Goal: Task Accomplishment & Management: Manage account settings

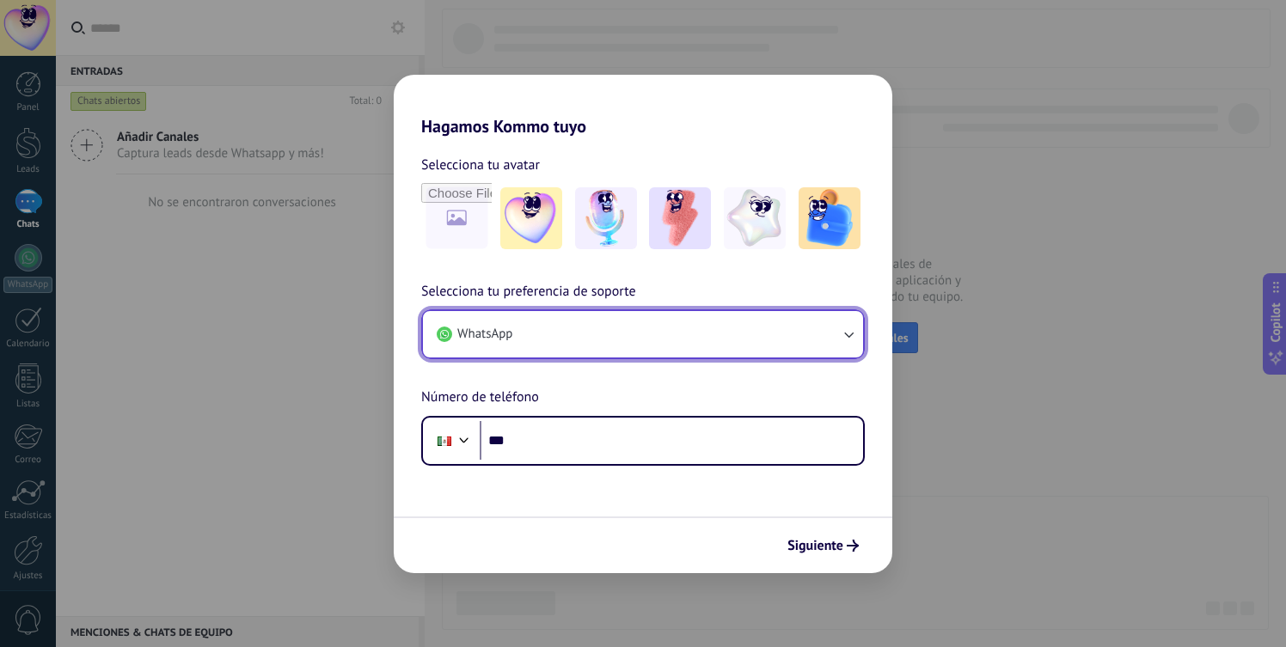
click at [557, 333] on button "WhatsApp" at bounding box center [643, 334] width 440 height 46
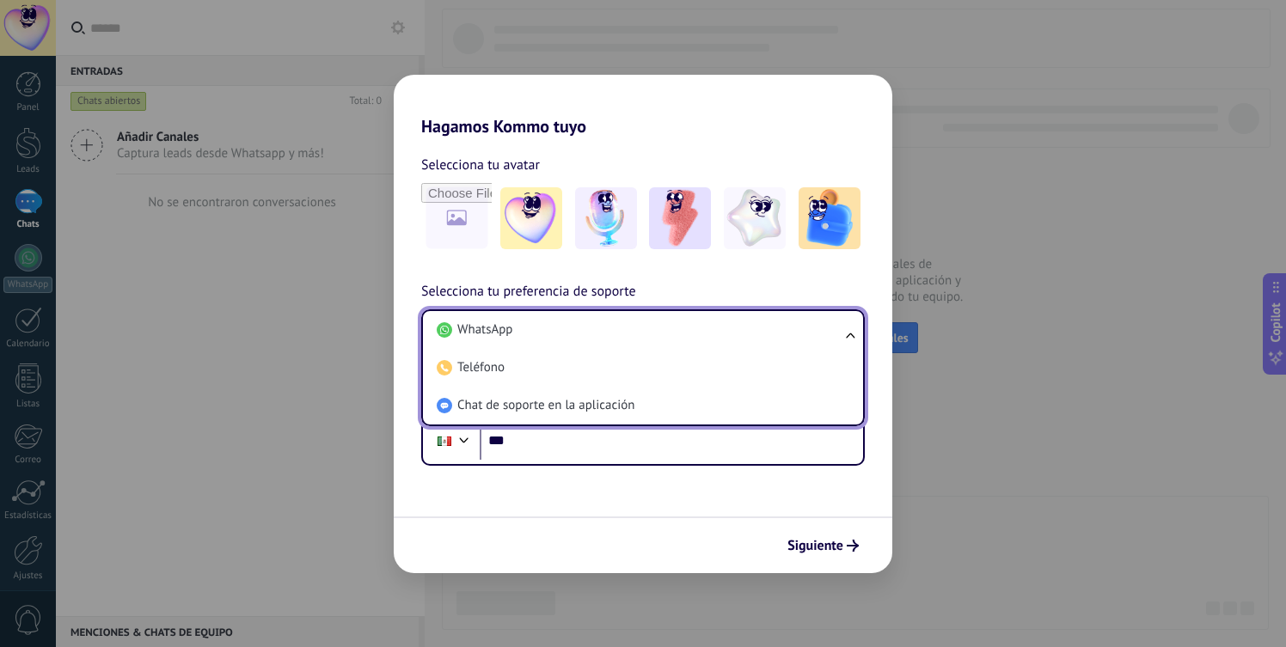
click at [557, 333] on li "WhatsApp" at bounding box center [639, 330] width 419 height 38
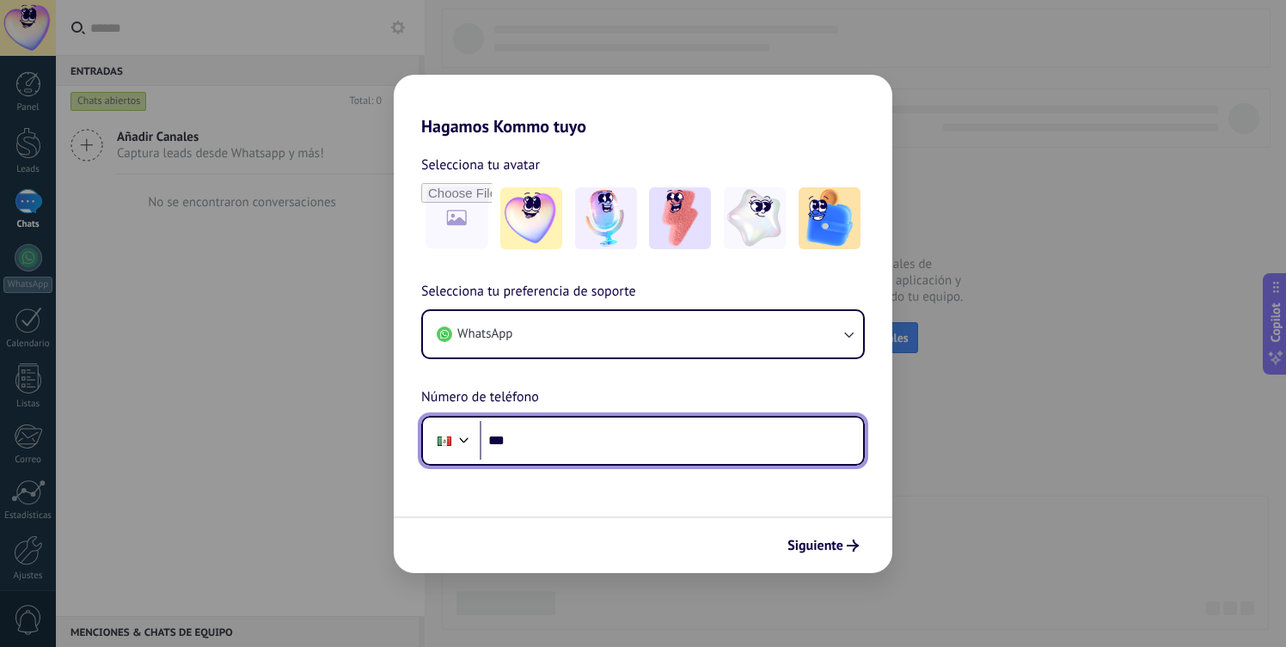
click at [529, 443] on input "***" at bounding box center [671, 441] width 383 height 40
type input "**********"
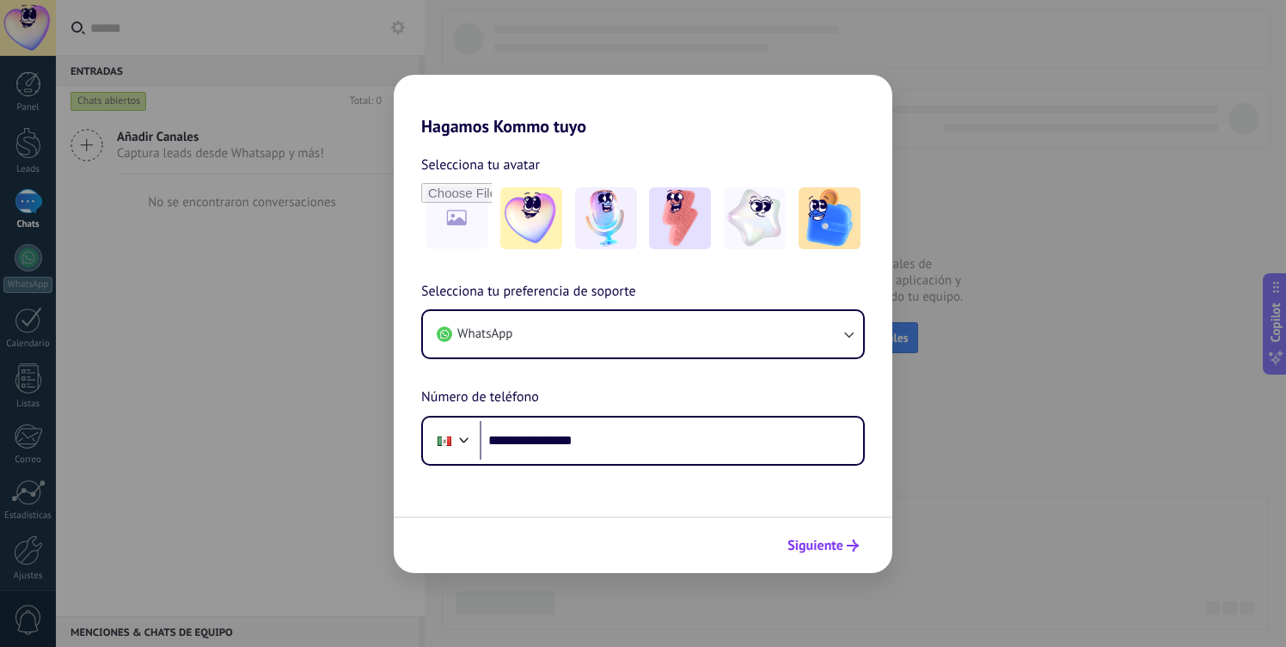
click at [837, 540] on span "Siguiente" at bounding box center [815, 546] width 56 height 12
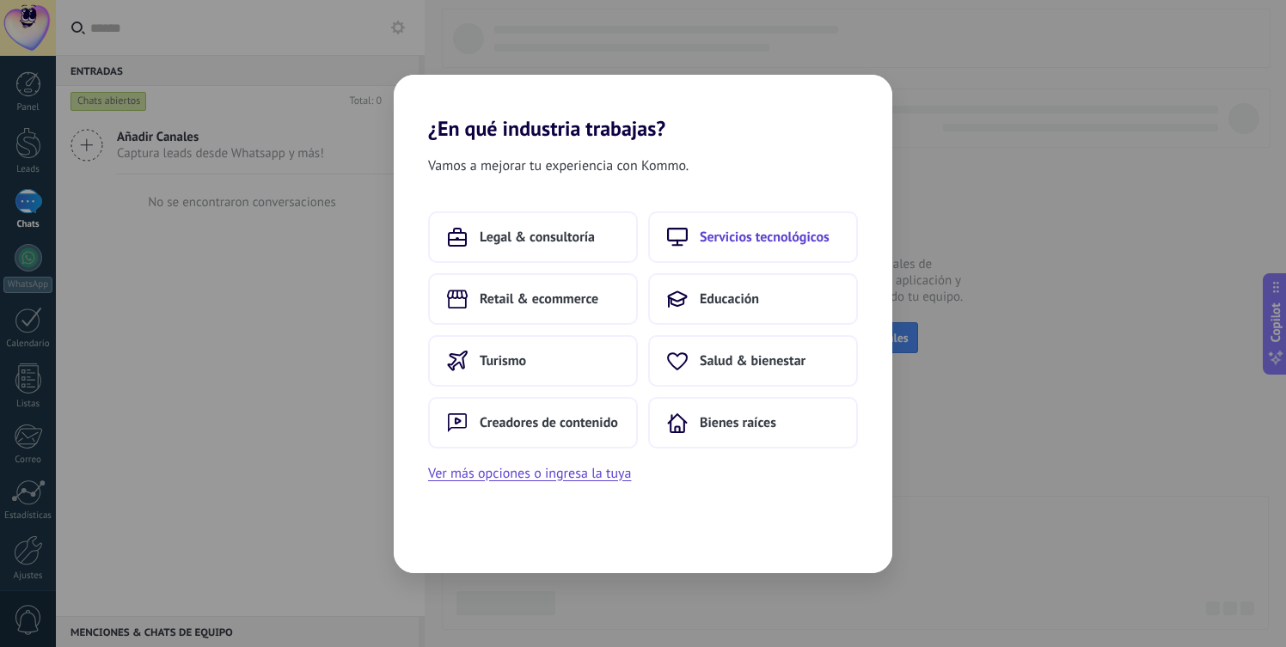
click at [686, 244] on icon at bounding box center [677, 237] width 21 height 21
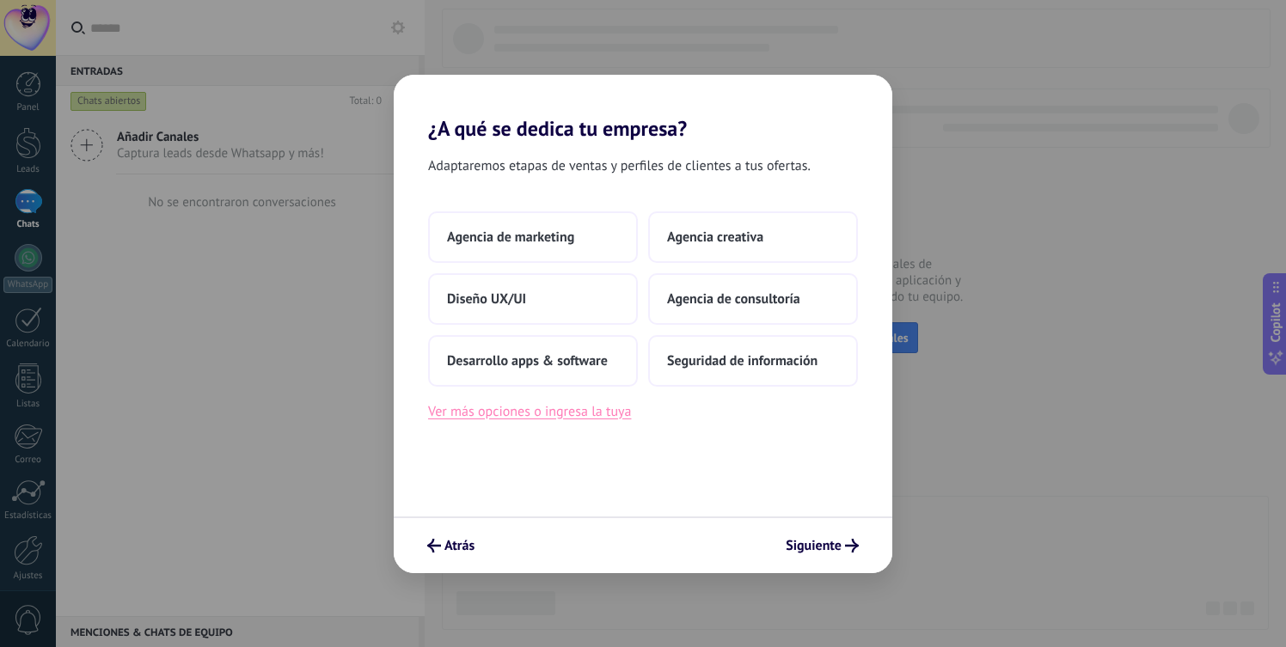
click at [596, 408] on button "Ver más opciones o ingresa la tuya" at bounding box center [529, 411] width 203 height 22
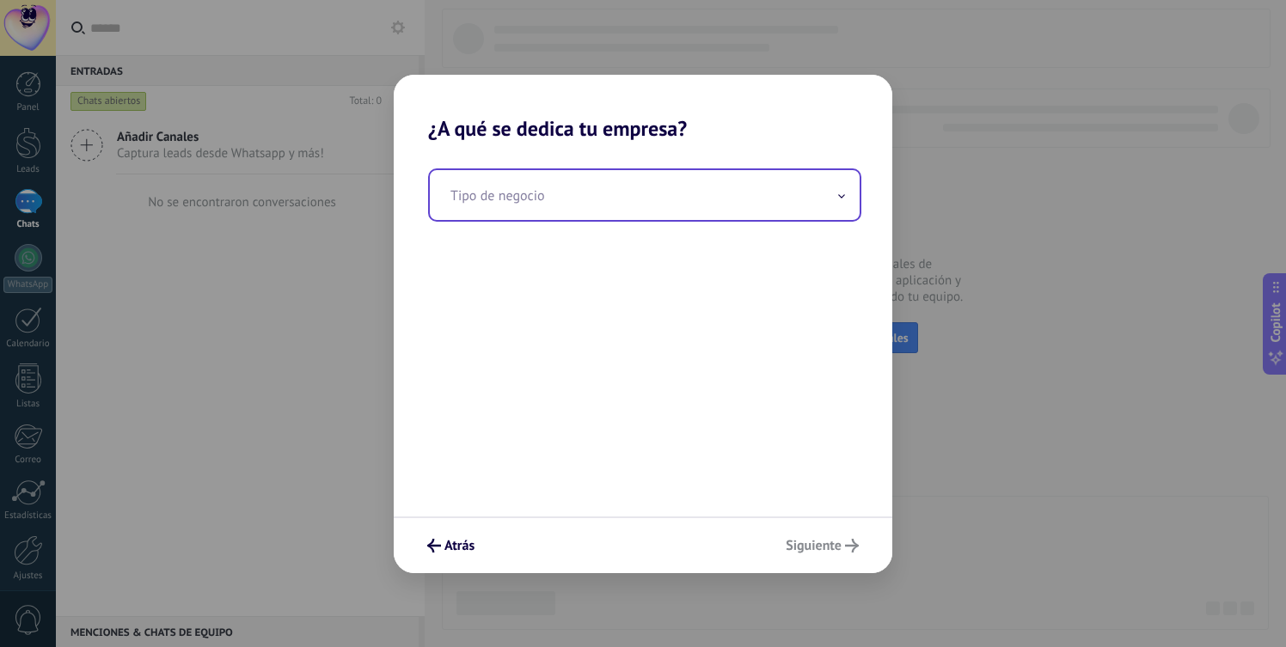
click at [530, 211] on input "text" at bounding box center [645, 195] width 430 height 50
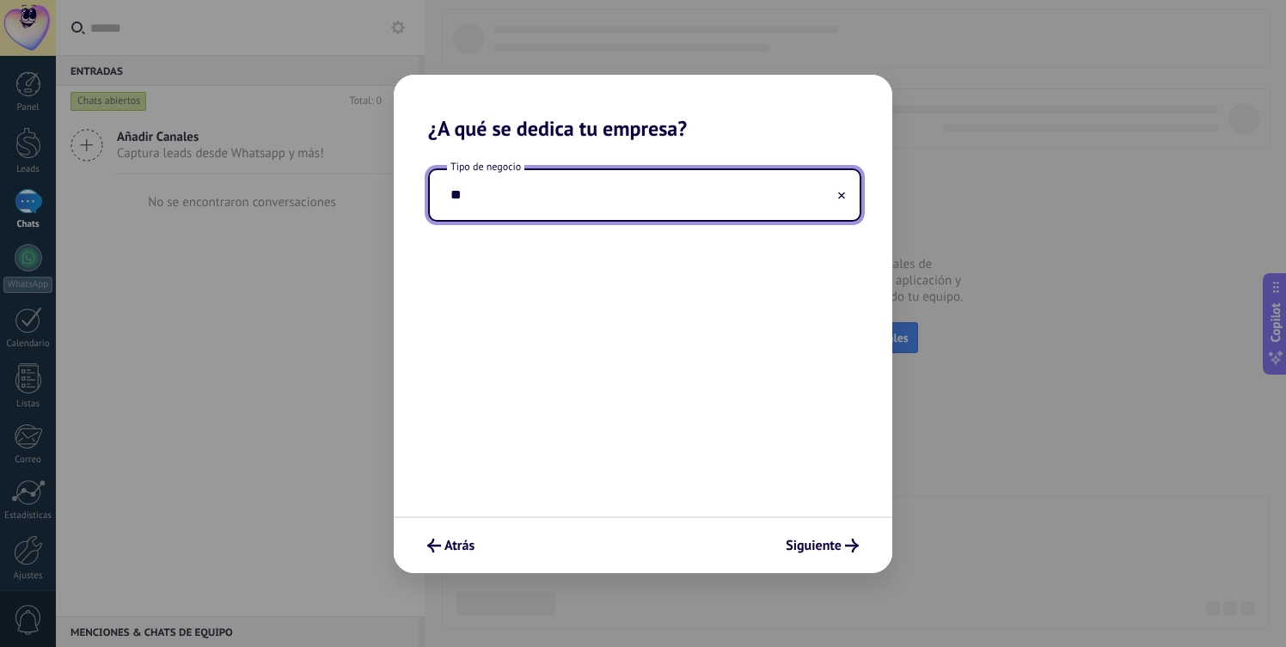
type input "*"
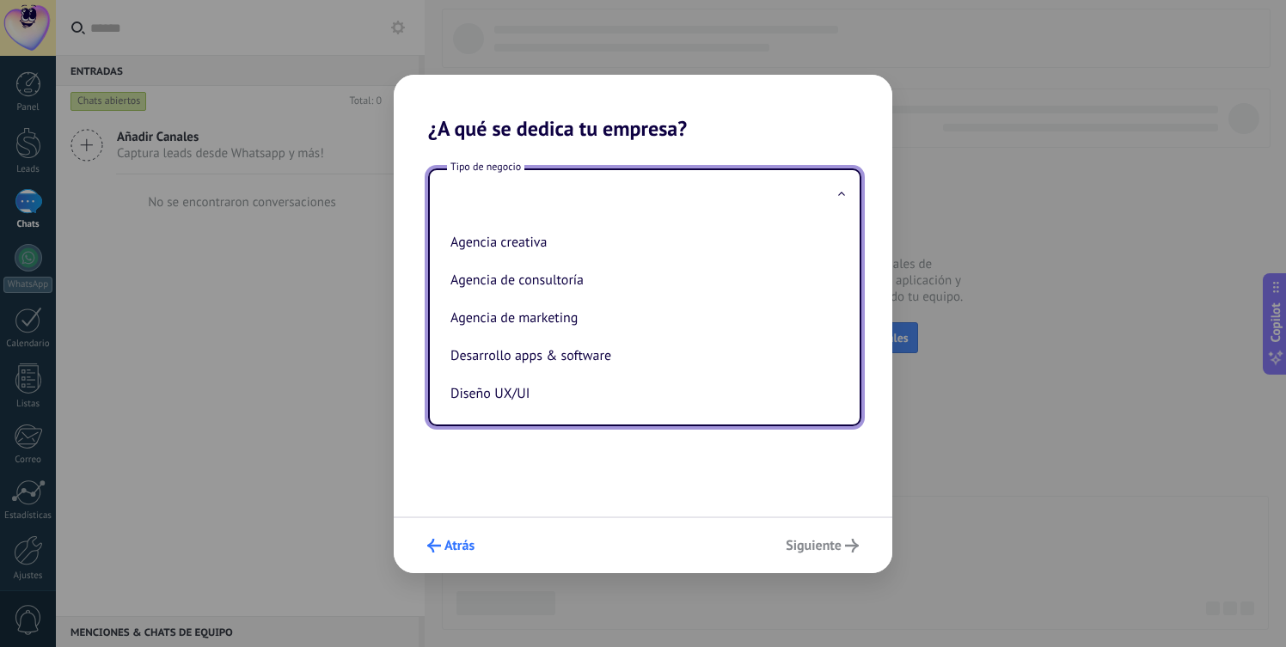
click at [453, 534] on button "Atrás" at bounding box center [450, 545] width 63 height 29
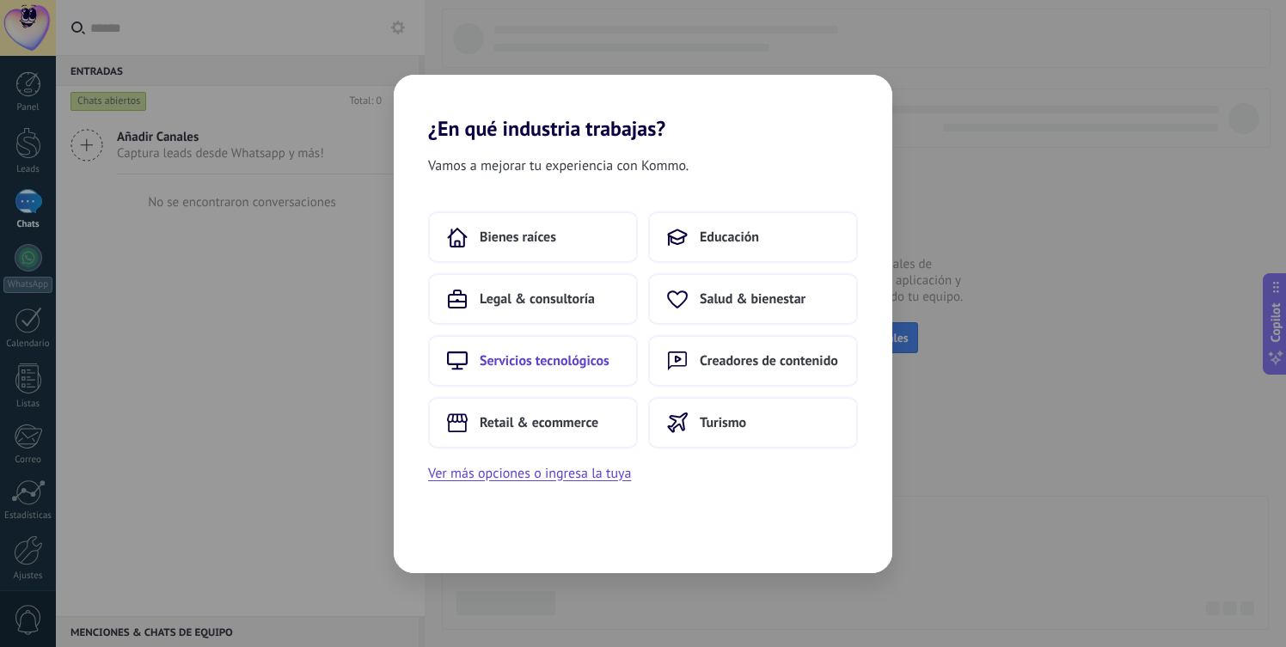
click at [565, 362] on span "Servicios tecnológicos" at bounding box center [545, 360] width 130 height 17
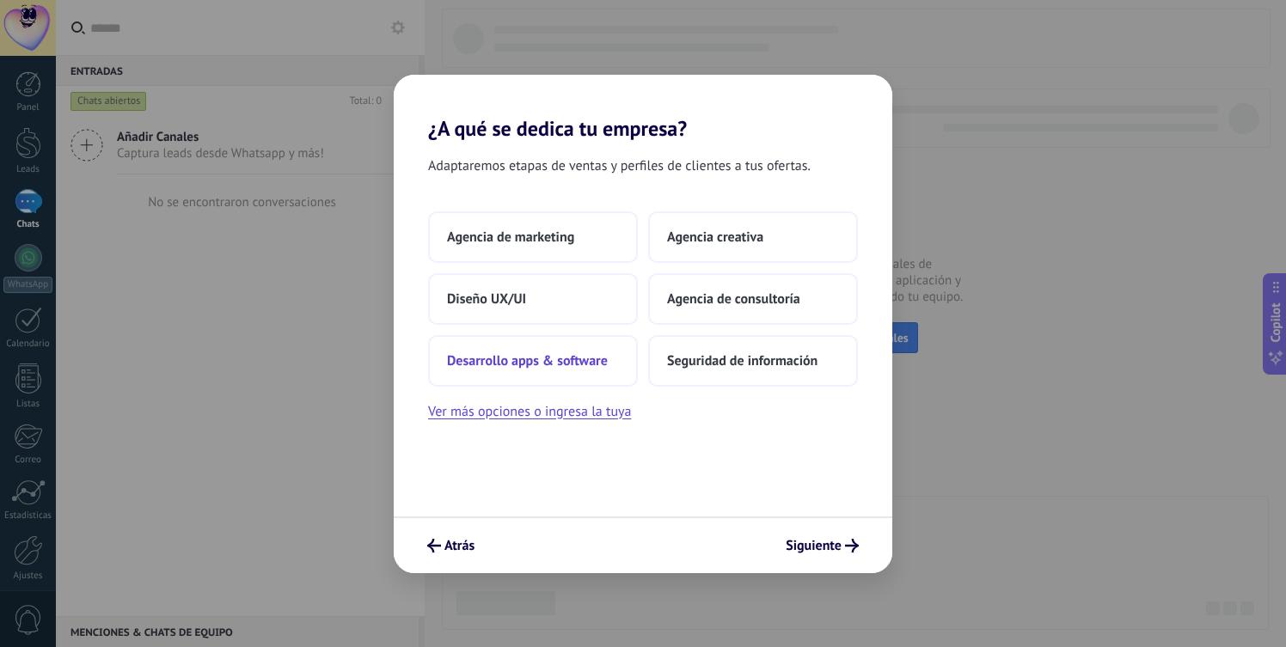
click at [560, 369] on span "Desarrollo apps & software" at bounding box center [527, 360] width 161 height 17
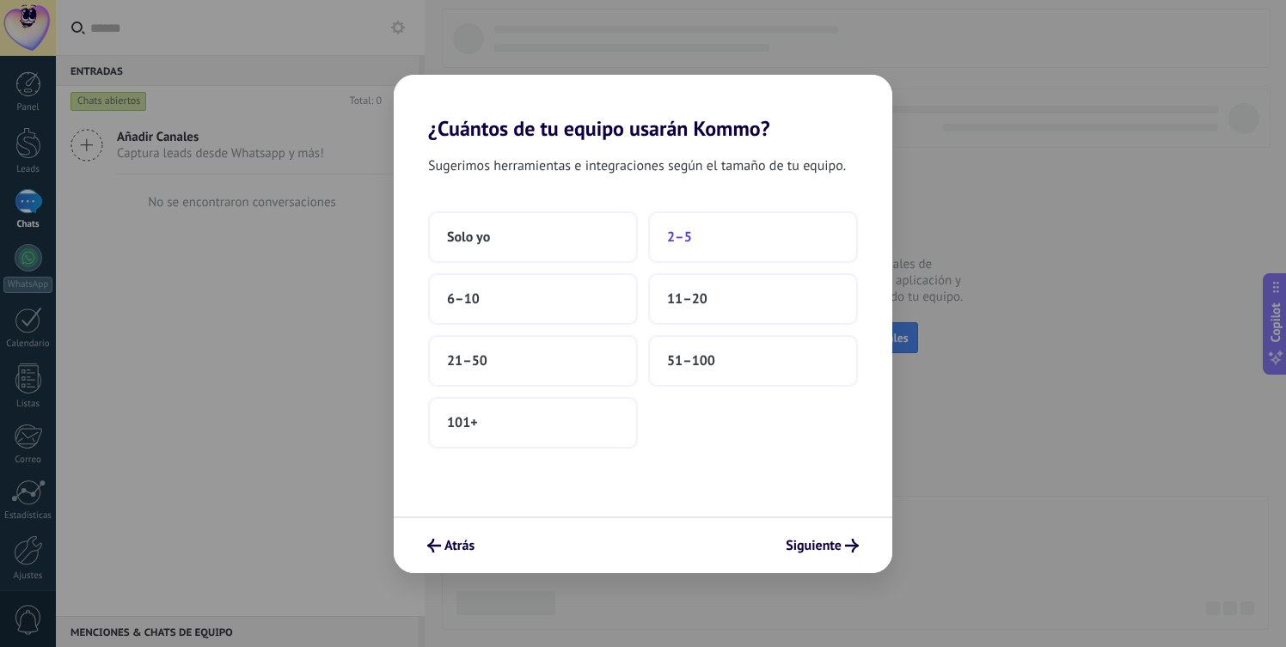
click at [708, 227] on button "2–5" at bounding box center [753, 237] width 210 height 52
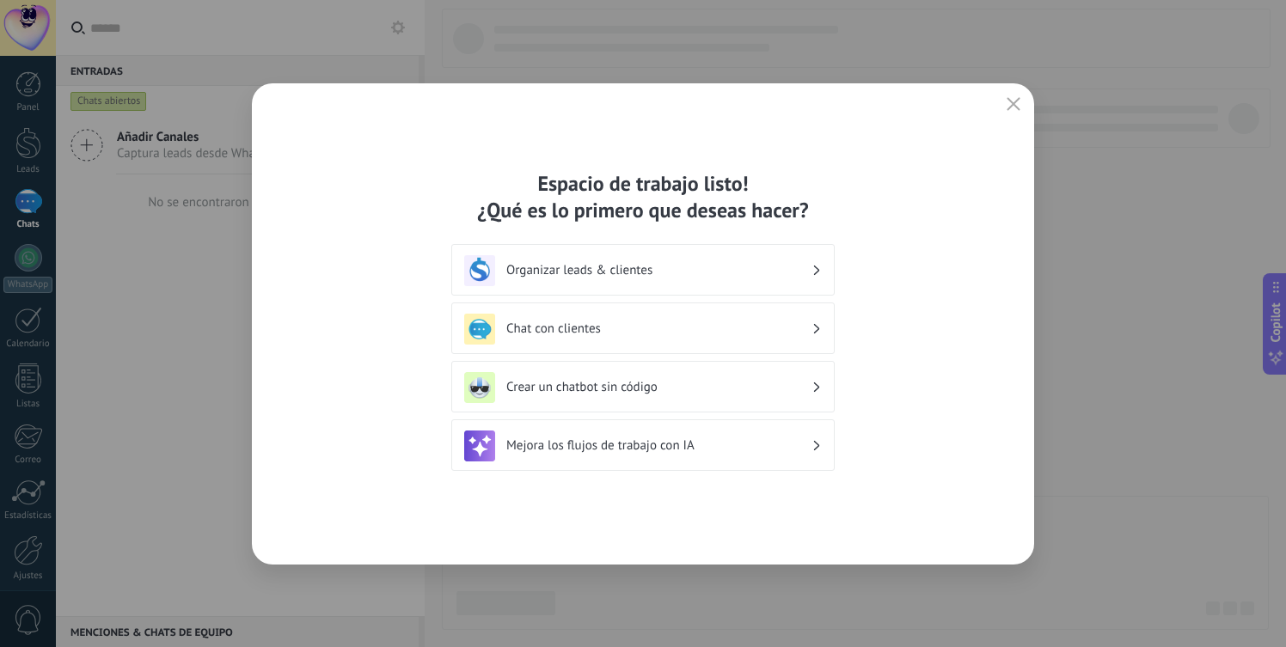
click at [638, 278] on div "Organizar leads & clientes" at bounding box center [642, 270] width 357 height 31
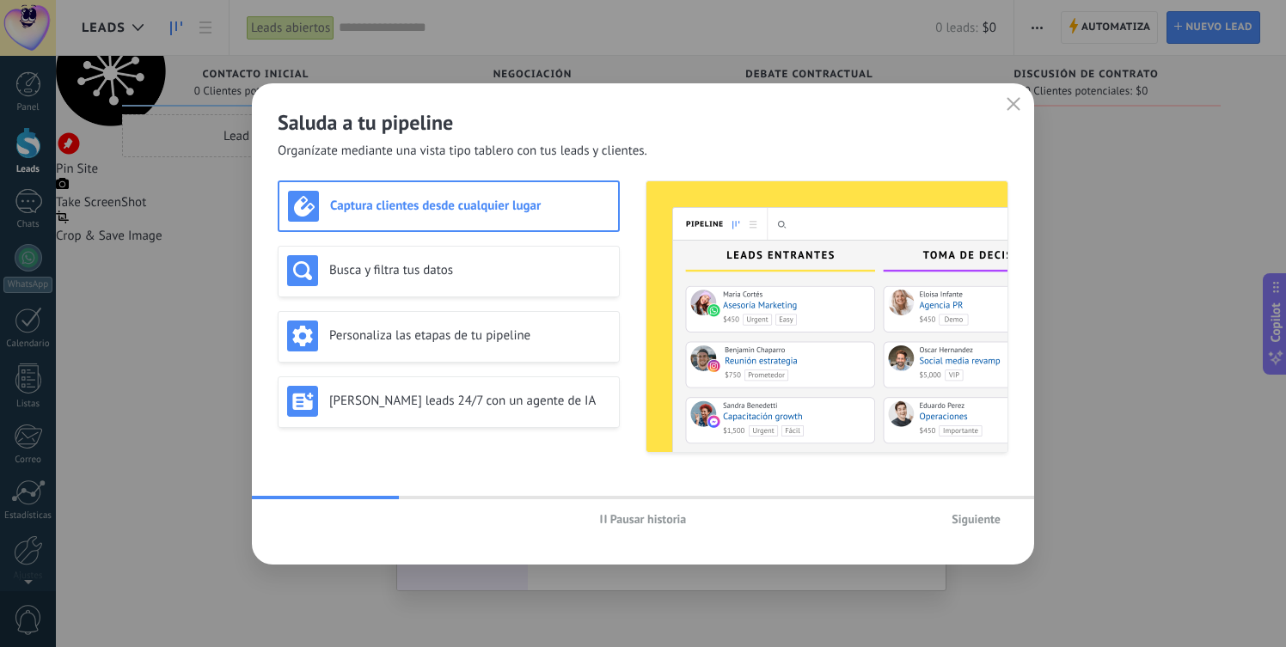
click at [405, 199] on h3 "Captura clientes desde cualquier lugar" at bounding box center [469, 206] width 279 height 16
click at [406, 258] on div "Busca y filtra tus datos" at bounding box center [448, 270] width 323 height 31
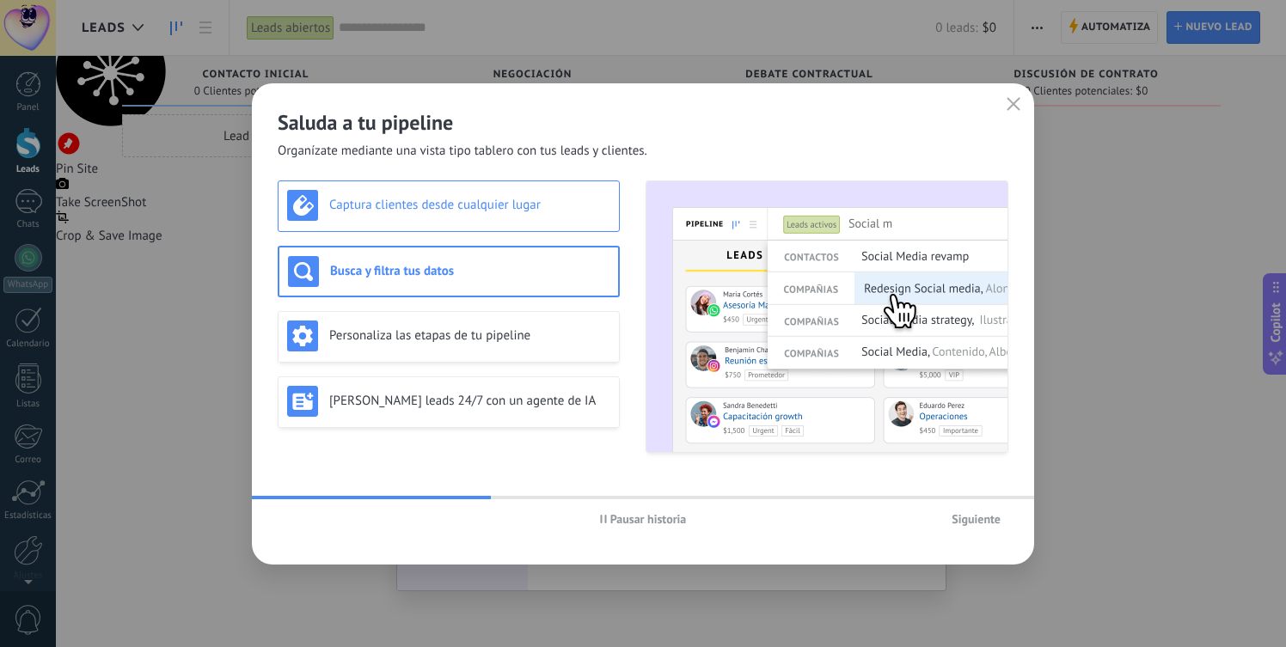
click at [421, 223] on div "Captura clientes desde cualquier lugar" at bounding box center [449, 206] width 342 height 52
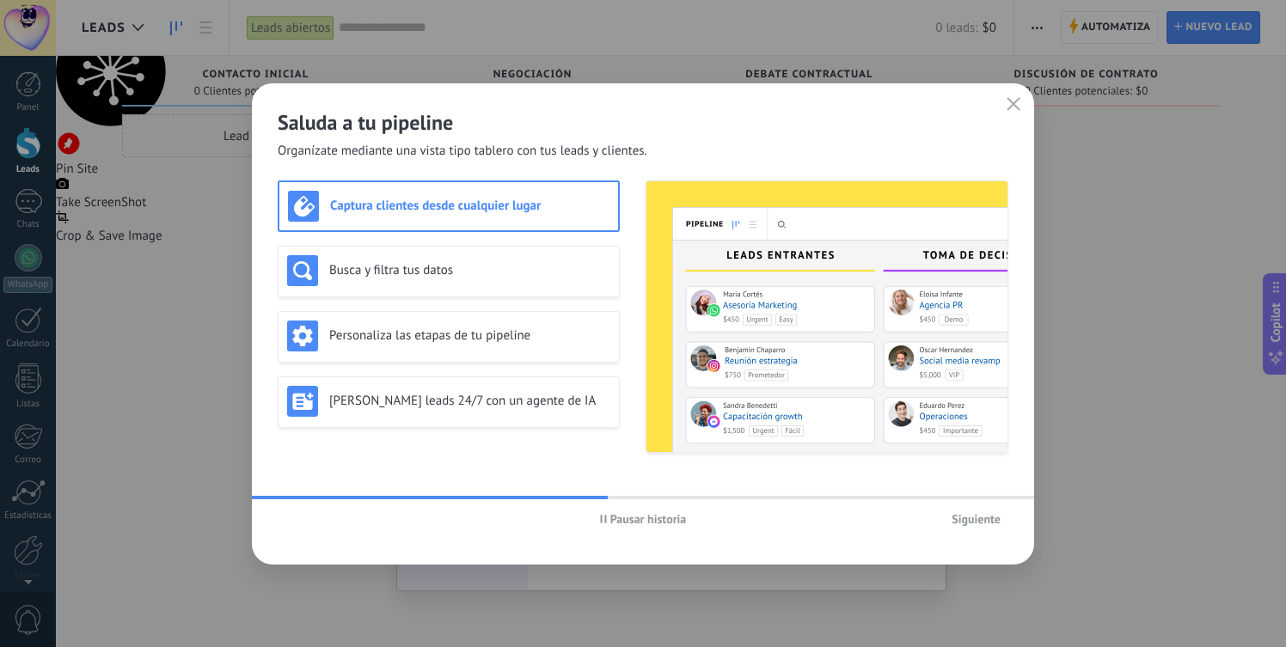
click at [974, 522] on span "Siguiente" at bounding box center [975, 519] width 49 height 12
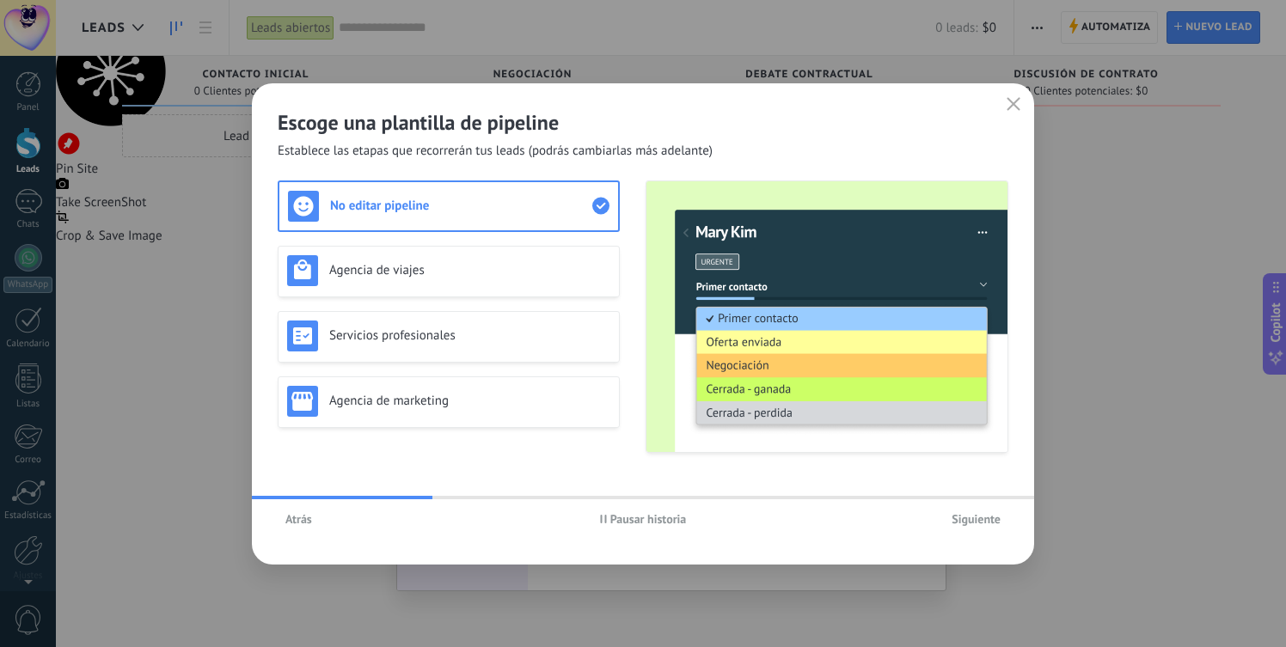
click at [973, 522] on span "Siguiente" at bounding box center [975, 519] width 49 height 12
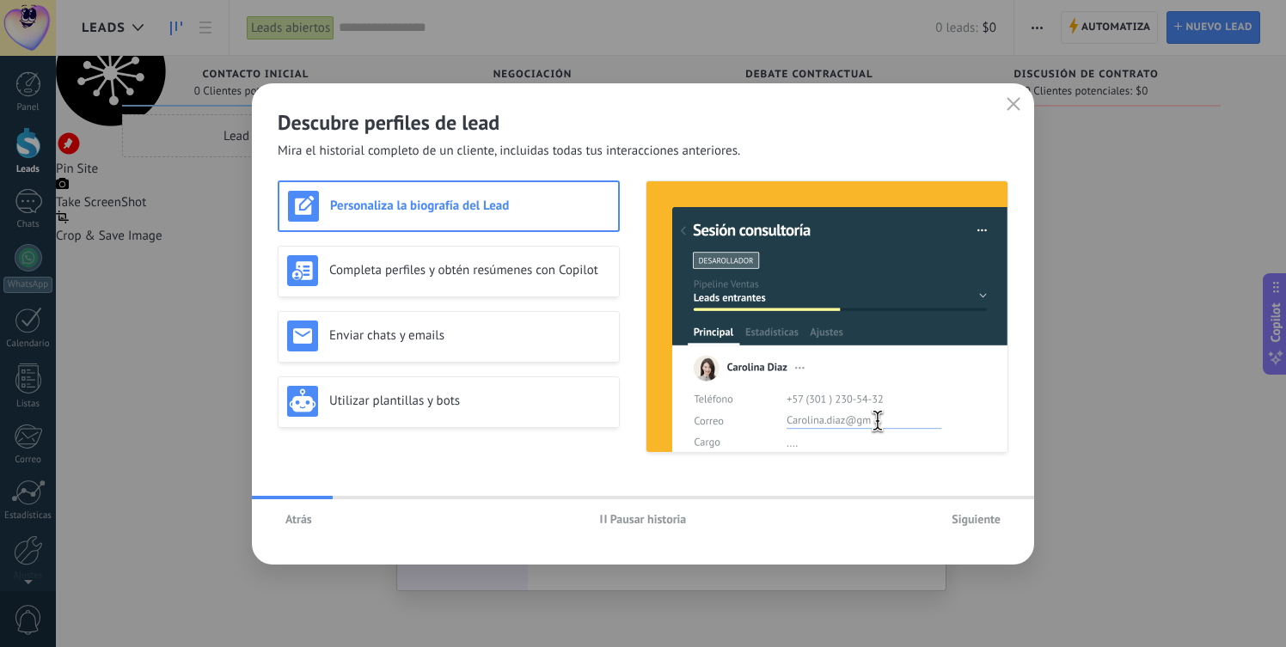
click at [973, 522] on span "Siguiente" at bounding box center [975, 519] width 49 height 12
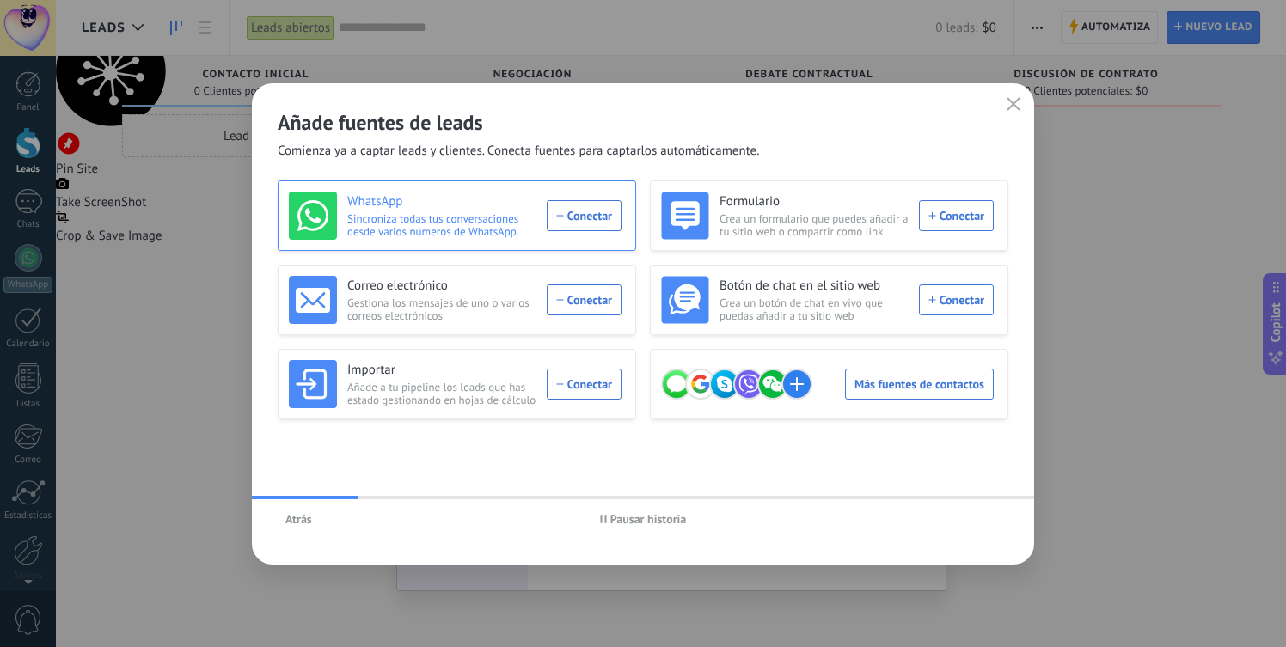
click at [583, 211] on div "WhatsApp Sincroniza todas tus conversaciones desde varios números de WhatsApp. …" at bounding box center [455, 216] width 333 height 48
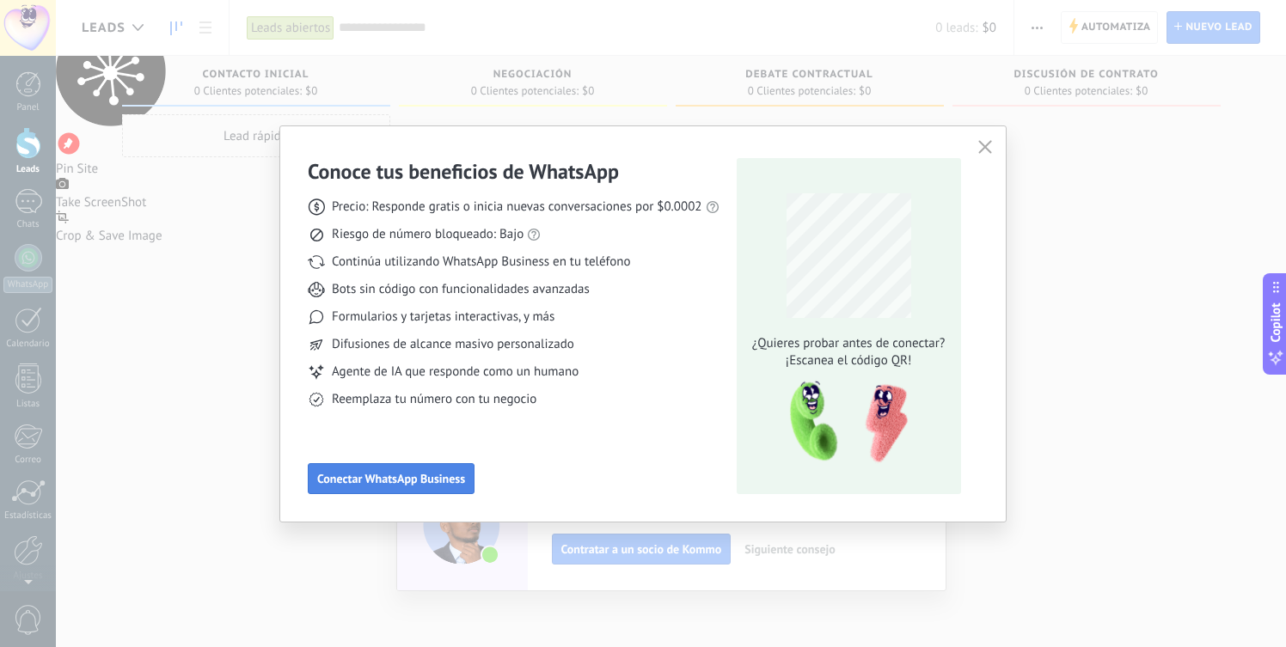
click at [428, 478] on span "Conectar WhatsApp Business" at bounding box center [391, 479] width 148 height 12
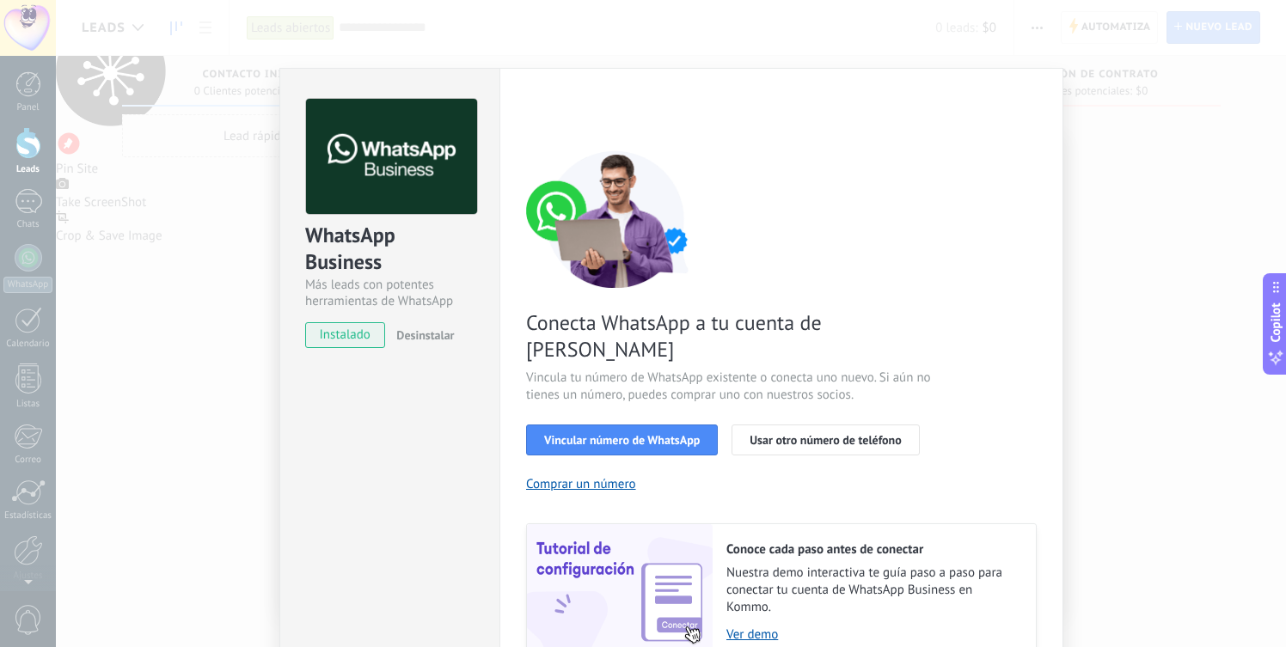
scroll to position [64, 0]
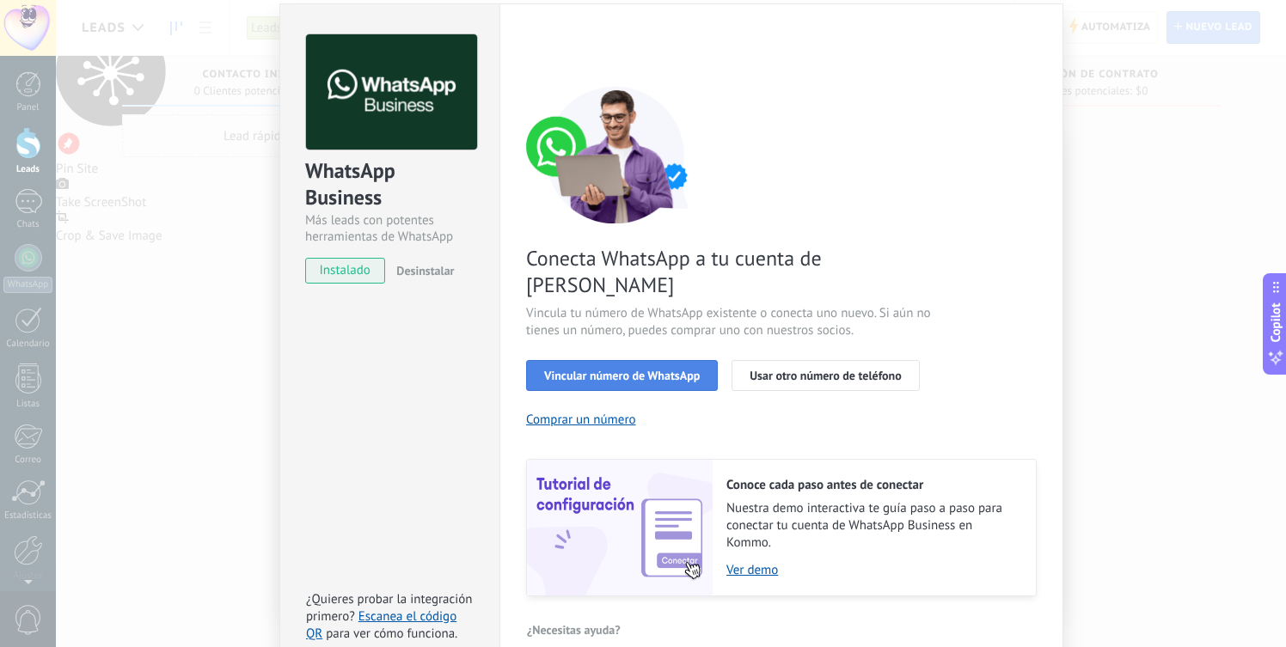
click at [652, 370] on span "Vincular número de WhatsApp" at bounding box center [622, 376] width 156 height 12
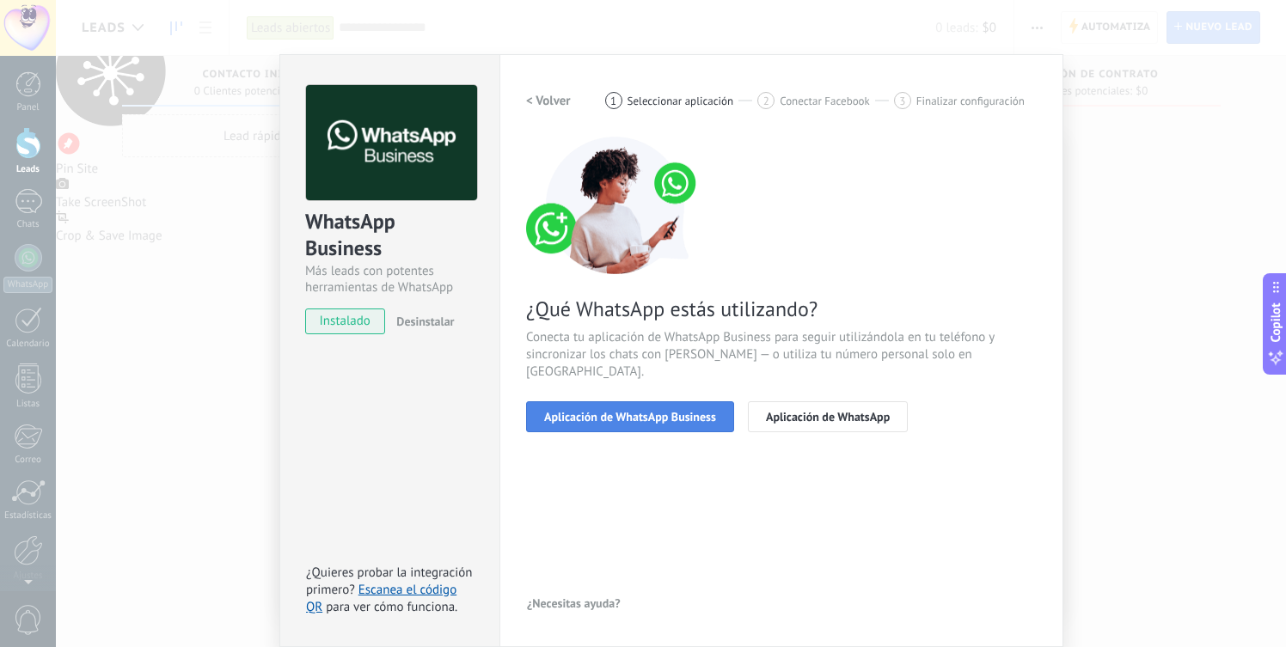
click at [632, 411] on span "Aplicación de WhatsApp Business" at bounding box center [630, 417] width 172 height 12
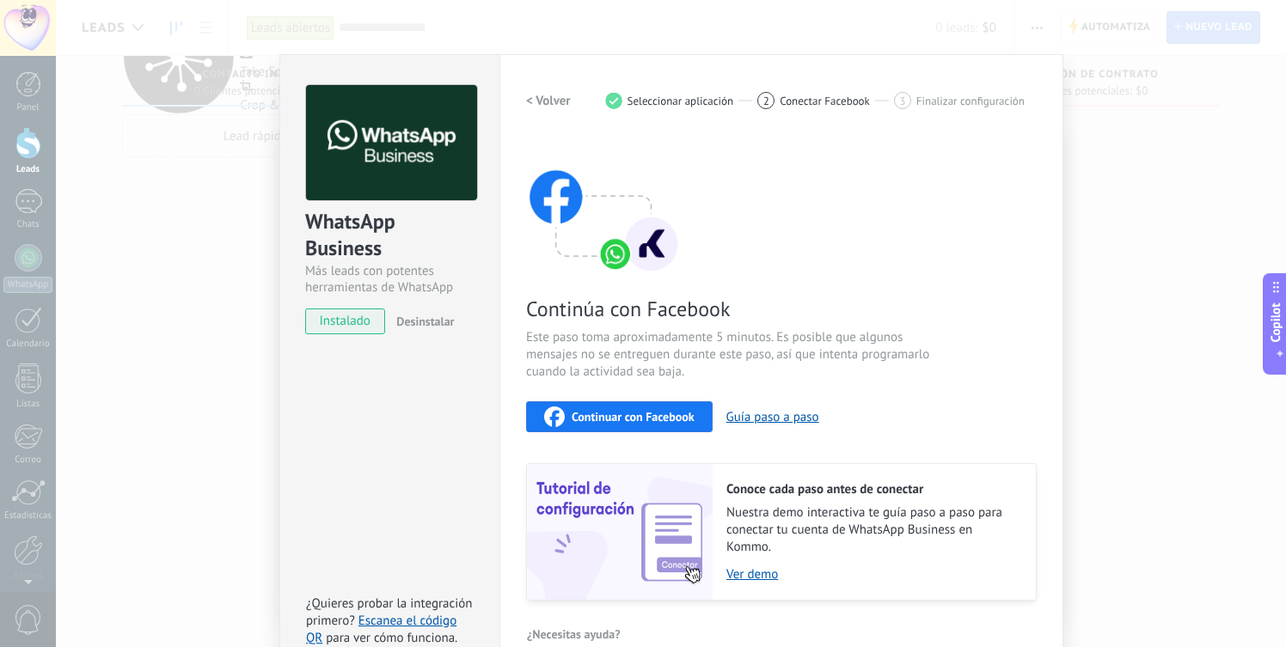
scroll to position [44, 0]
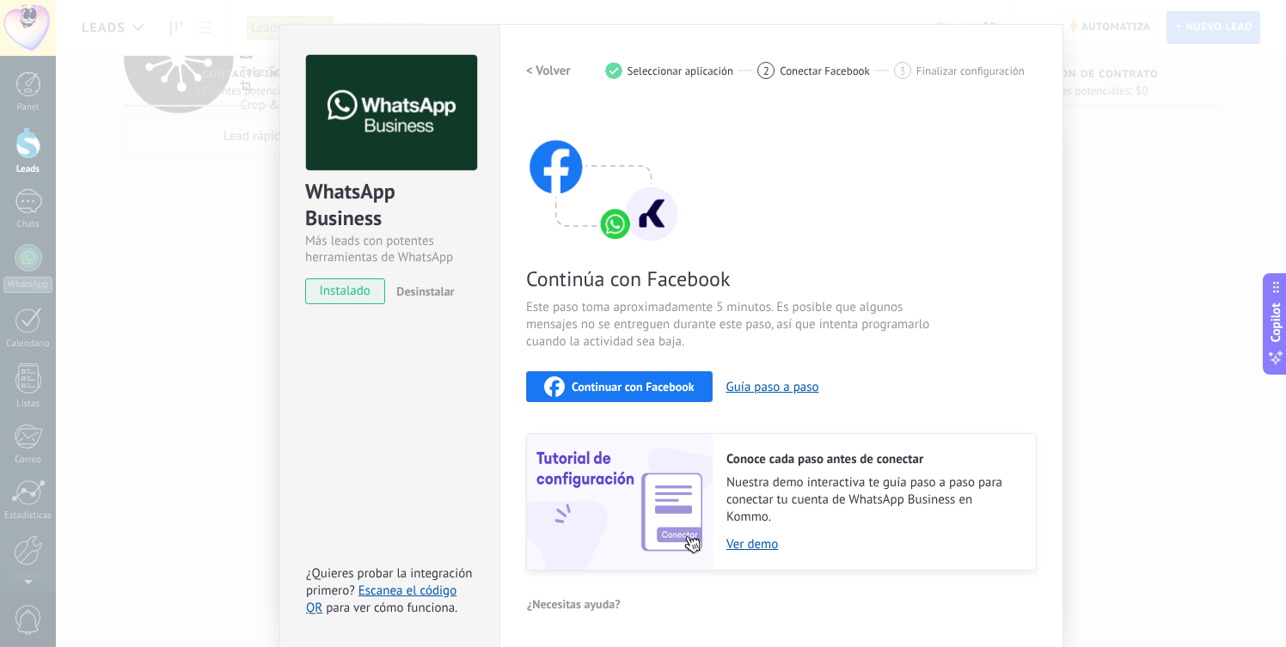
click at [678, 385] on span "Continuar con Facebook" at bounding box center [632, 387] width 123 height 12
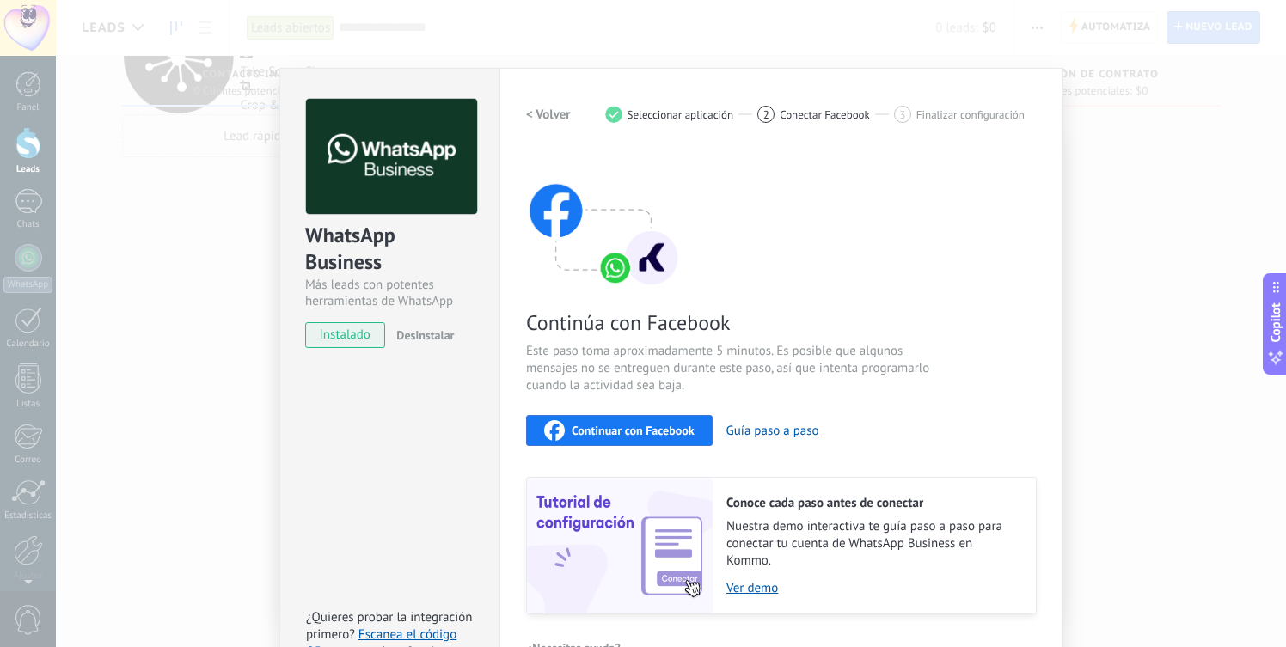
click at [1153, 214] on div "WhatsApp Business Más leads con potentes herramientas de WhatsApp instalado Des…" at bounding box center [671, 323] width 1230 height 647
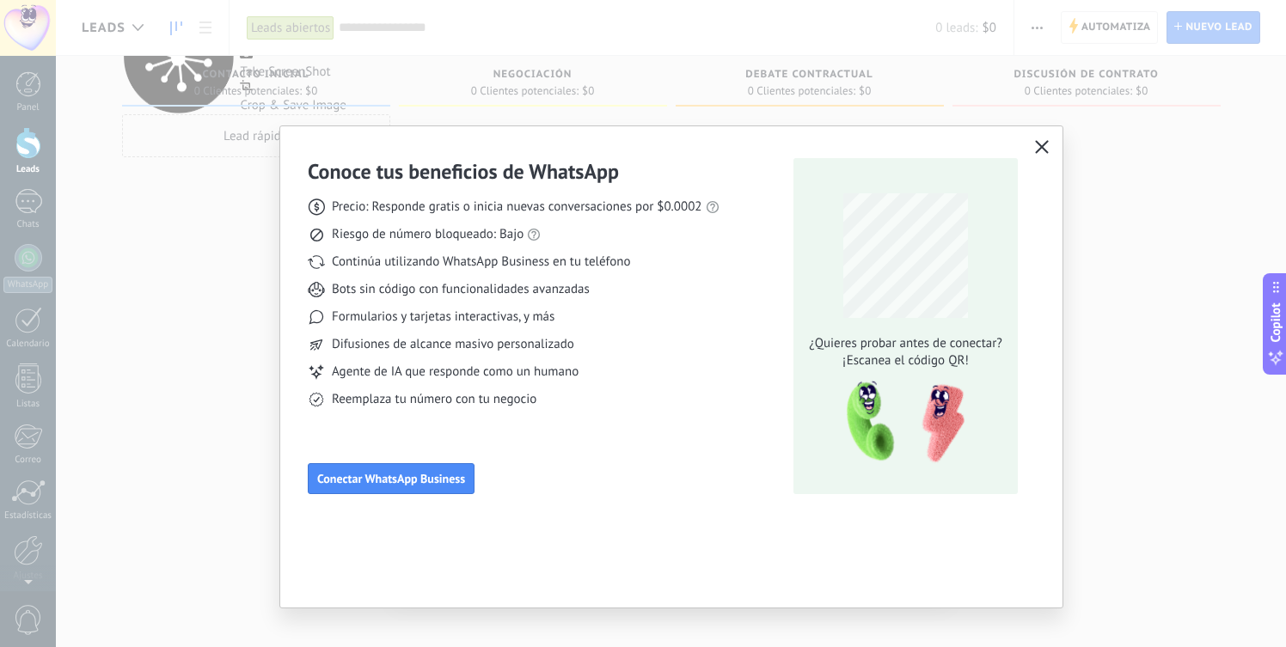
click at [1046, 149] on icon "button" at bounding box center [1042, 147] width 14 height 14
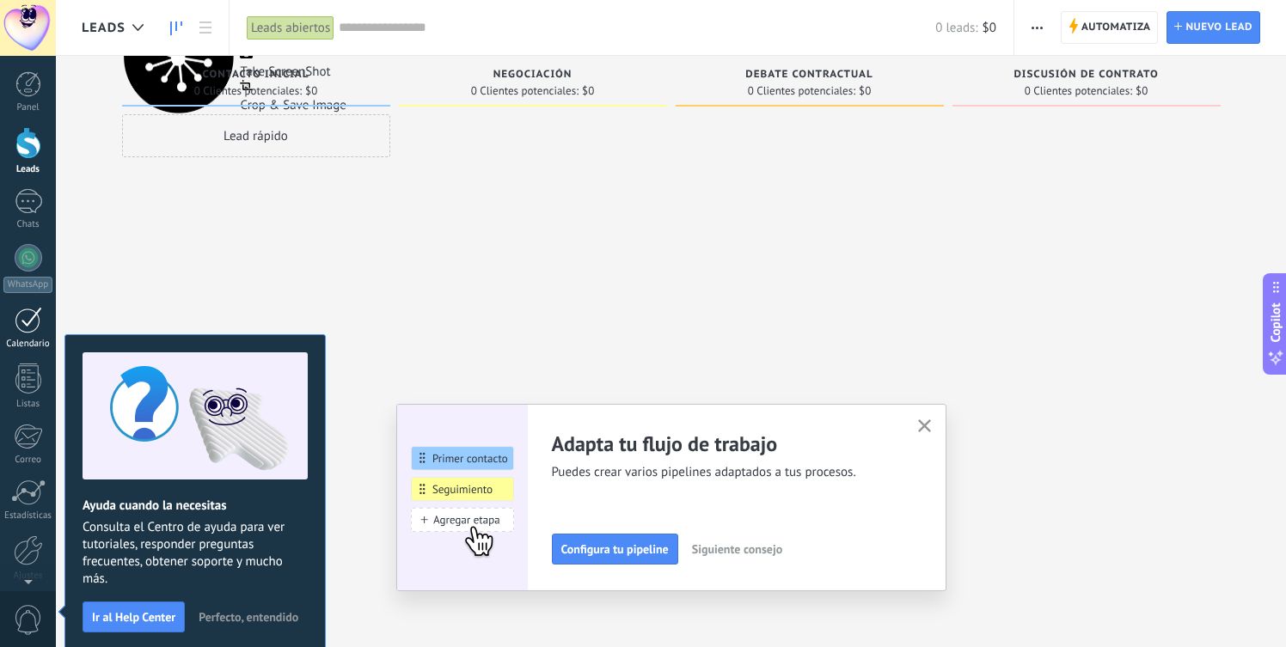
click at [27, 316] on div at bounding box center [28, 320] width 27 height 27
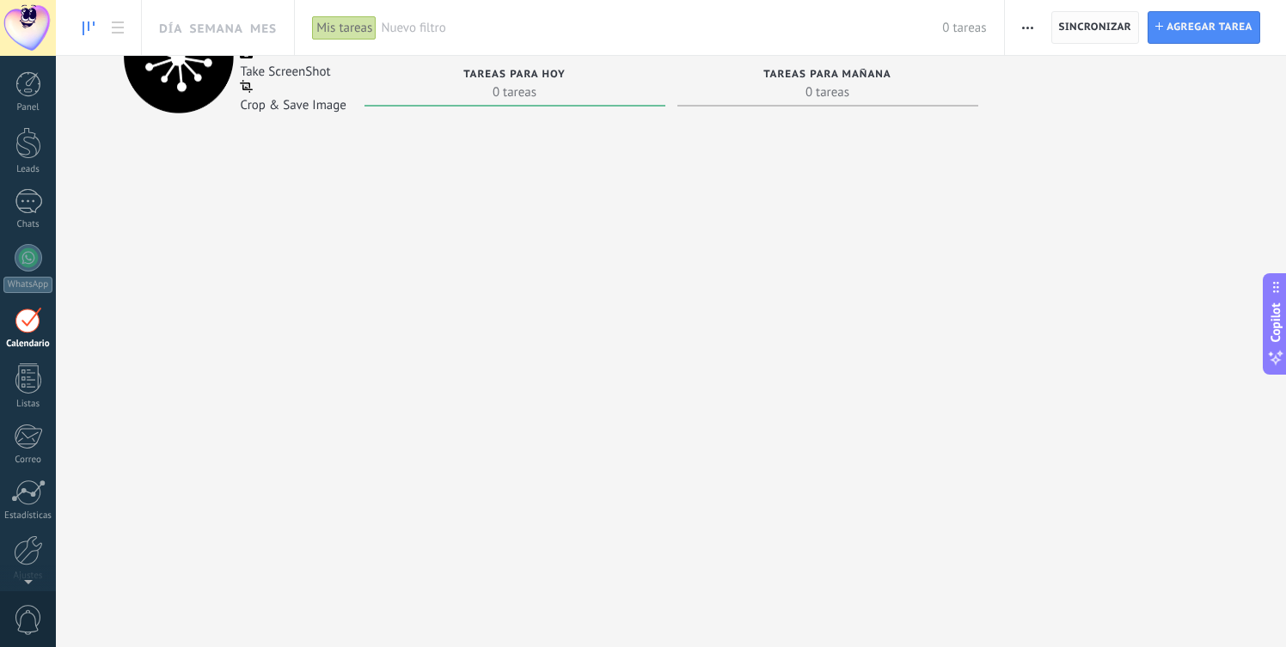
click at [1102, 29] on span "Sincronizar" at bounding box center [1095, 27] width 73 height 10
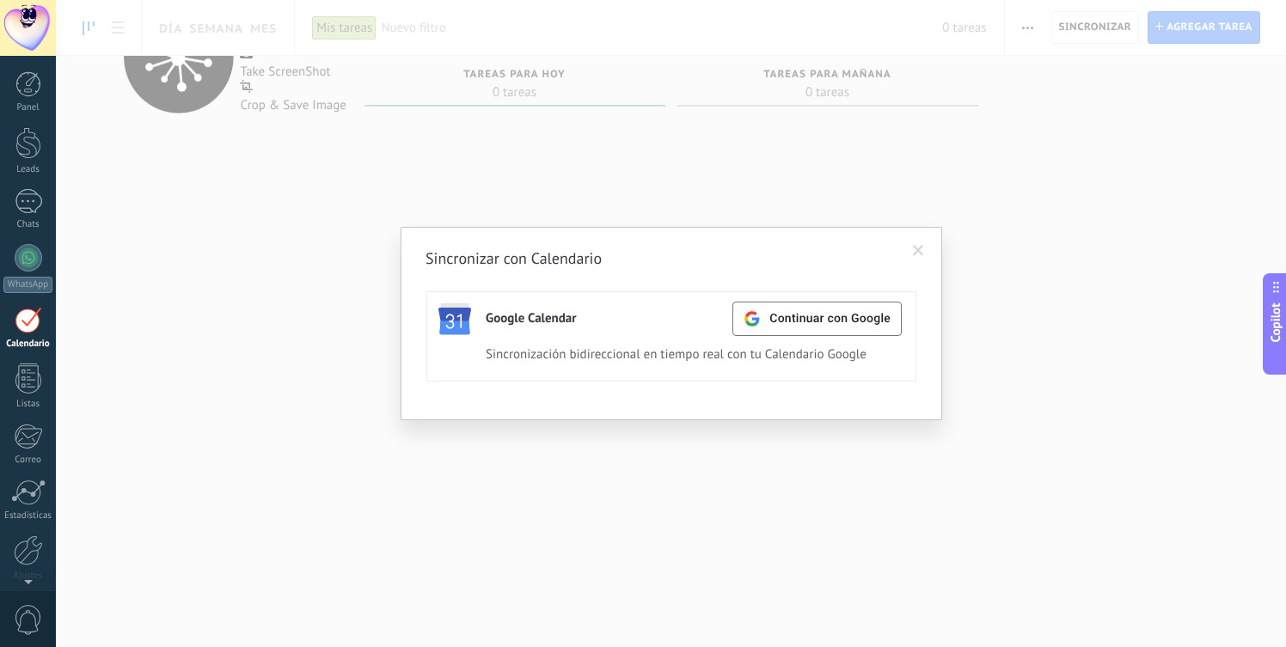
click at [915, 243] on span at bounding box center [918, 250] width 28 height 29
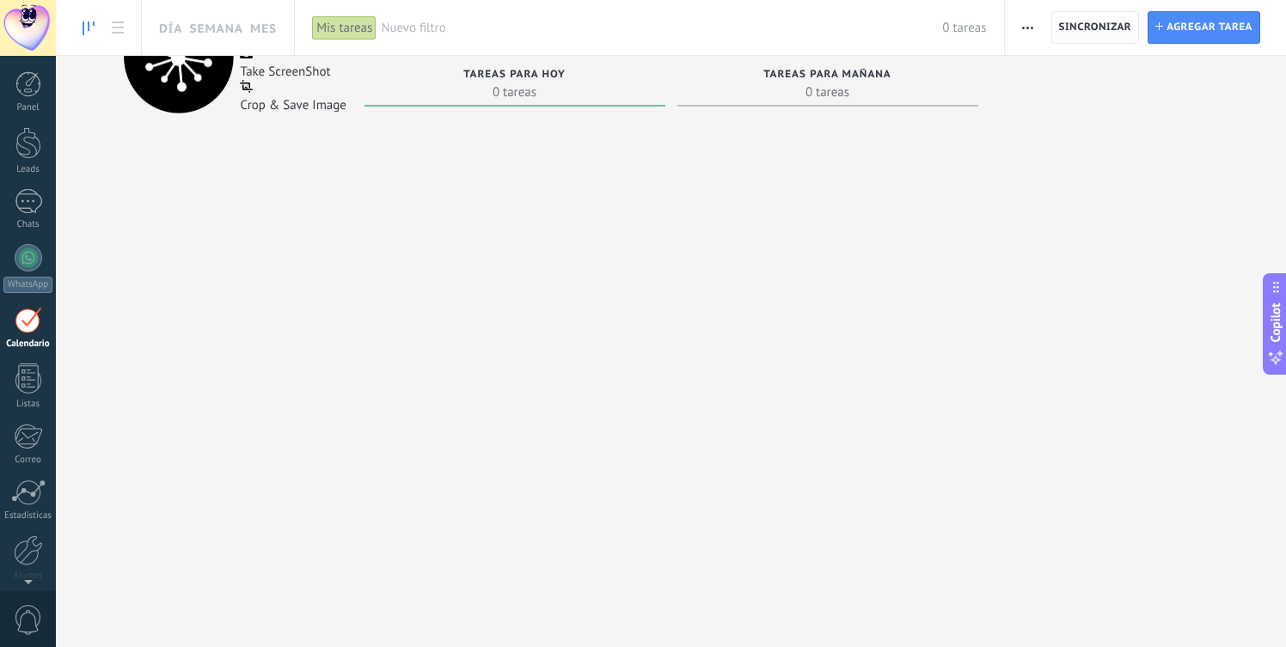
click at [1130, 26] on span "Sincronizar" at bounding box center [1095, 27] width 73 height 10
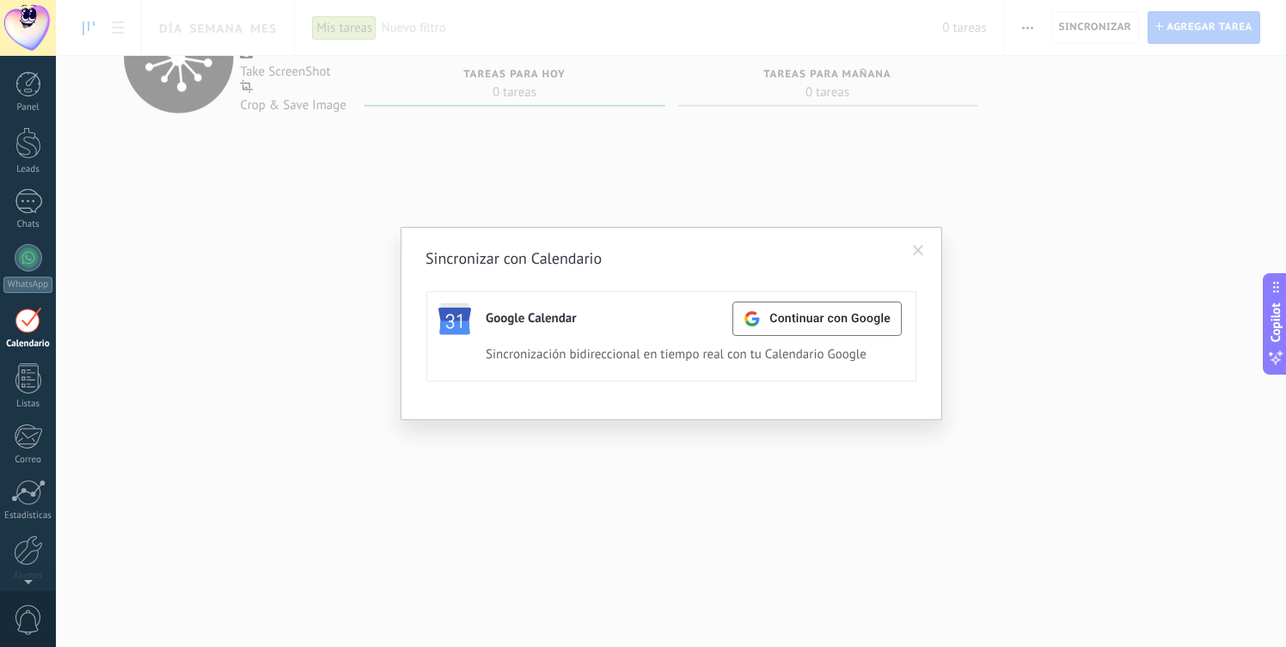
click at [907, 254] on span at bounding box center [918, 250] width 28 height 29
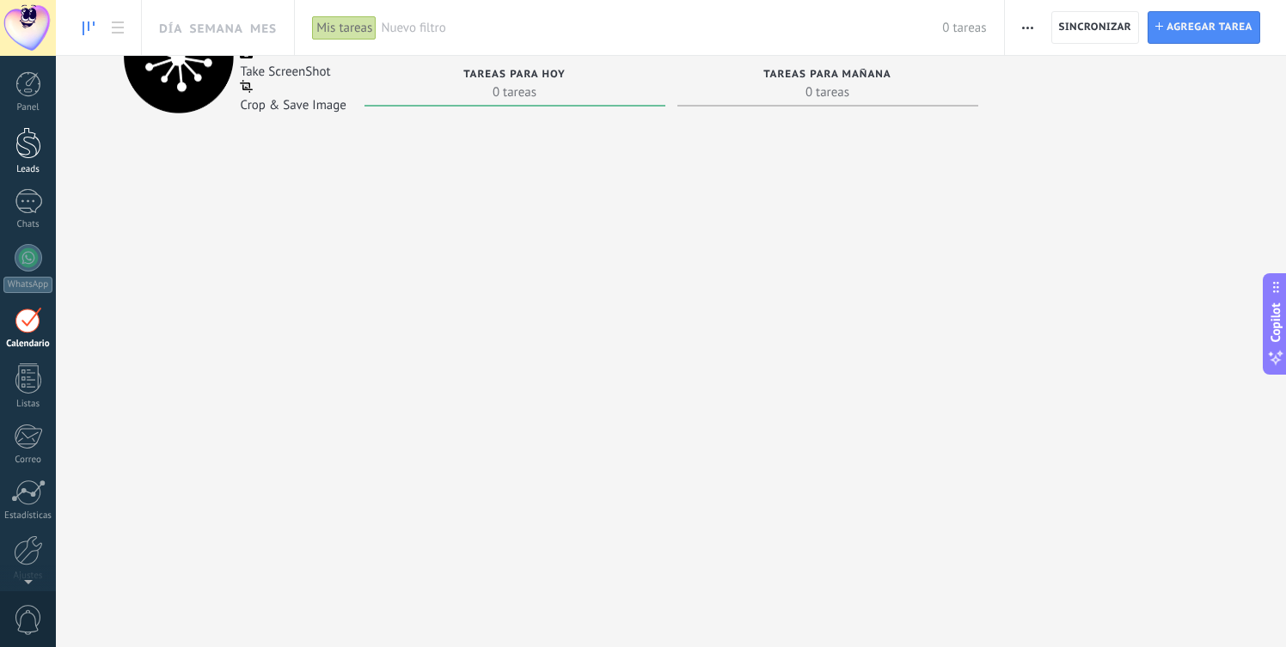
click at [32, 162] on link "Leads" at bounding box center [28, 151] width 56 height 48
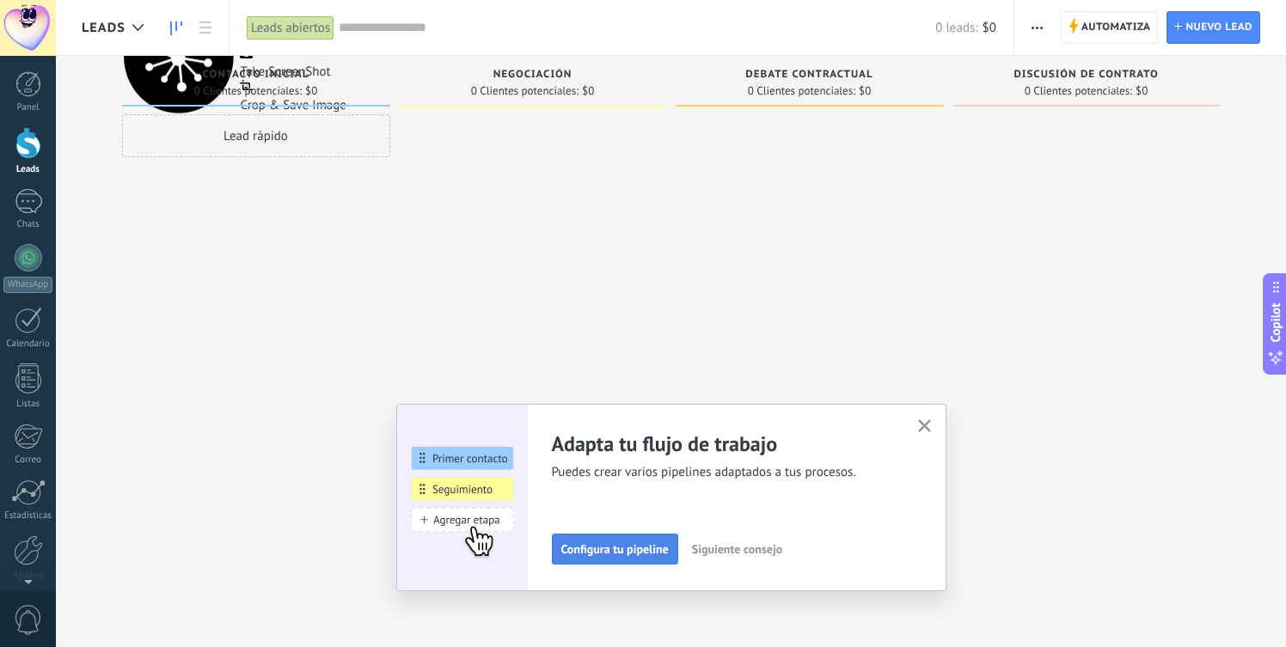
click at [654, 544] on span "Configura tu pipeline" at bounding box center [614, 549] width 107 height 12
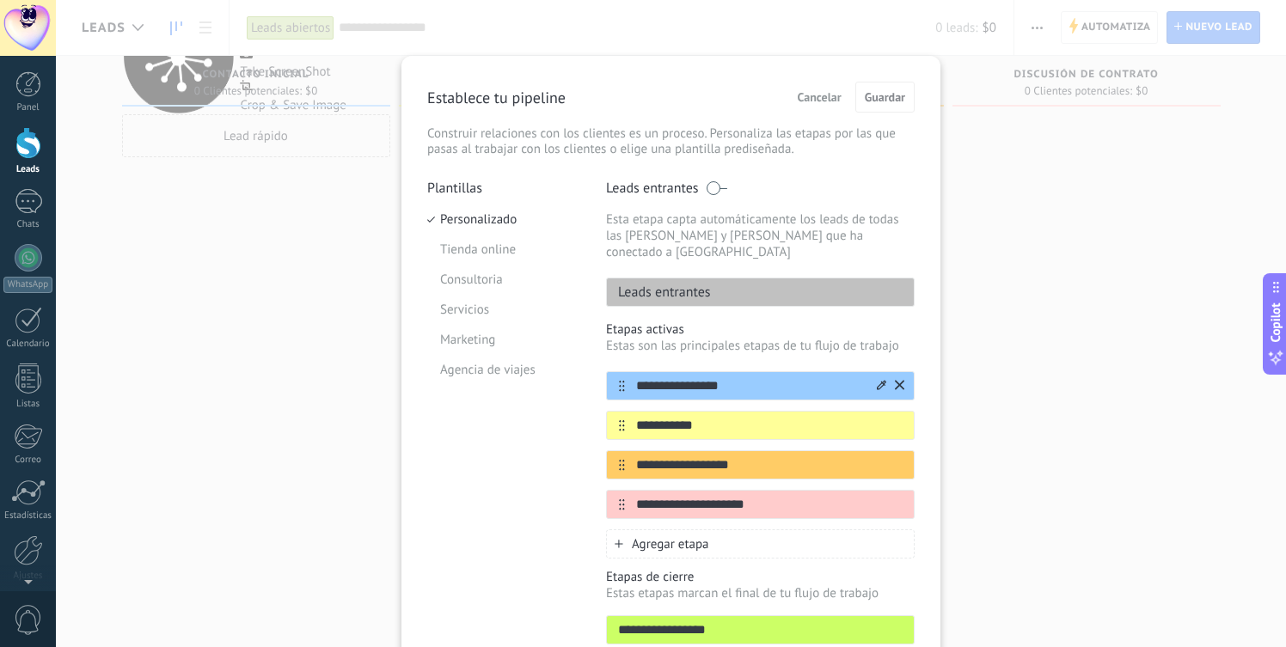
click at [675, 377] on input "**********" at bounding box center [749, 386] width 249 height 18
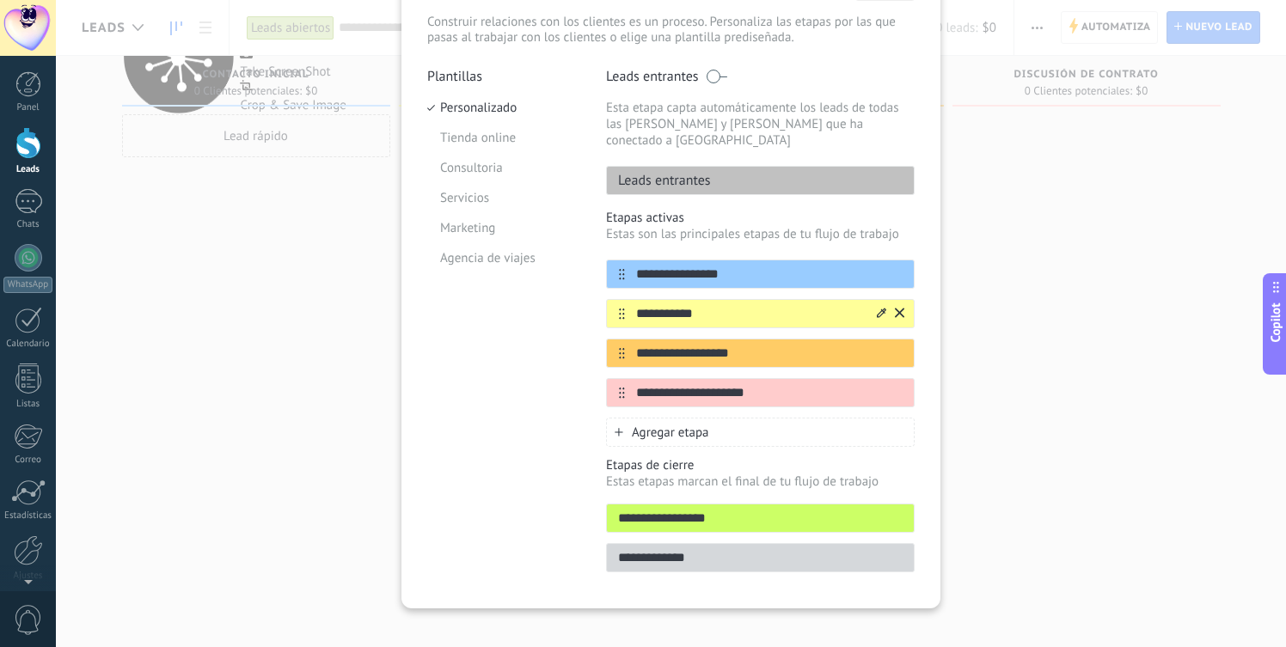
scroll to position [115, 0]
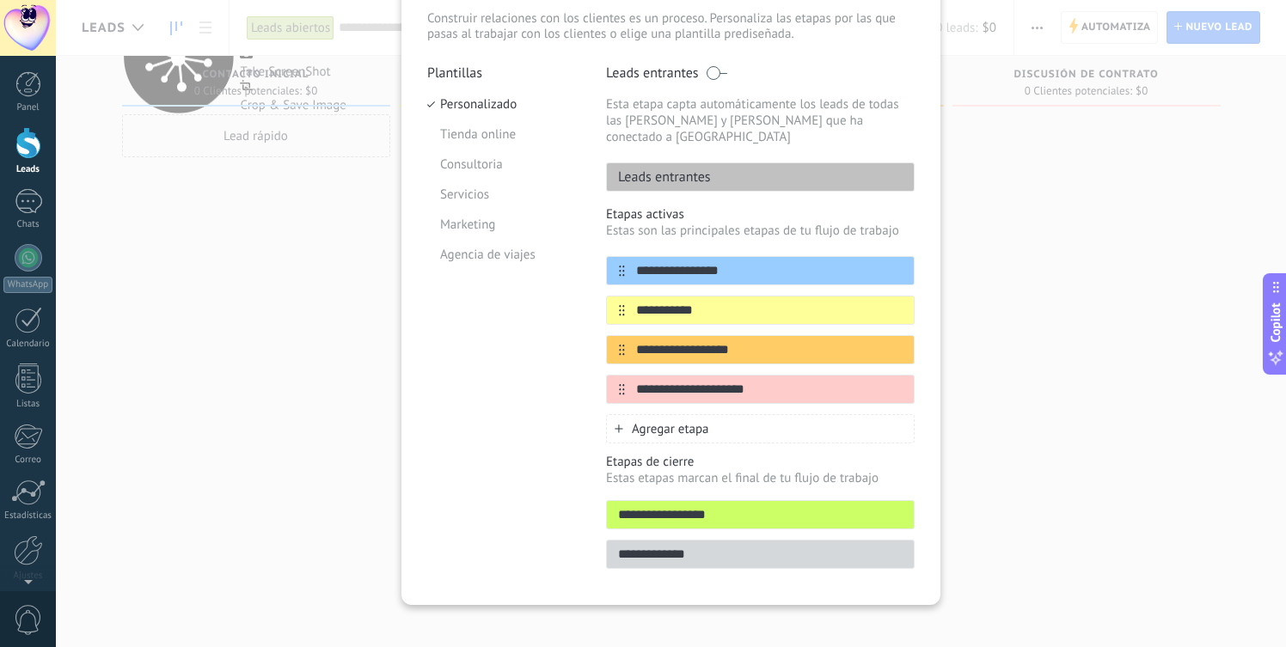
click at [693, 168] on p "Leads entrantes" at bounding box center [659, 176] width 104 height 17
click at [692, 206] on p "Etapas activas" at bounding box center [760, 214] width 309 height 16
click at [877, 304] on icon at bounding box center [881, 308] width 9 height 9
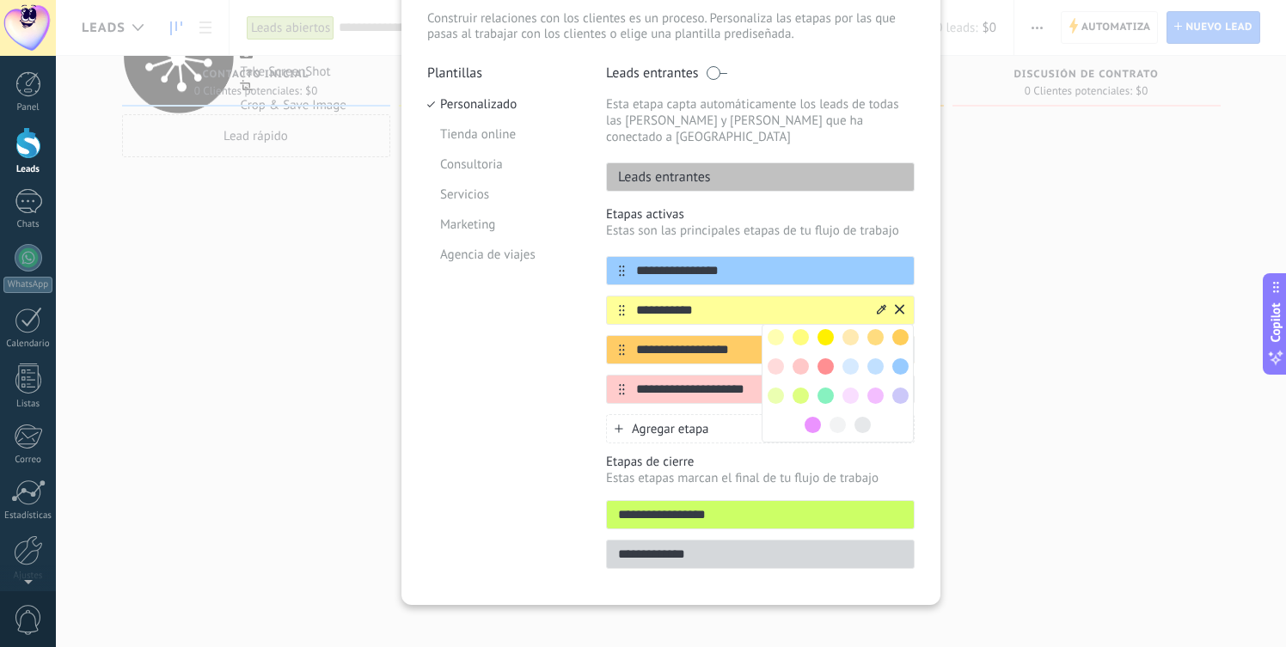
click at [744, 302] on input "**********" at bounding box center [749, 311] width 249 height 18
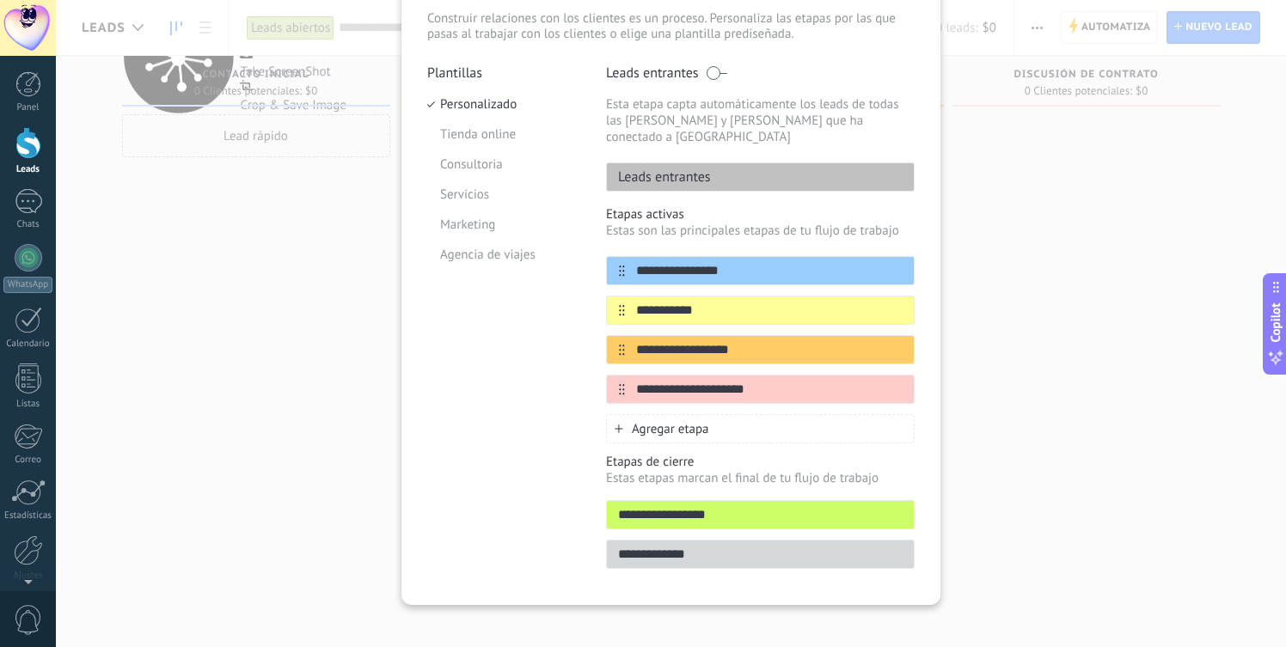
drag, startPoint x: 724, startPoint y: 295, endPoint x: 577, endPoint y: 290, distance: 146.2
click at [577, 290] on div "**********" at bounding box center [670, 321] width 487 height 515
type input "*********"
click at [693, 341] on input "**********" at bounding box center [749, 350] width 249 height 18
drag, startPoint x: 786, startPoint y: 337, endPoint x: 608, endPoint y: 334, distance: 177.9
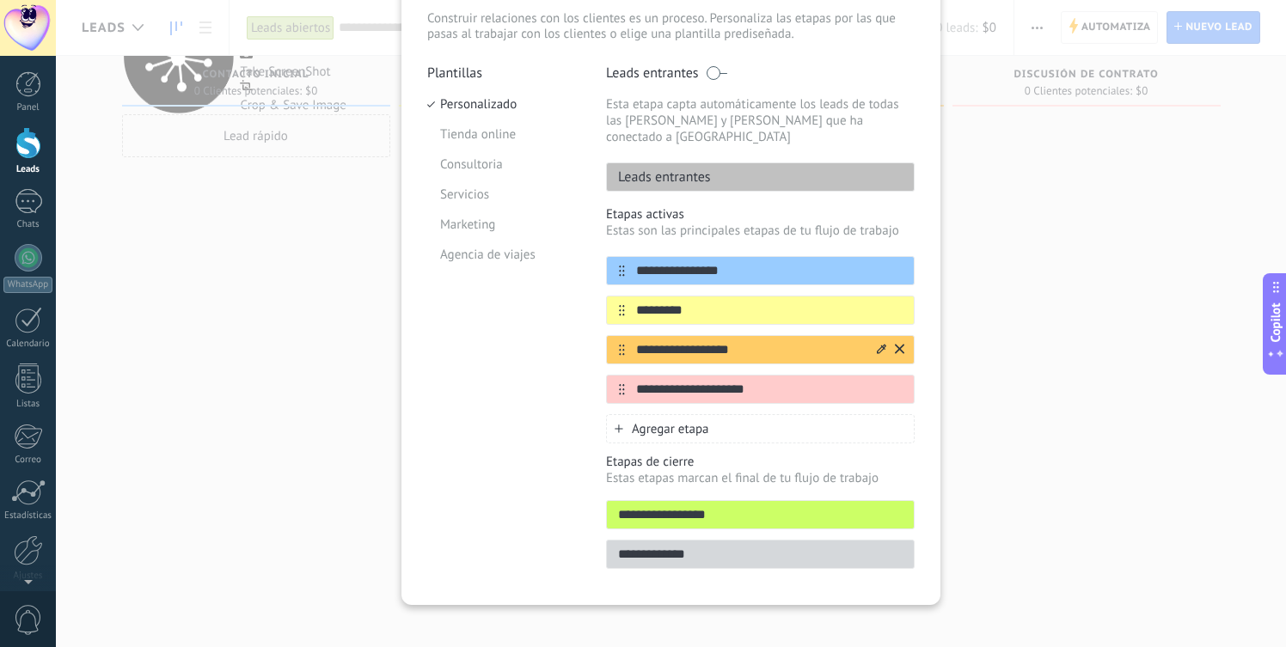
click at [608, 335] on div "**********" at bounding box center [760, 349] width 309 height 29
type input "**********"
click at [756, 381] on input "**********" at bounding box center [749, 390] width 249 height 18
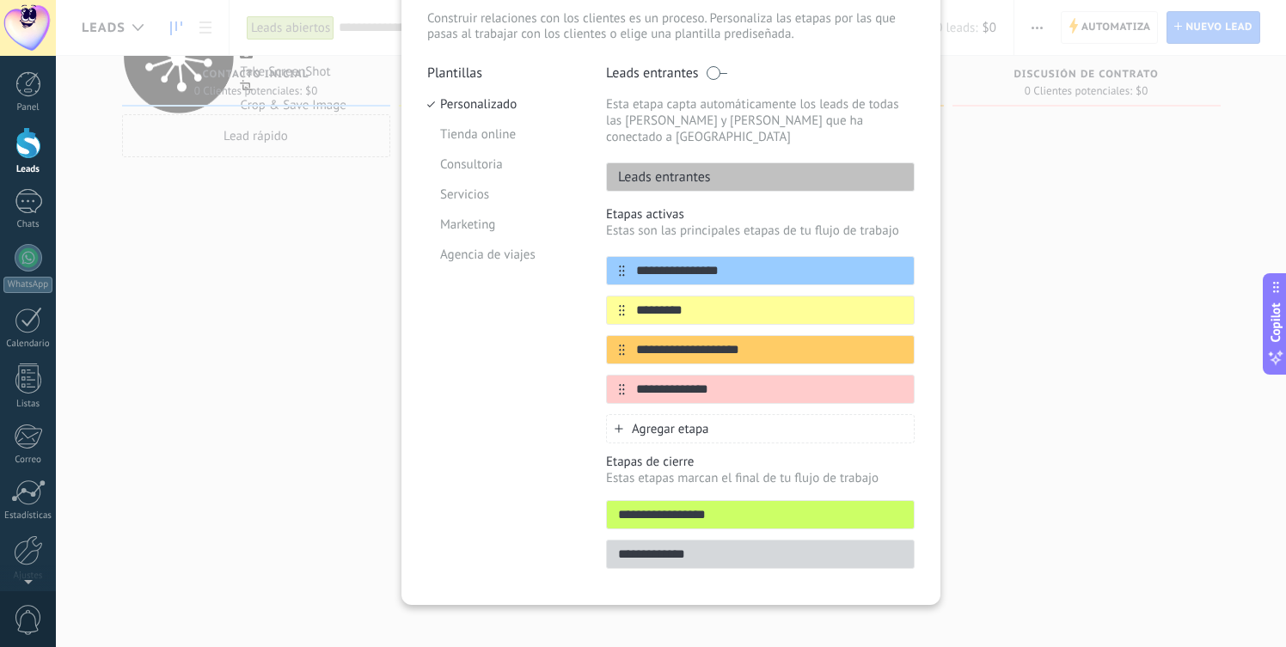
type input "**********"
click at [652, 421] on span "Agregar etapa" at bounding box center [670, 429] width 77 height 16
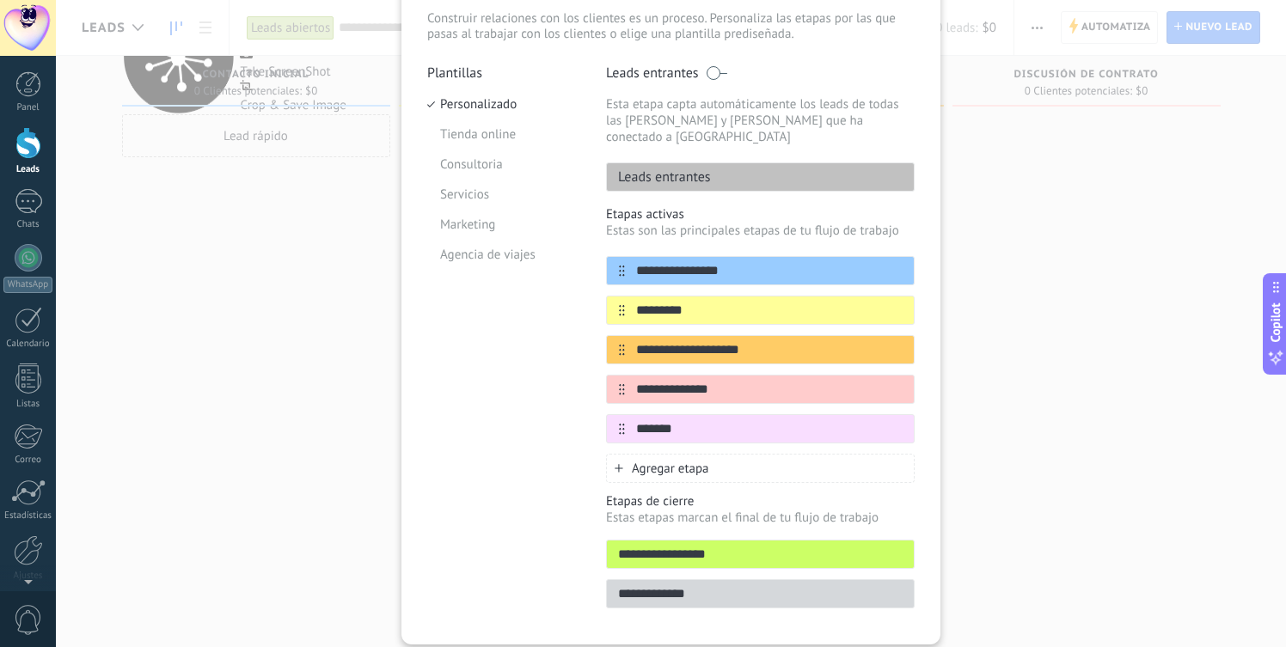
type input "*******"
click at [662, 461] on span "Agregar etapa" at bounding box center [670, 469] width 77 height 16
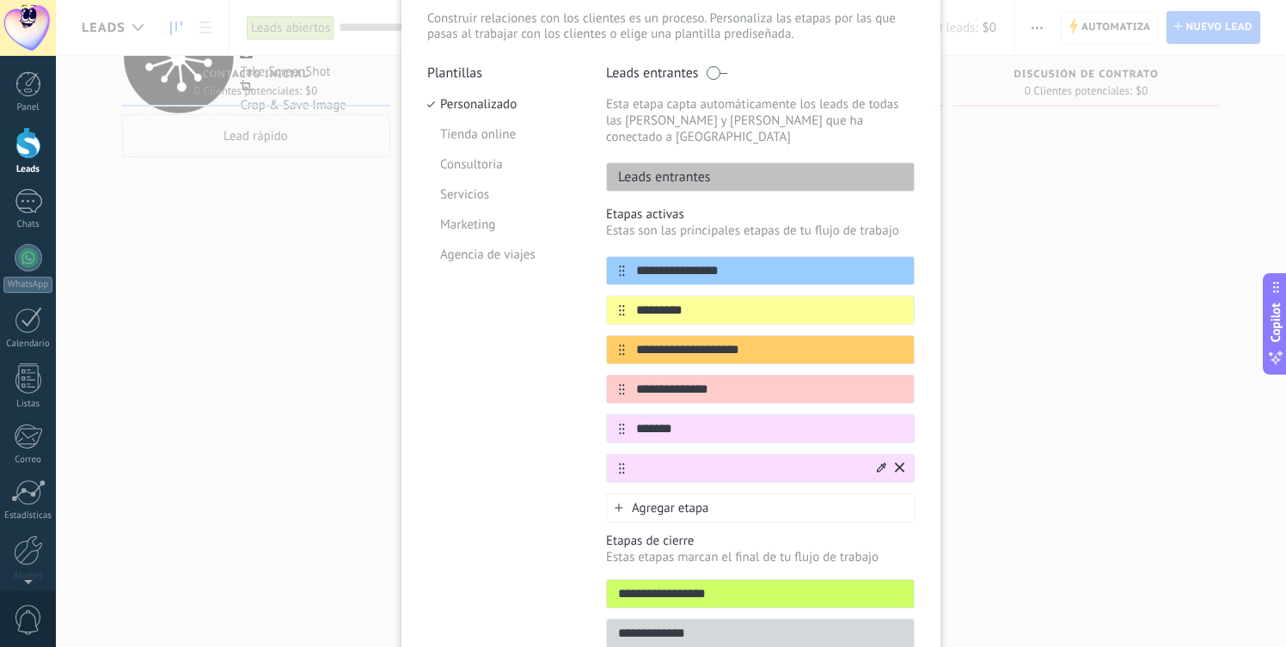
click at [895, 462] on icon at bounding box center [899, 466] width 9 height 9
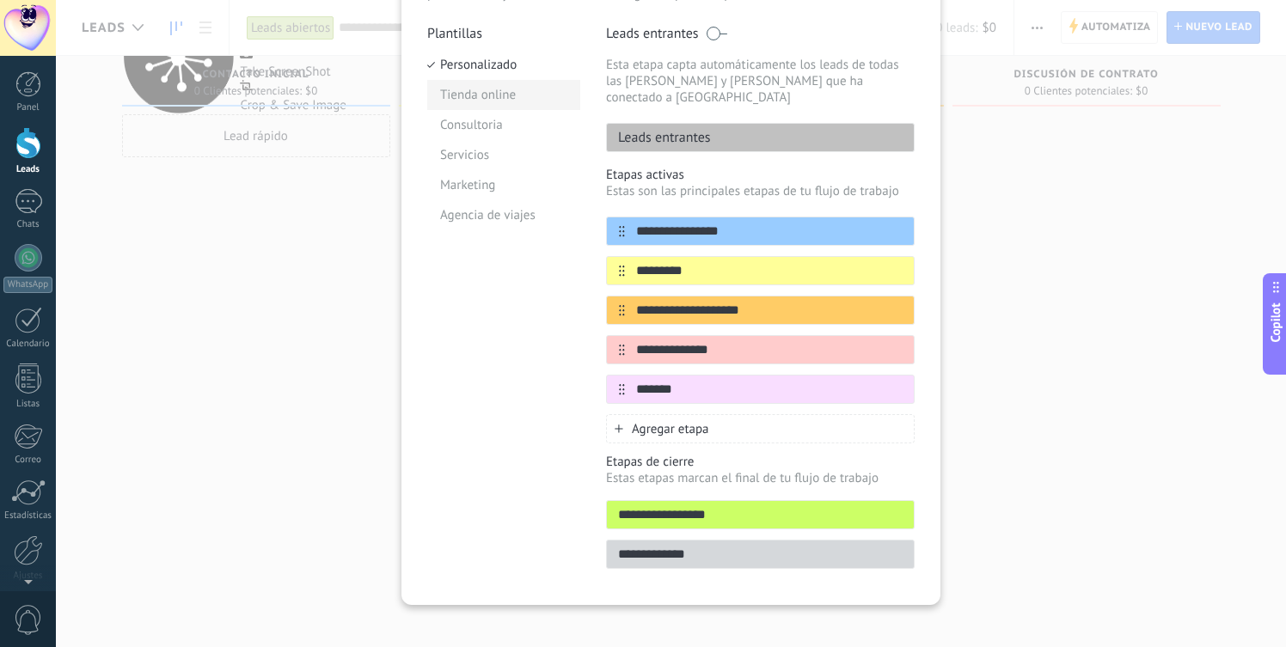
scroll to position [0, 0]
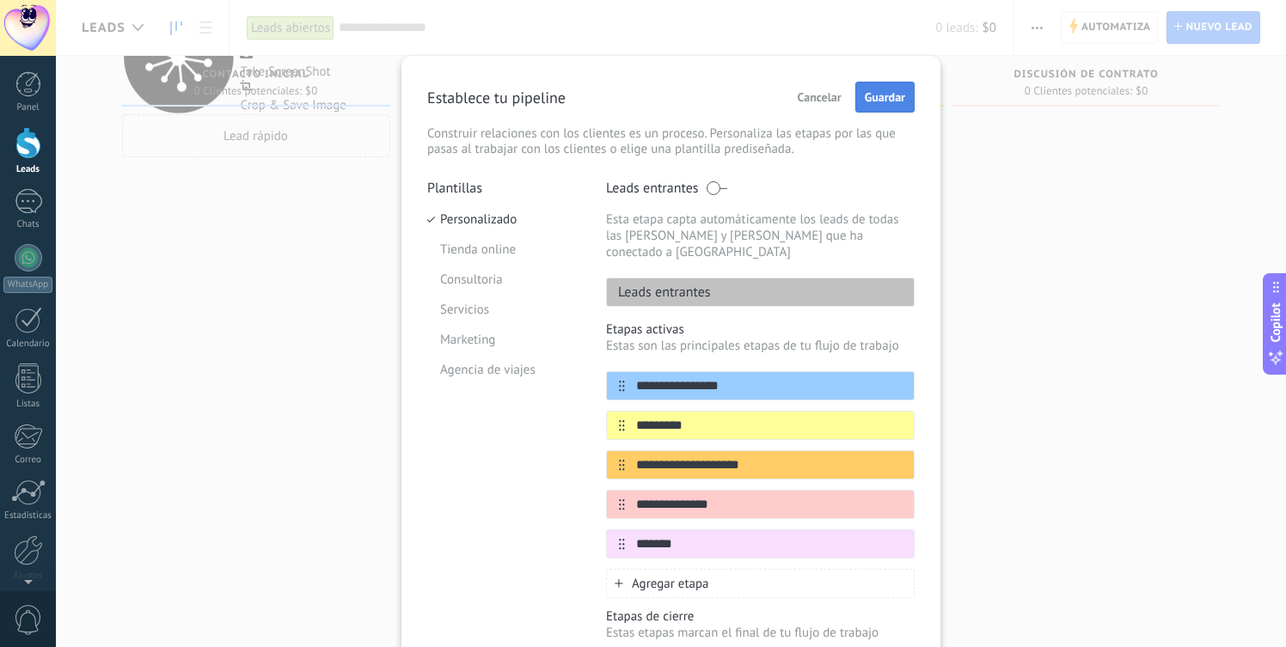
click at [875, 102] on span "Guardar" at bounding box center [885, 97] width 40 height 12
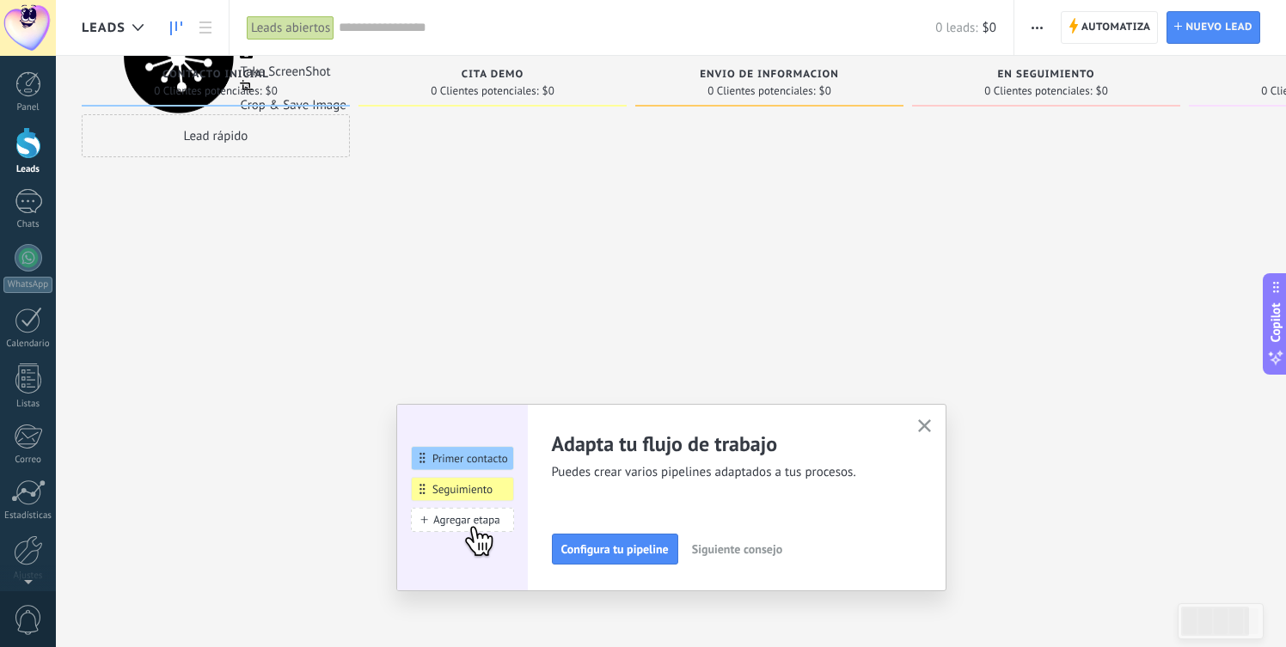
click at [777, 552] on span "Siguiente consejo" at bounding box center [737, 549] width 90 height 12
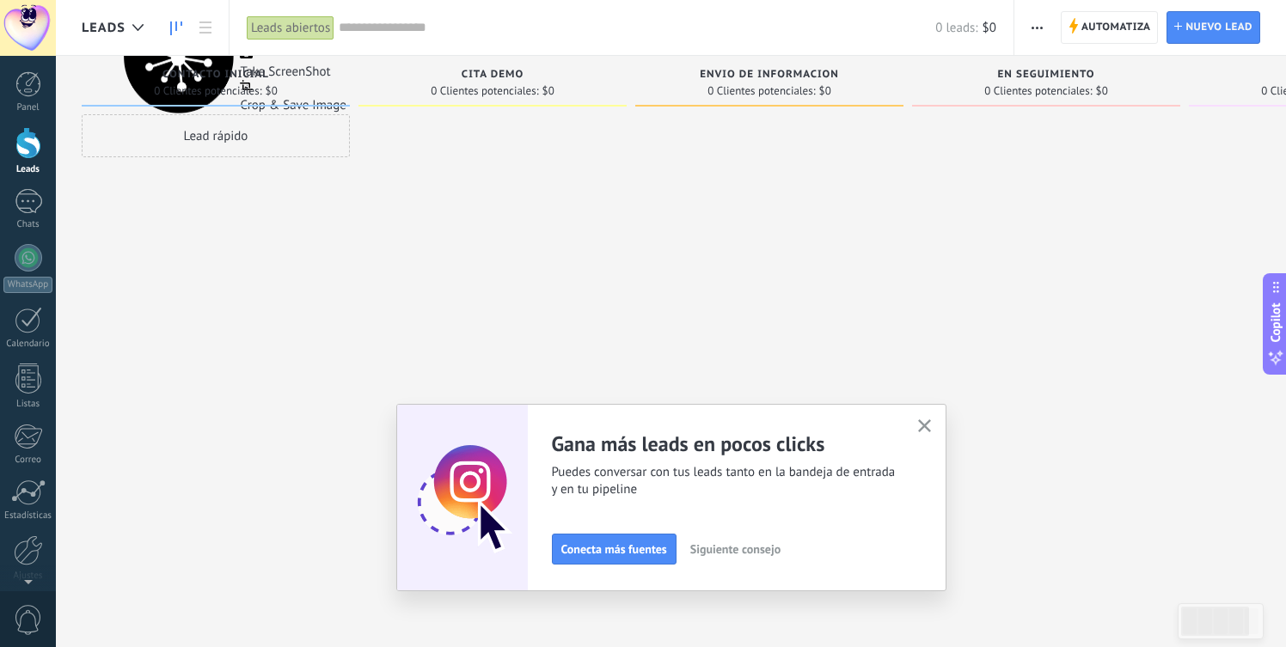
click at [705, 550] on span "Siguiente consejo" at bounding box center [735, 549] width 90 height 12
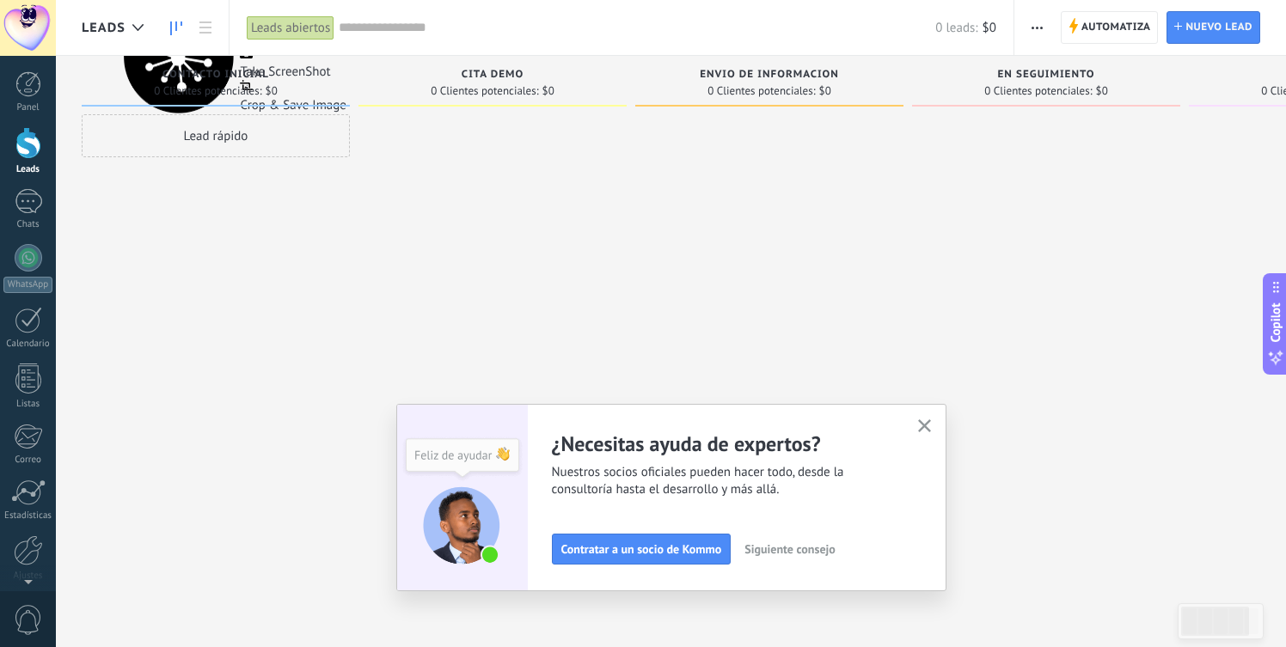
click at [770, 547] on span "Siguiente consejo" at bounding box center [789, 549] width 90 height 12
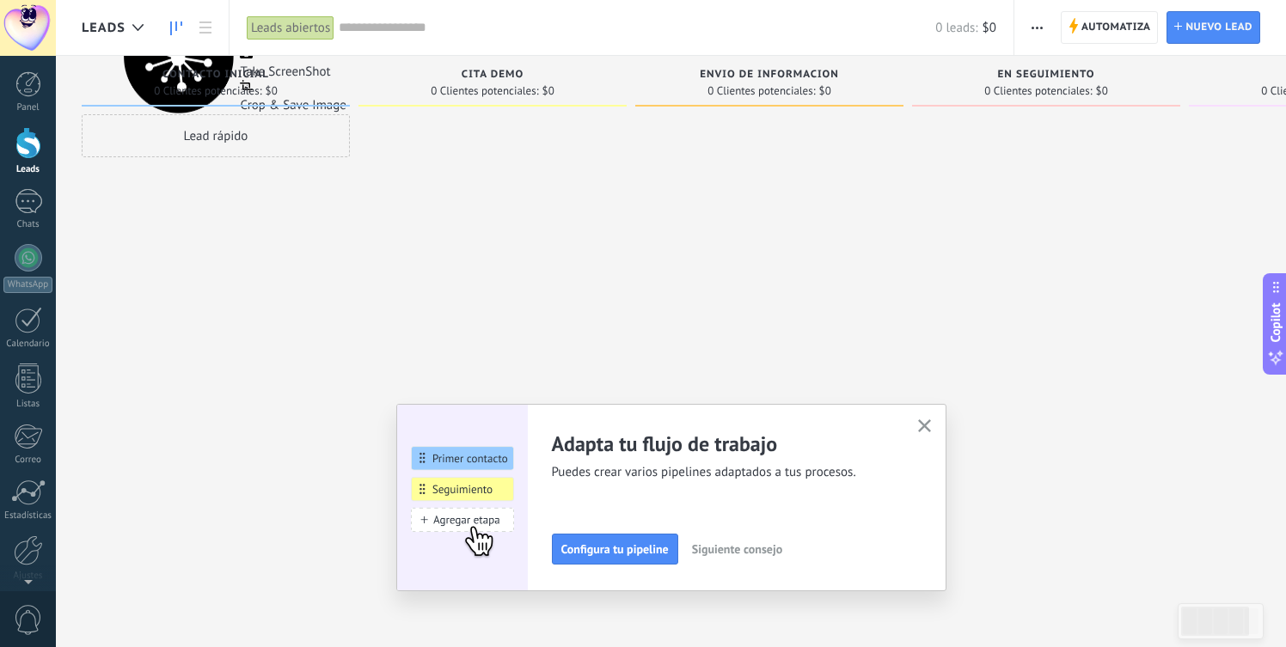
click at [767, 547] on span "Siguiente consejo" at bounding box center [737, 549] width 90 height 12
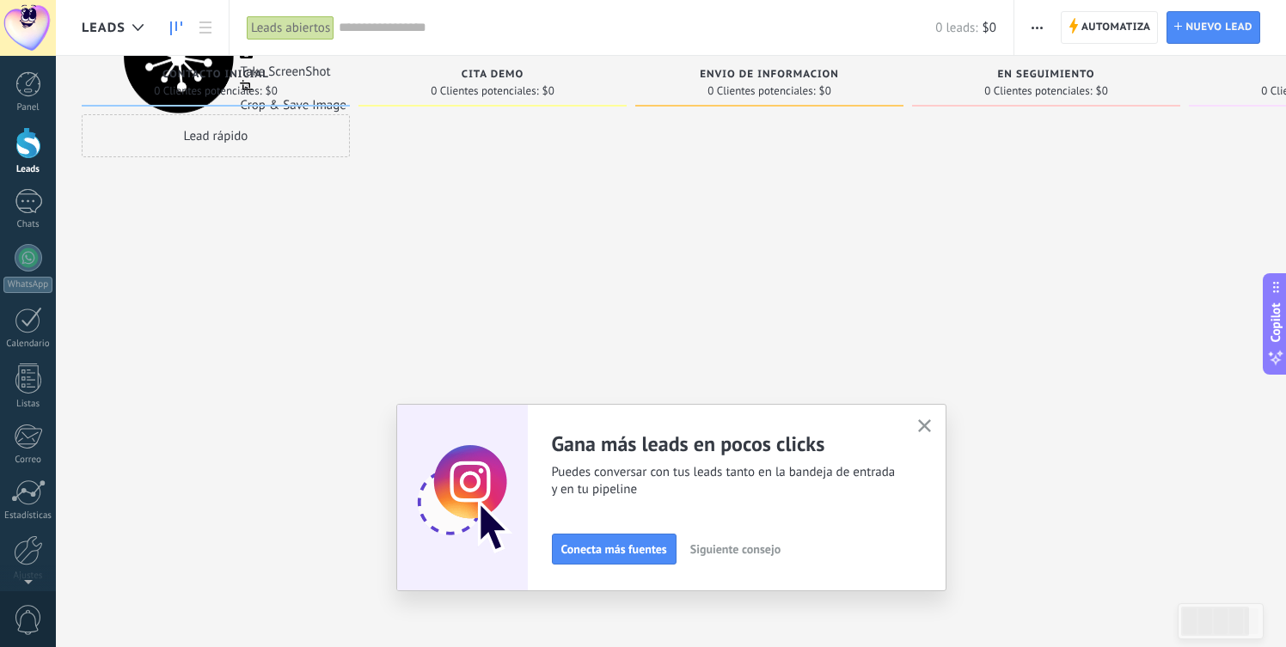
click at [924, 419] on button "button" at bounding box center [923, 426] width 21 height 23
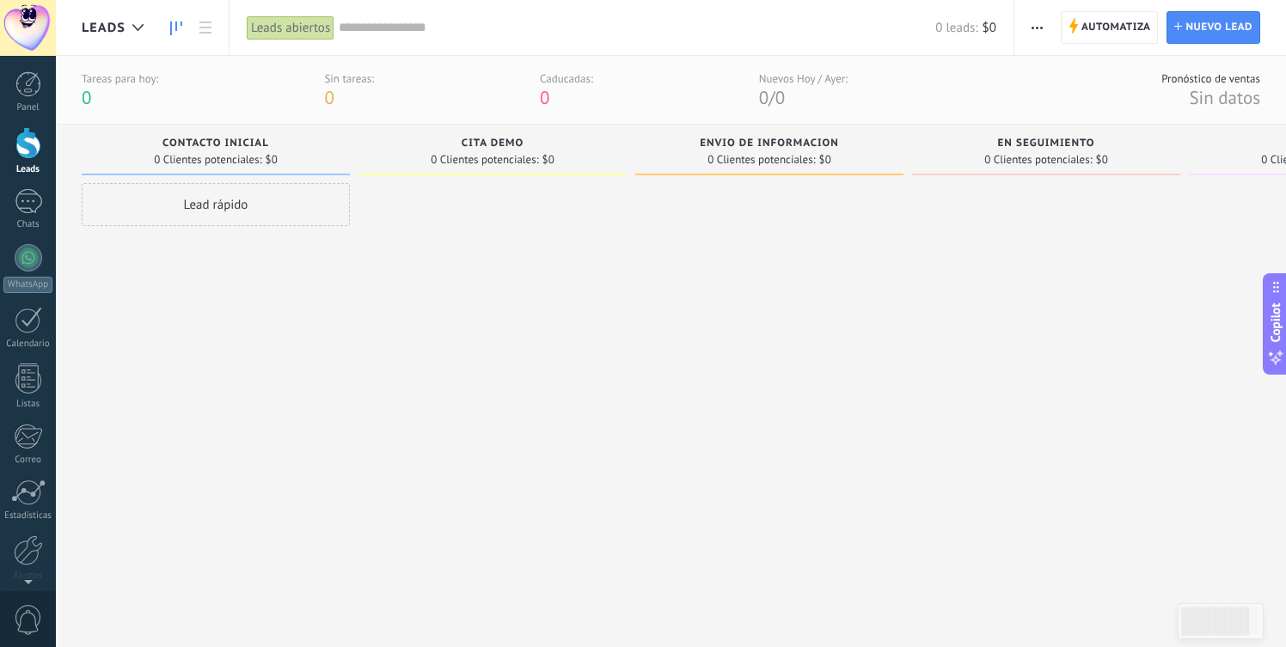
click at [282, 212] on div "Lead rápido" at bounding box center [216, 204] width 268 height 43
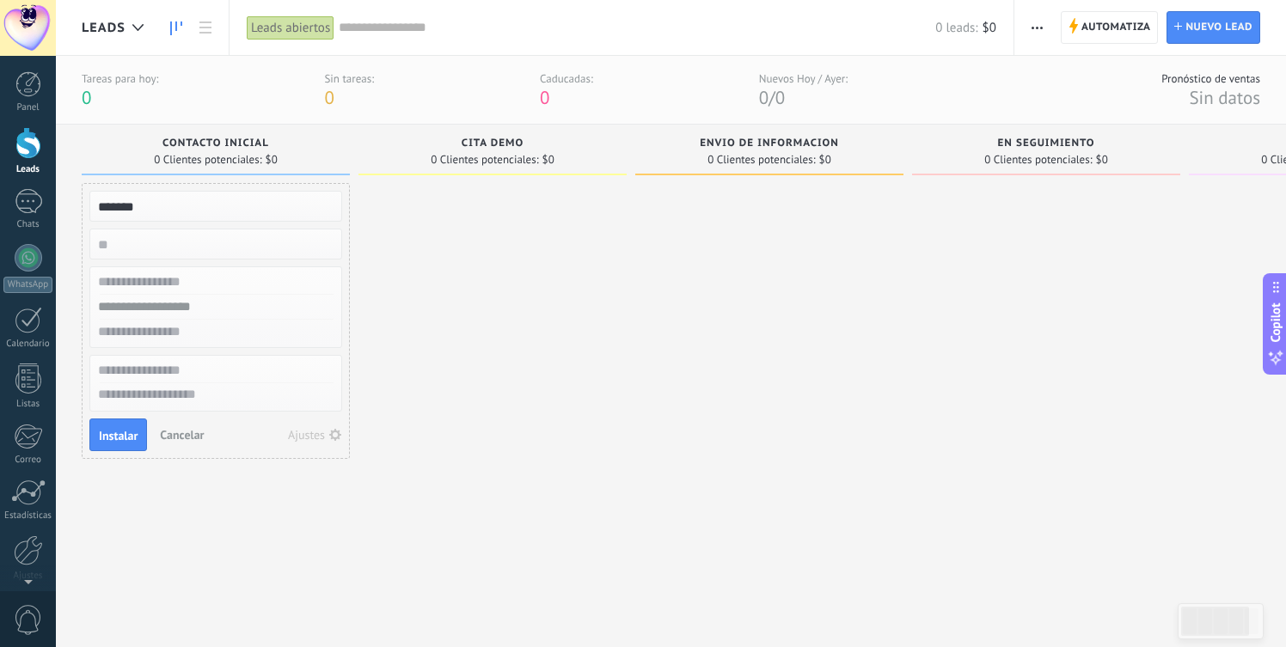
type input "*******"
click at [257, 248] on input "numeric" at bounding box center [214, 244] width 251 height 24
type input "*"
type input "****"
click at [222, 278] on input "text" at bounding box center [214, 282] width 251 height 25
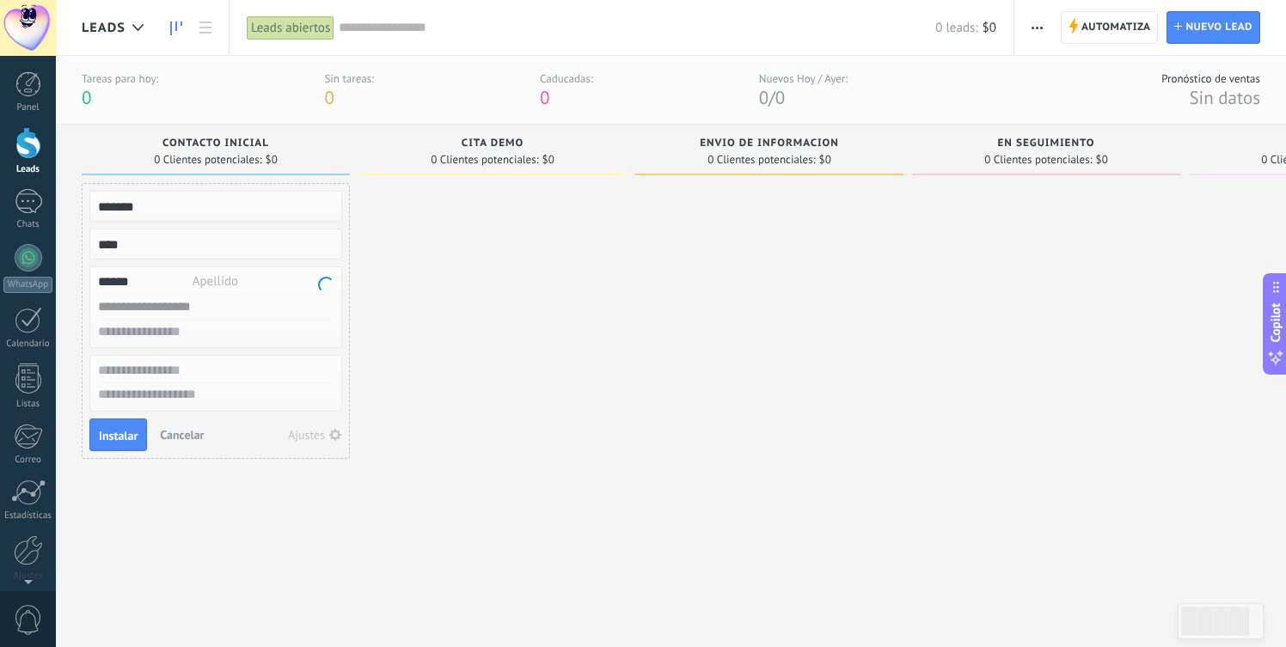
type input "******"
click at [219, 299] on input "text" at bounding box center [214, 307] width 251 height 25
type input "*********"
click at [213, 331] on input "text" at bounding box center [214, 332] width 251 height 25
type input "*********"
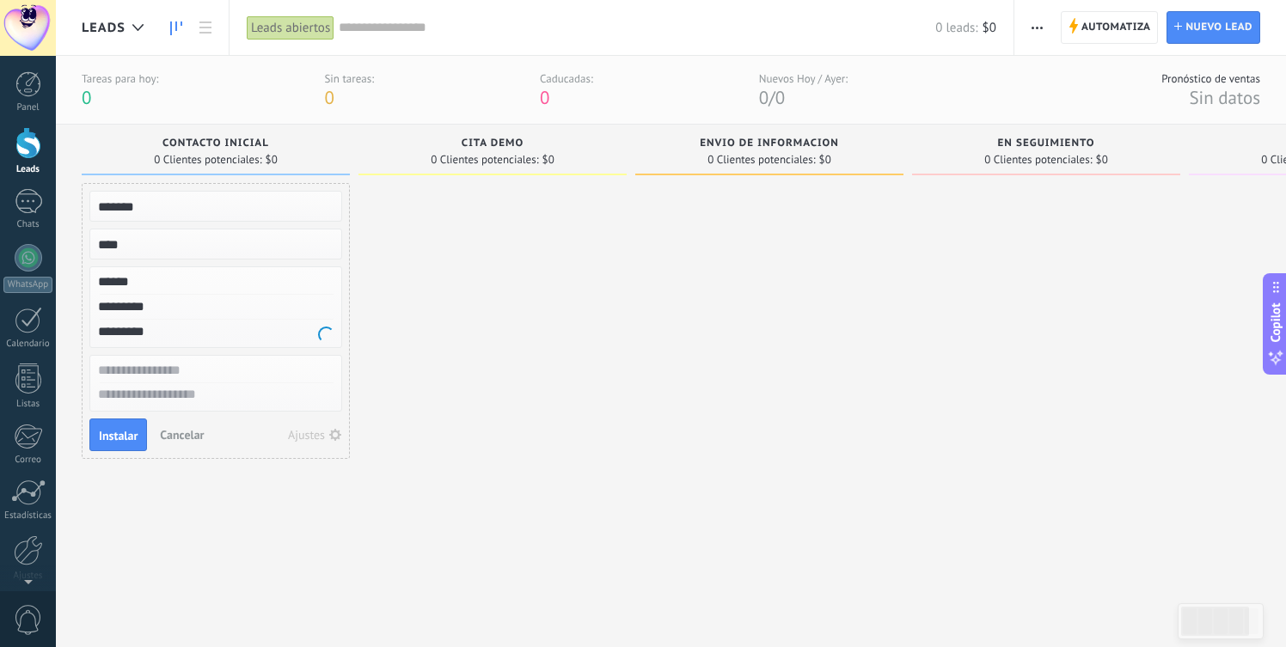
click at [204, 371] on input "text" at bounding box center [214, 370] width 251 height 25
click at [137, 438] on button "Instalar" at bounding box center [118, 435] width 58 height 33
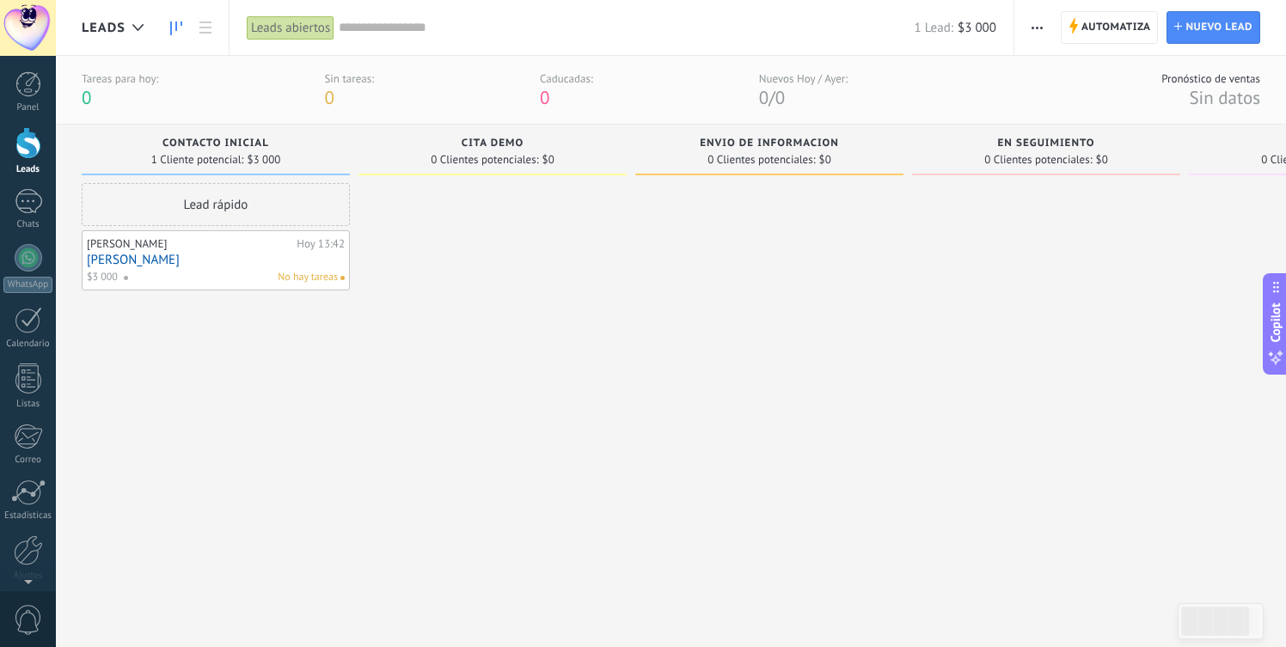
click at [331, 268] on div "sandra Hoy 13:42 claudia $3 000 No hay tareas" at bounding box center [216, 260] width 258 height 50
click at [338, 238] on div "Hoy 13:42" at bounding box center [320, 244] width 48 height 14
click at [202, 281] on div "No hay tareas" at bounding box center [230, 277] width 215 height 15
click at [110, 272] on span "$3 000" at bounding box center [102, 277] width 31 height 15
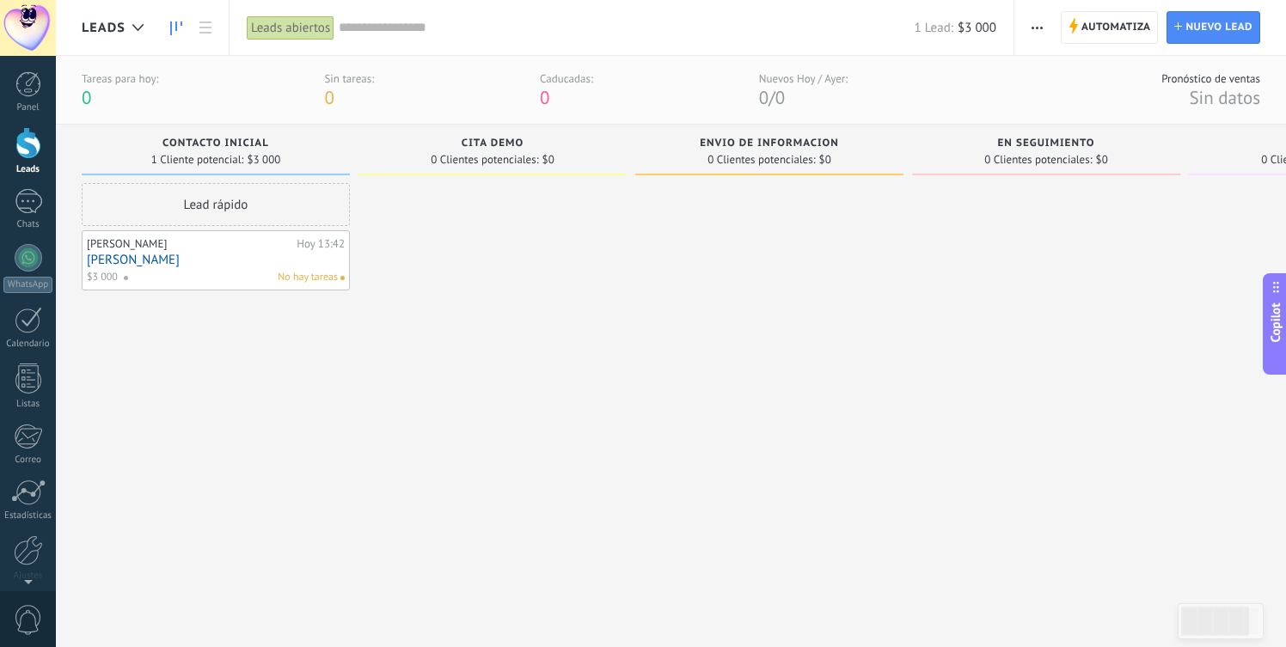
click at [110, 272] on span "$3 000" at bounding box center [102, 277] width 31 height 15
click at [109, 239] on div "[PERSON_NAME]" at bounding box center [189, 244] width 205 height 14
click at [253, 243] on div "[PERSON_NAME]" at bounding box center [189, 244] width 205 height 14
click at [467, 291] on div at bounding box center [492, 394] width 268 height 423
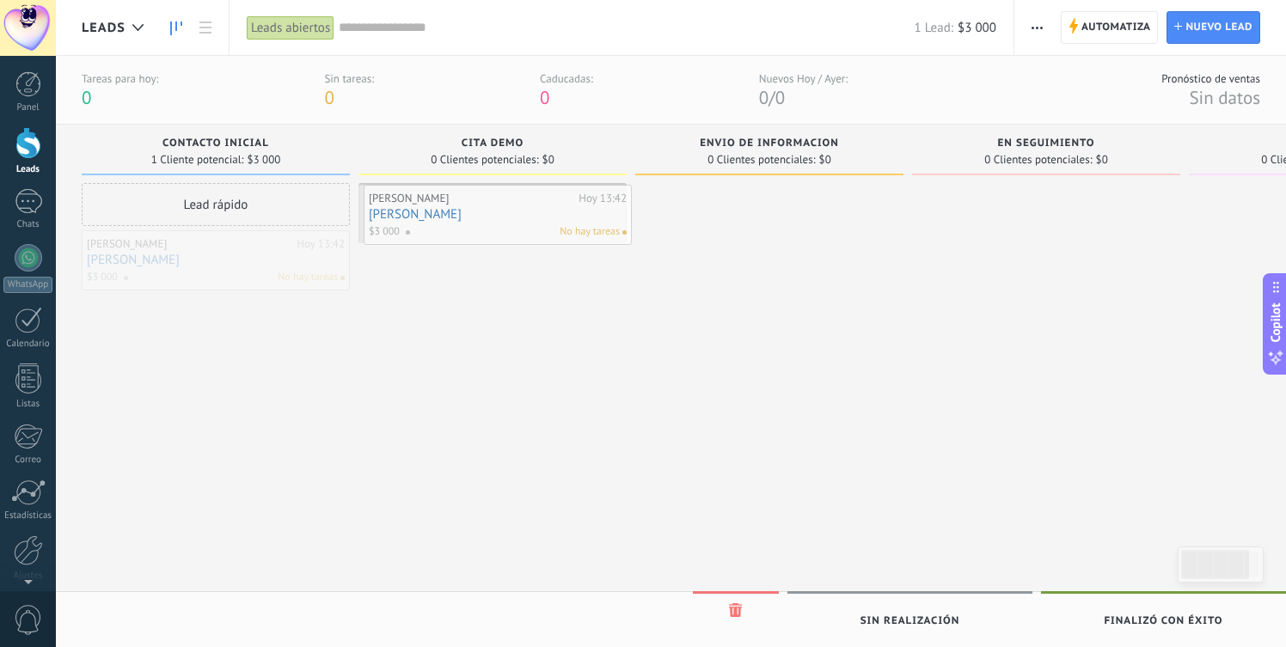
drag, startPoint x: 256, startPoint y: 262, endPoint x: 538, endPoint y: 217, distance: 285.5
drag, startPoint x: 490, startPoint y: 221, endPoint x: 780, endPoint y: 217, distance: 290.5
drag, startPoint x: 734, startPoint y: 228, endPoint x: 966, endPoint y: 229, distance: 232.0
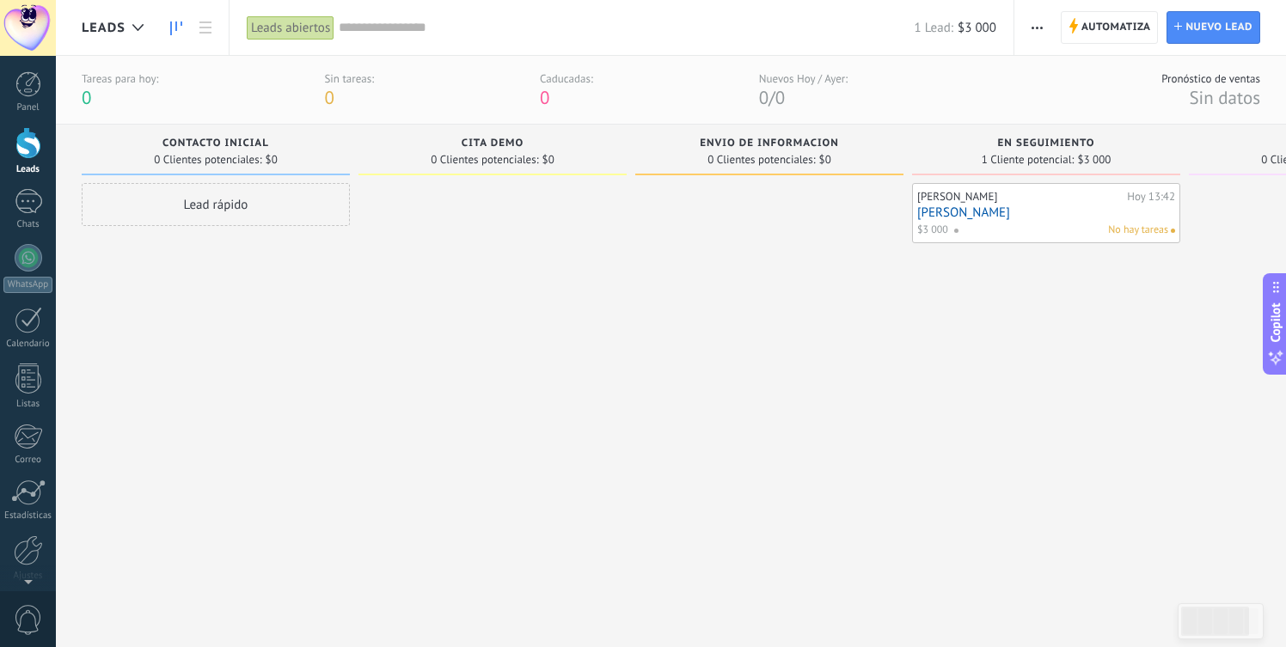
scroll to position [0, 197]
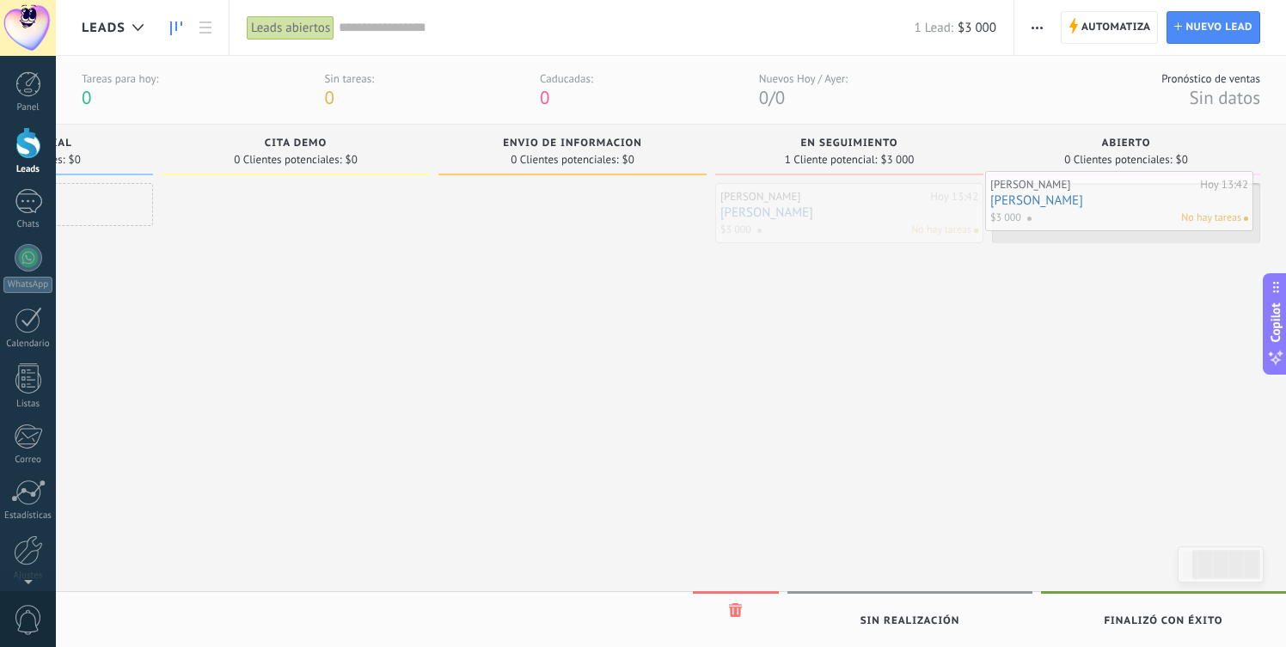
drag, startPoint x: 810, startPoint y: 214, endPoint x: 1081, endPoint y: 202, distance: 271.0
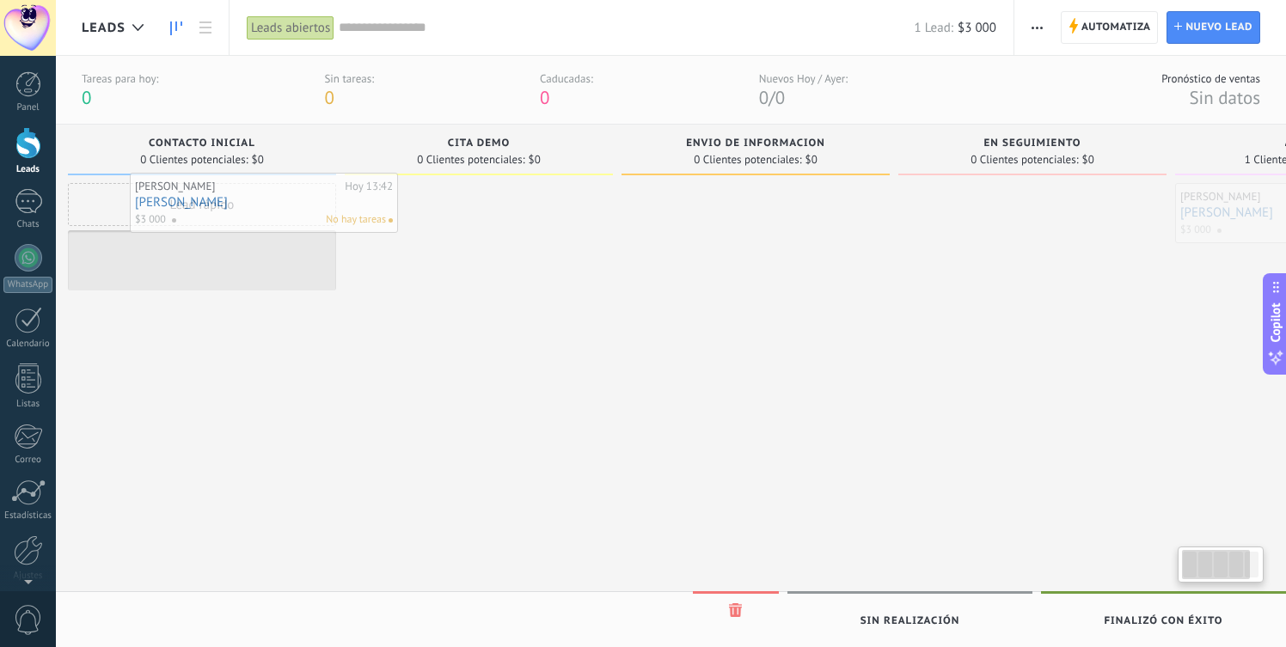
scroll to position [0, 0]
drag, startPoint x: 1214, startPoint y: 208, endPoint x: 157, endPoint y: 198, distance: 1057.1
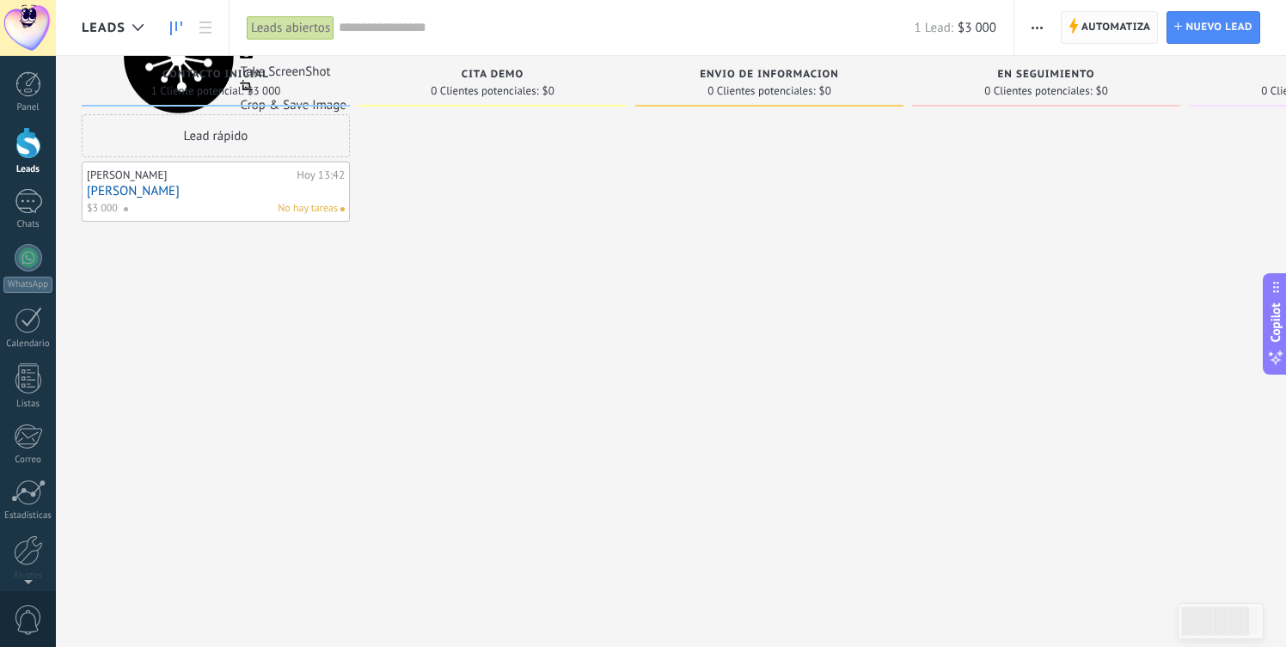
click at [1089, 26] on span "Automatiza" at bounding box center [1116, 27] width 70 height 31
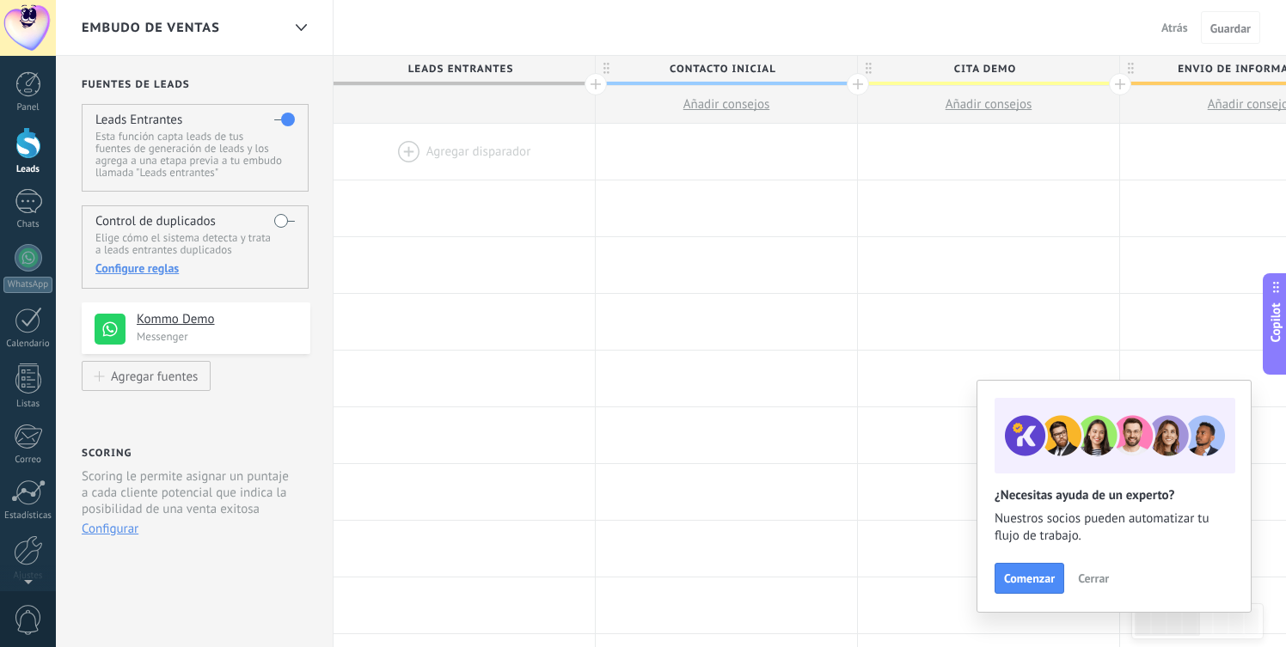
click at [279, 222] on label at bounding box center [284, 220] width 21 height 27
click at [32, 502] on div at bounding box center [28, 493] width 34 height 26
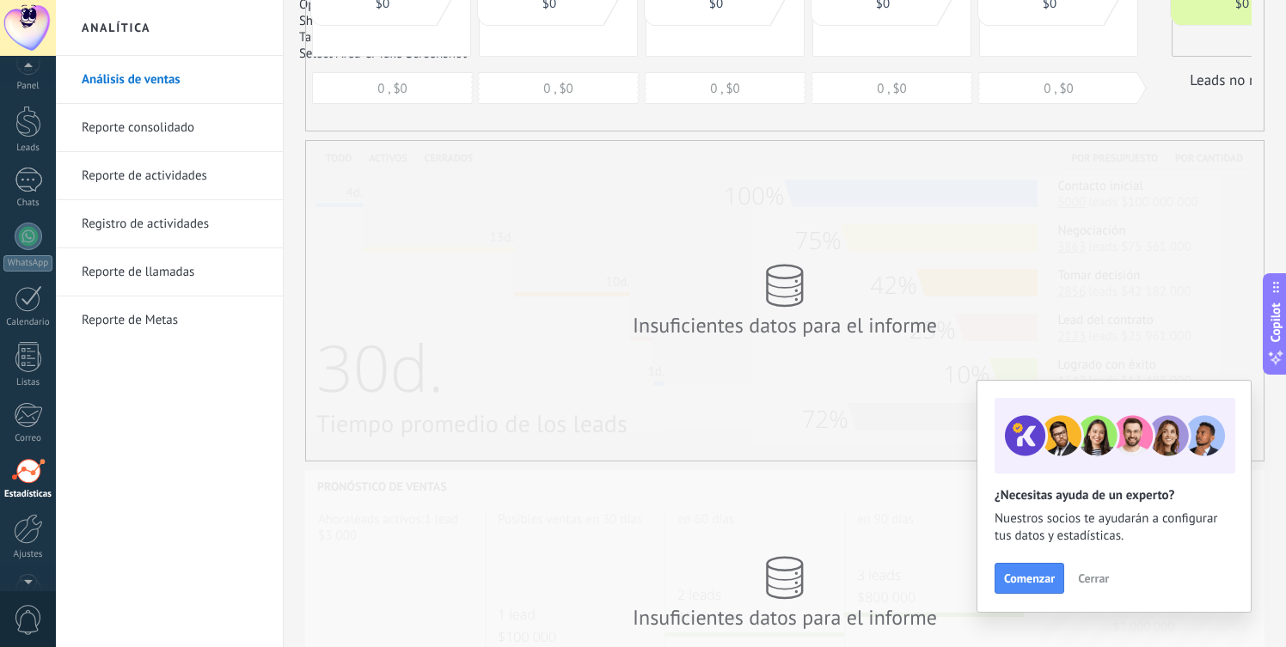
scroll to position [1, 0]
click at [38, 38] on div at bounding box center [28, 28] width 56 height 56
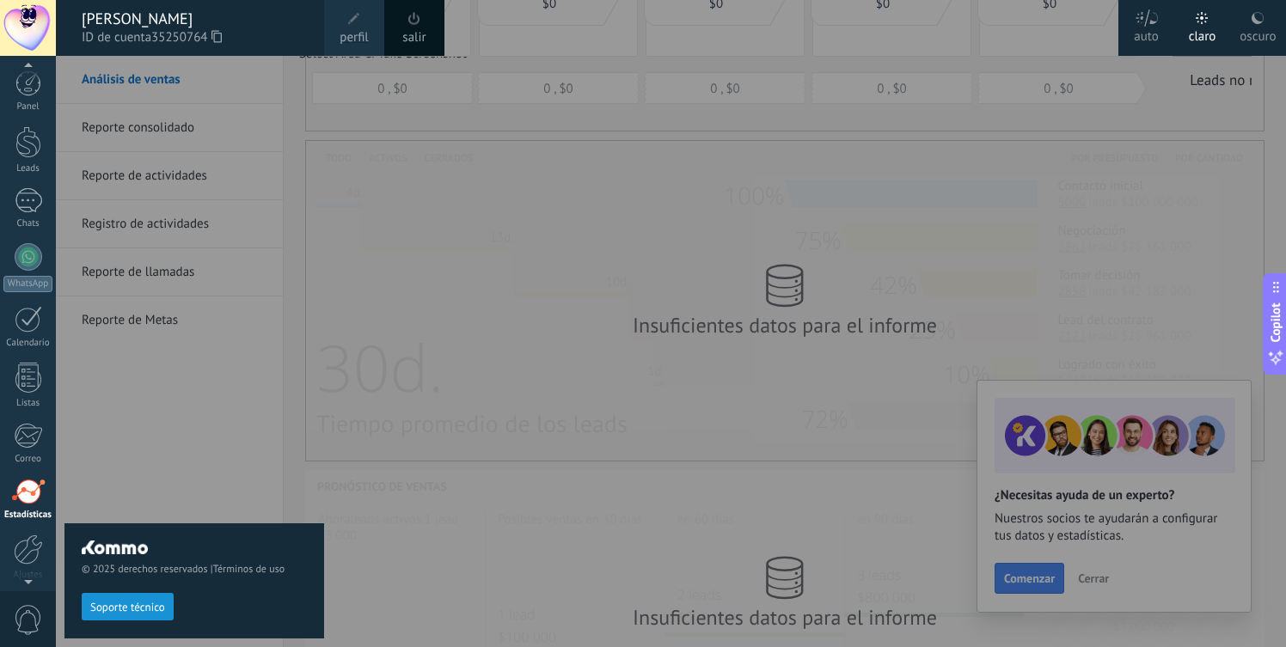
click at [497, 294] on div at bounding box center [699, 323] width 1286 height 647
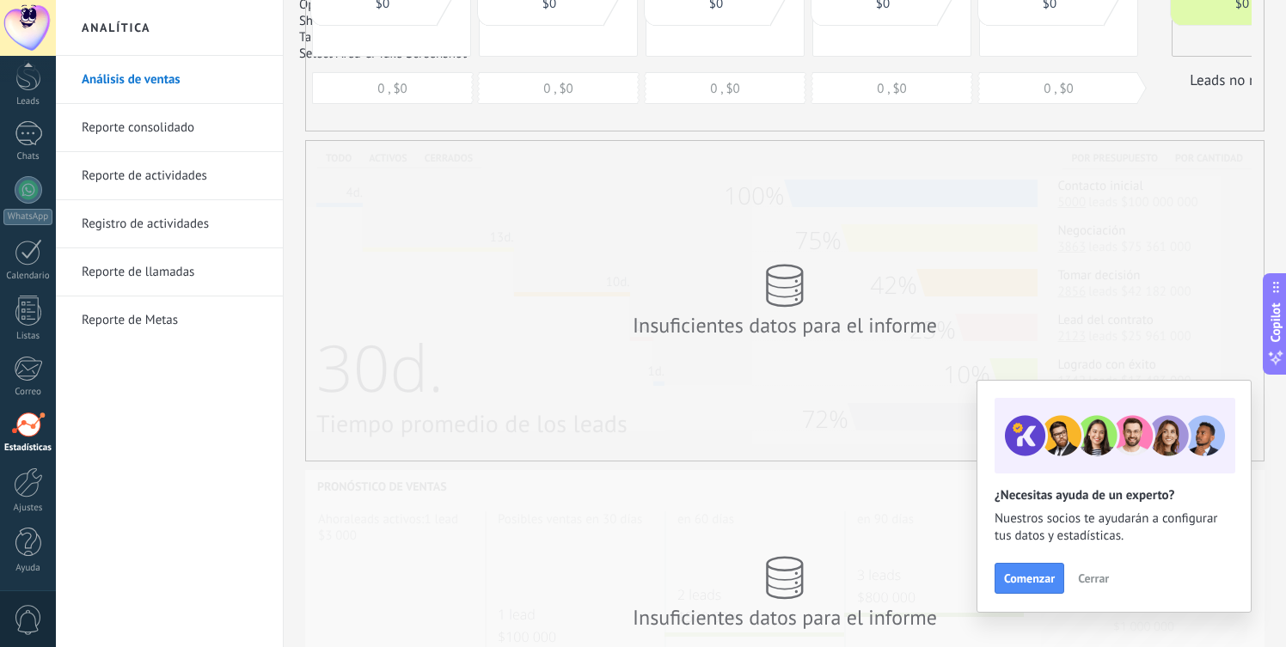
scroll to position [0, 0]
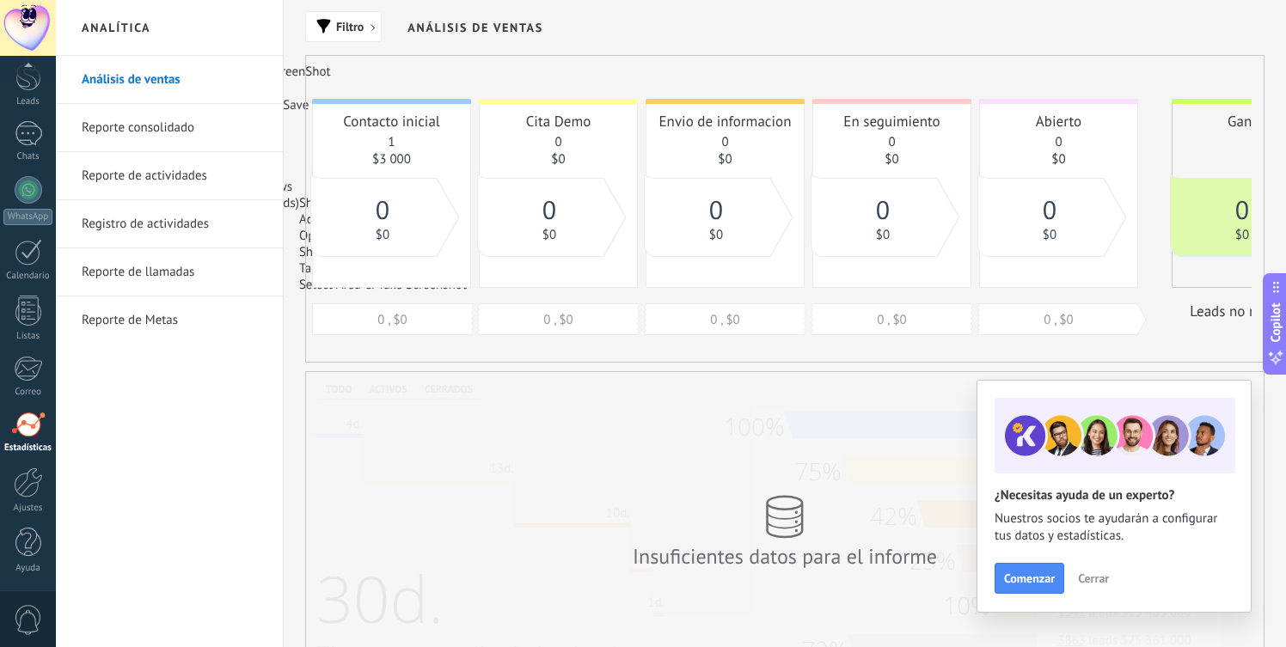
click at [1078, 582] on span "Cerrar" at bounding box center [1093, 578] width 31 height 12
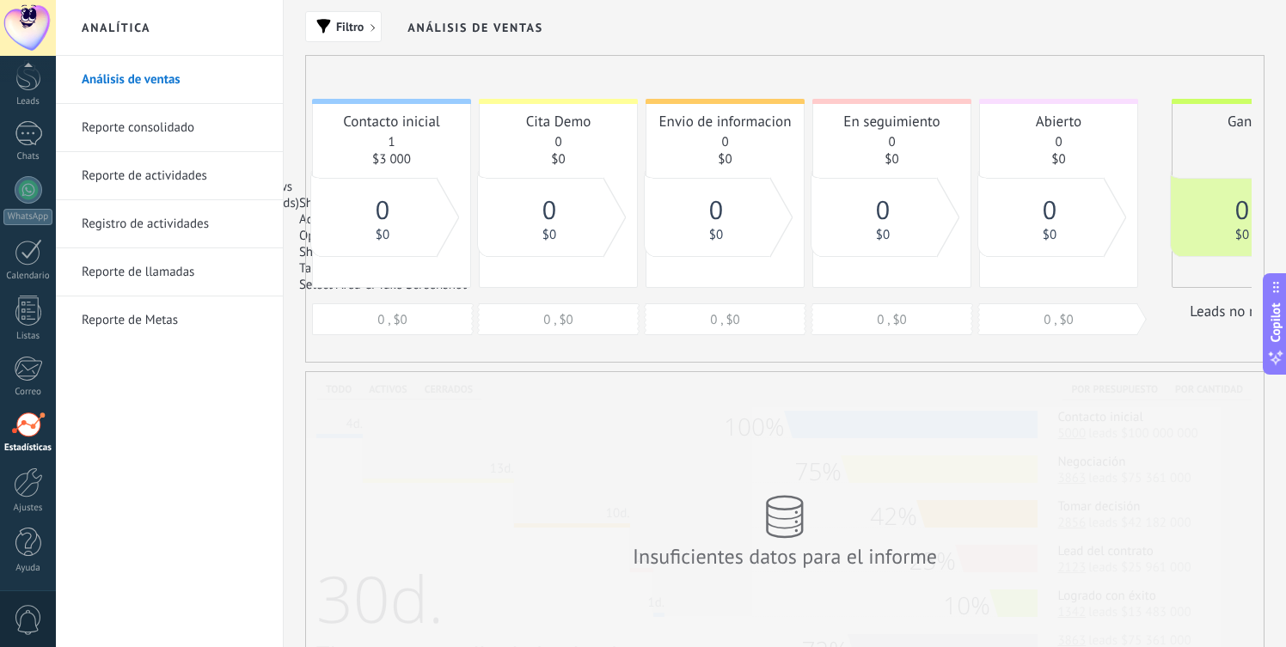
click at [1084, 486] on div "Insuficientes datos para el informe" at bounding box center [784, 532] width 957 height 320
click at [763, 518] on div "Insuficientes datos para el informe" at bounding box center [785, 532] width 344 height 109
click at [376, 30] on span "button" at bounding box center [377, 31] width 15 height 15
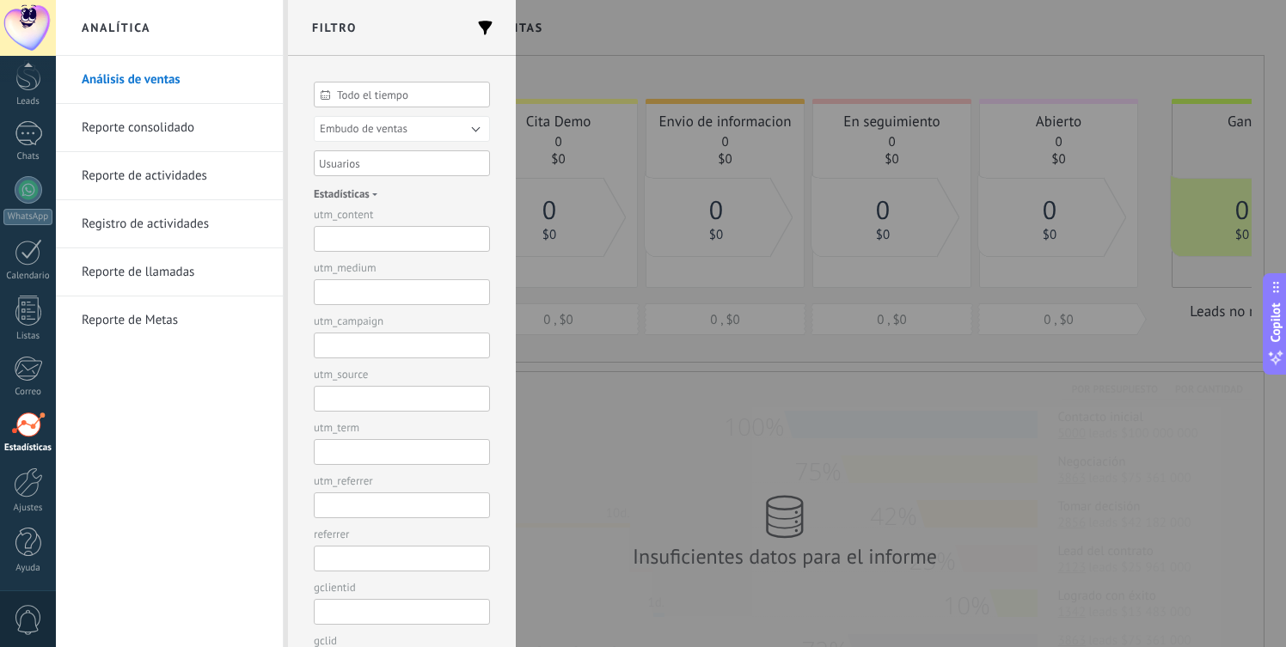
click at [151, 218] on link "Registro de actividades" at bounding box center [174, 224] width 184 height 48
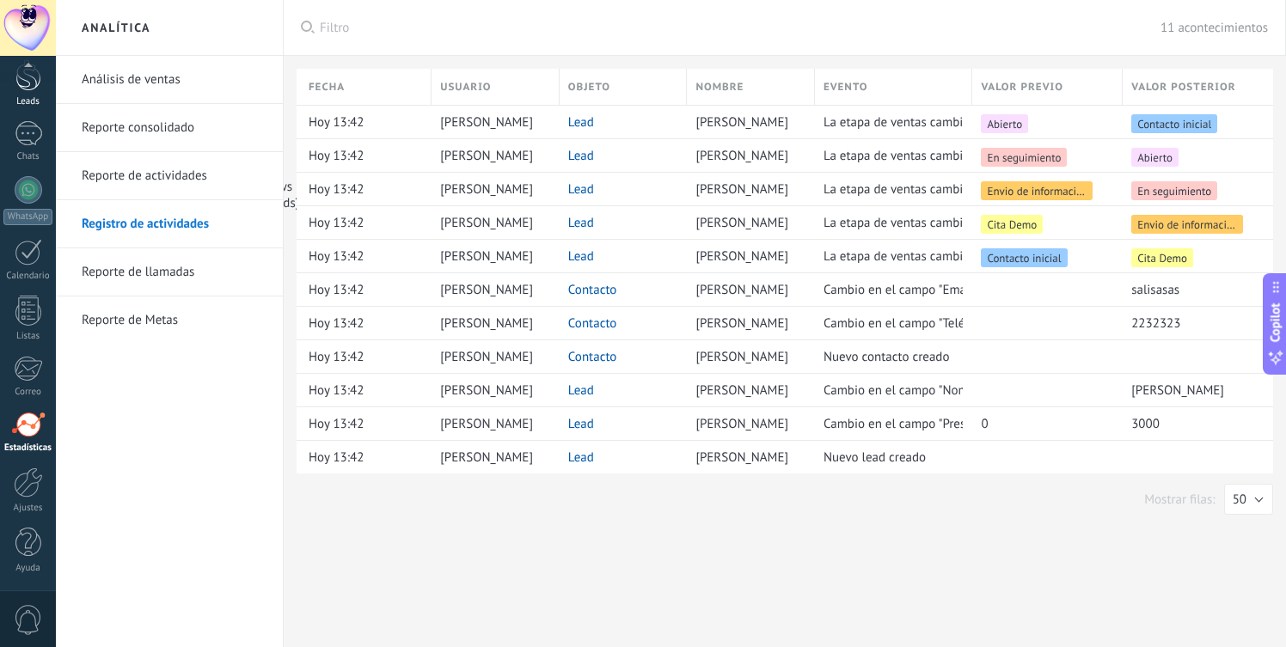
click at [37, 99] on div "Leads" at bounding box center [28, 101] width 50 height 11
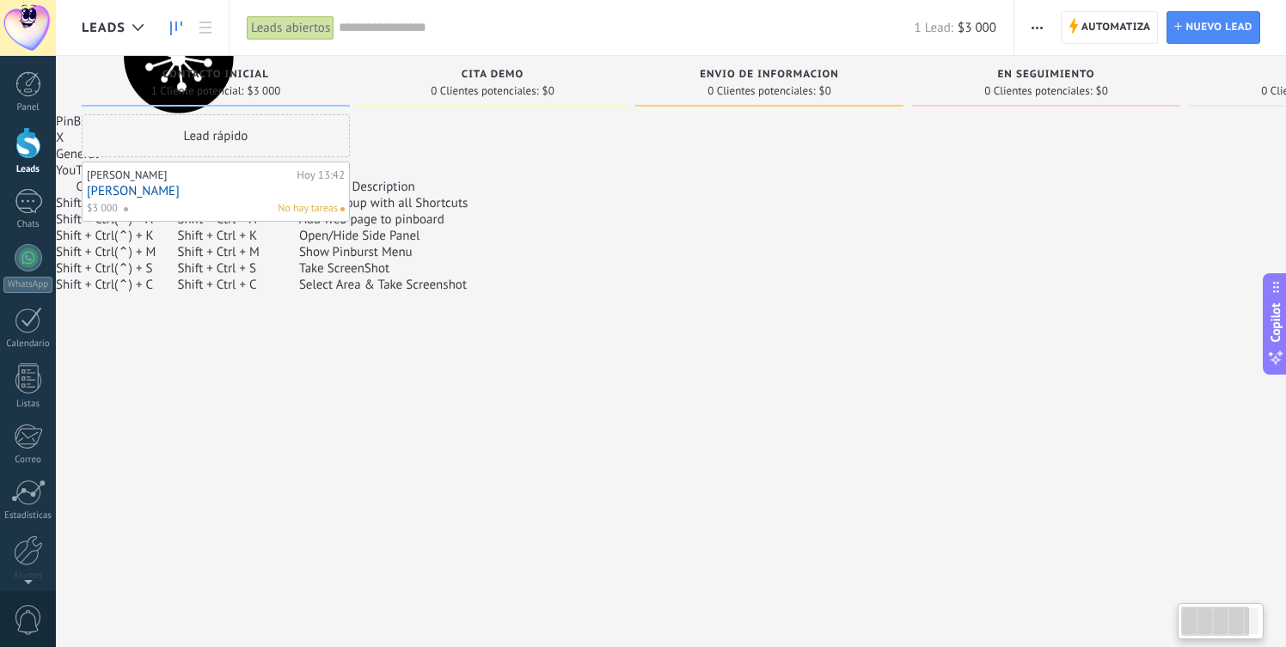
click at [873, 162] on div at bounding box center [769, 325] width 268 height 423
click at [346, 113] on div "PinBurst Ext × Pin Site Take ScreenShot Crop & Save Image" at bounding box center [201, 56] width 290 height 113
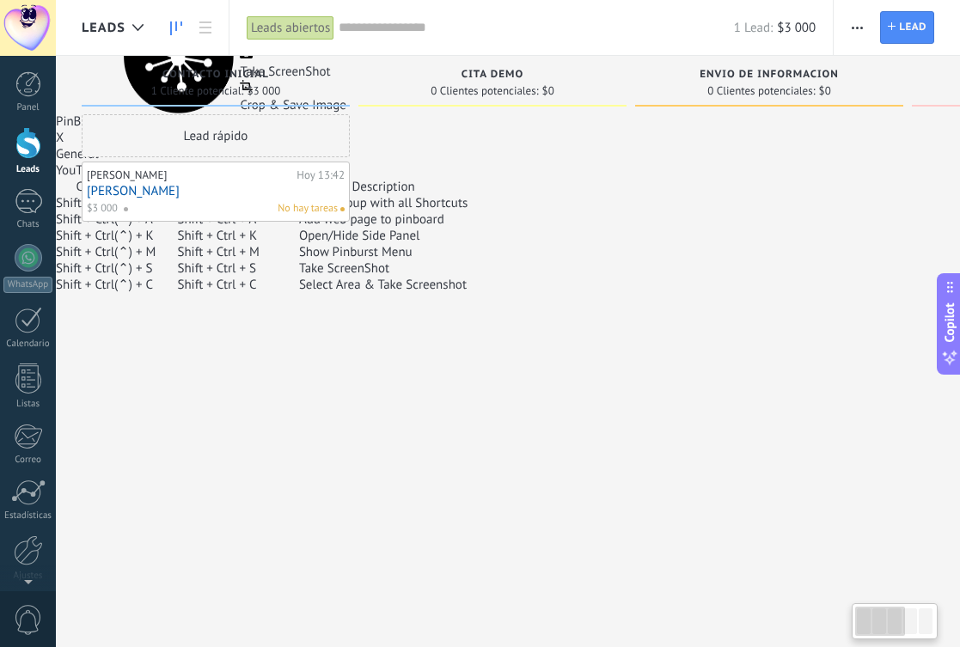
click at [241, 113] on span "×" at bounding box center [237, 56] width 7 height 113
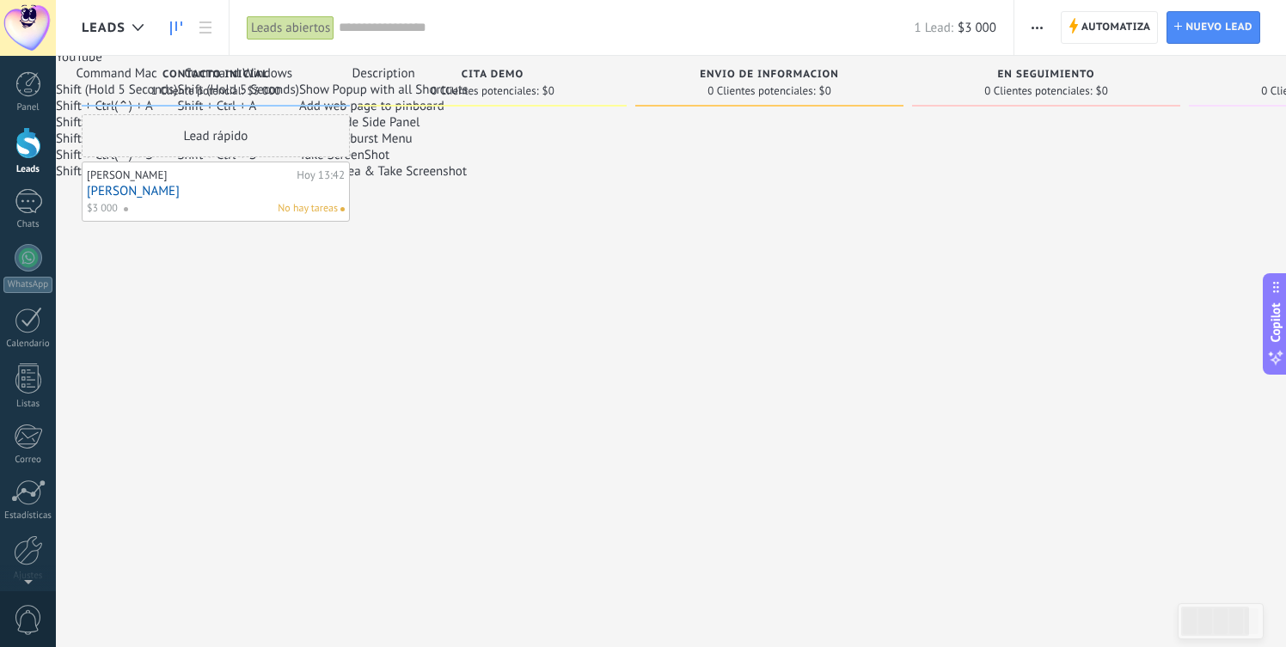
click at [876, 161] on div at bounding box center [769, 325] width 268 height 423
click at [951, 264] on div at bounding box center [1046, 325] width 268 height 423
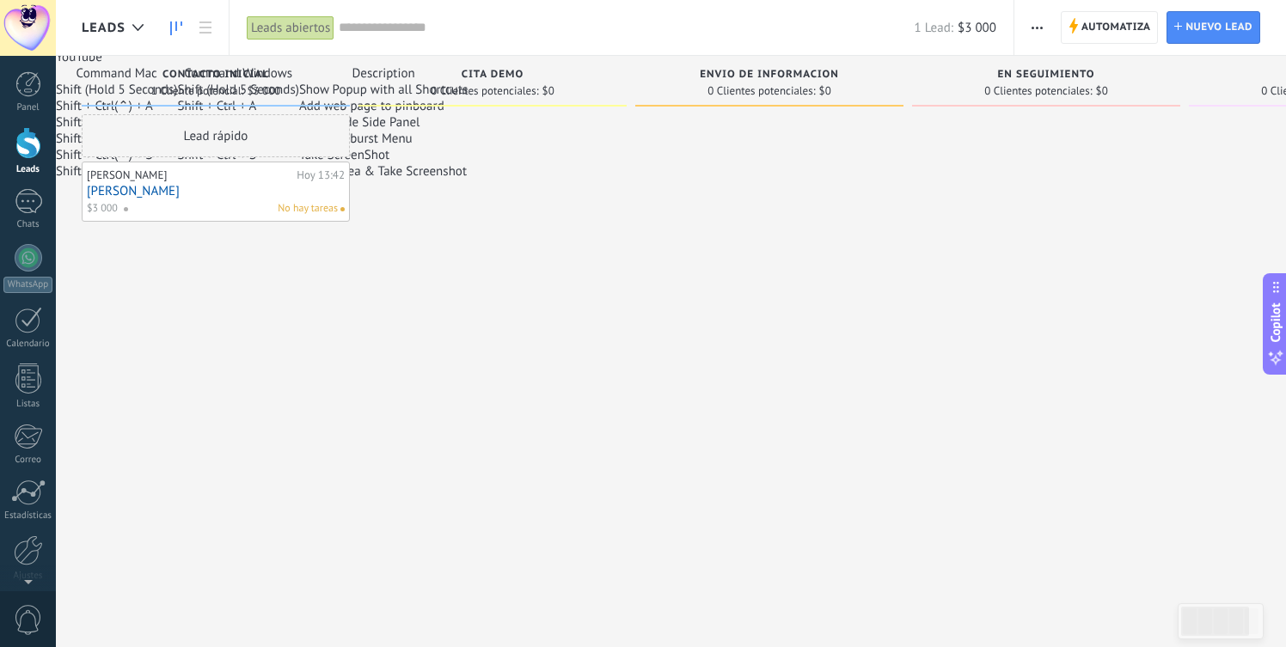
click at [951, 264] on div at bounding box center [1046, 325] width 268 height 423
click at [1217, 627] on div at bounding box center [1215, 621] width 68 height 29
click at [1066, 399] on div at bounding box center [1046, 325] width 268 height 423
click at [951, 492] on div at bounding box center [1046, 325] width 268 height 423
click at [875, 165] on div at bounding box center [769, 325] width 268 height 423
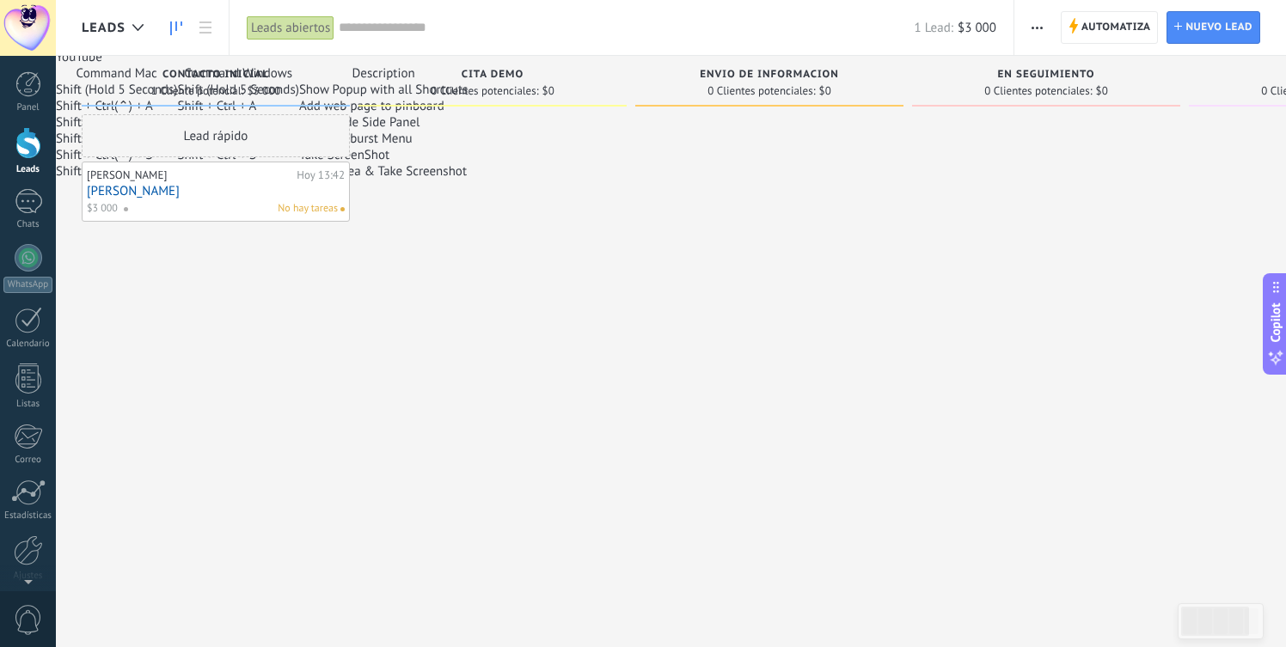
click at [501, 199] on div at bounding box center [492, 325] width 268 height 423
click at [445, 205] on div at bounding box center [492, 325] width 268 height 423
click at [587, 260] on div at bounding box center [492, 325] width 268 height 423
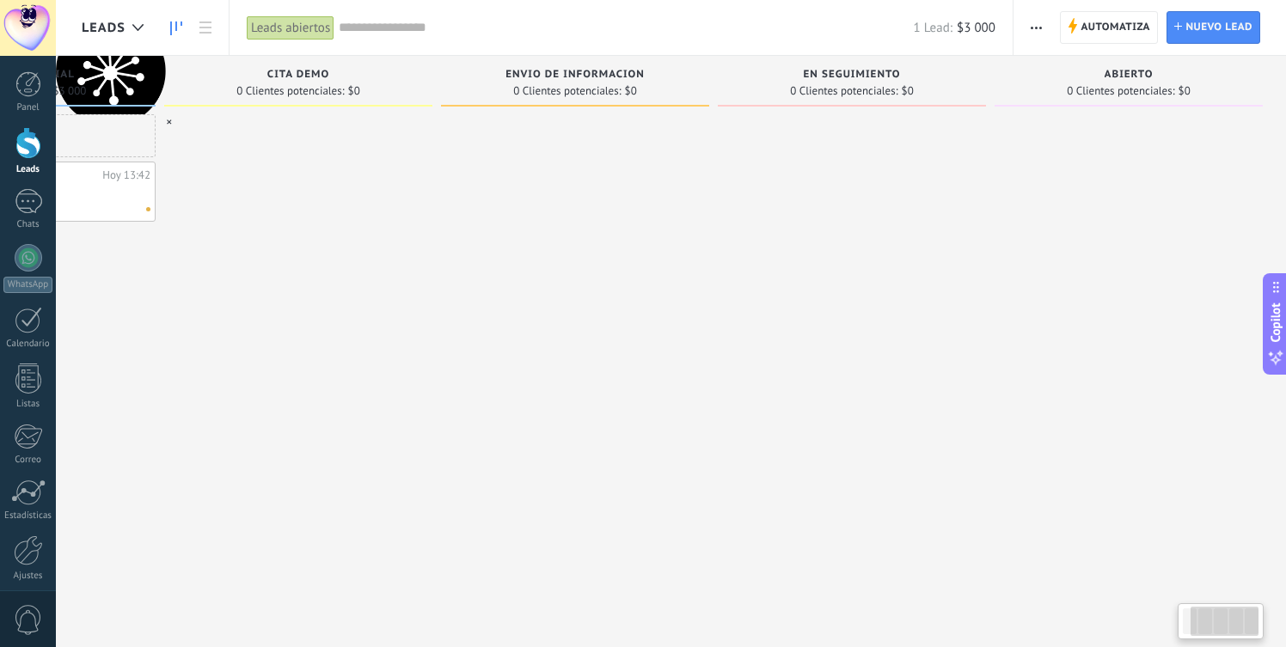
scroll to position [0, 197]
drag, startPoint x: 1212, startPoint y: 618, endPoint x: 1223, endPoint y: 634, distance: 19.8
click at [1223, 634] on div at bounding box center [1224, 621] width 68 height 29
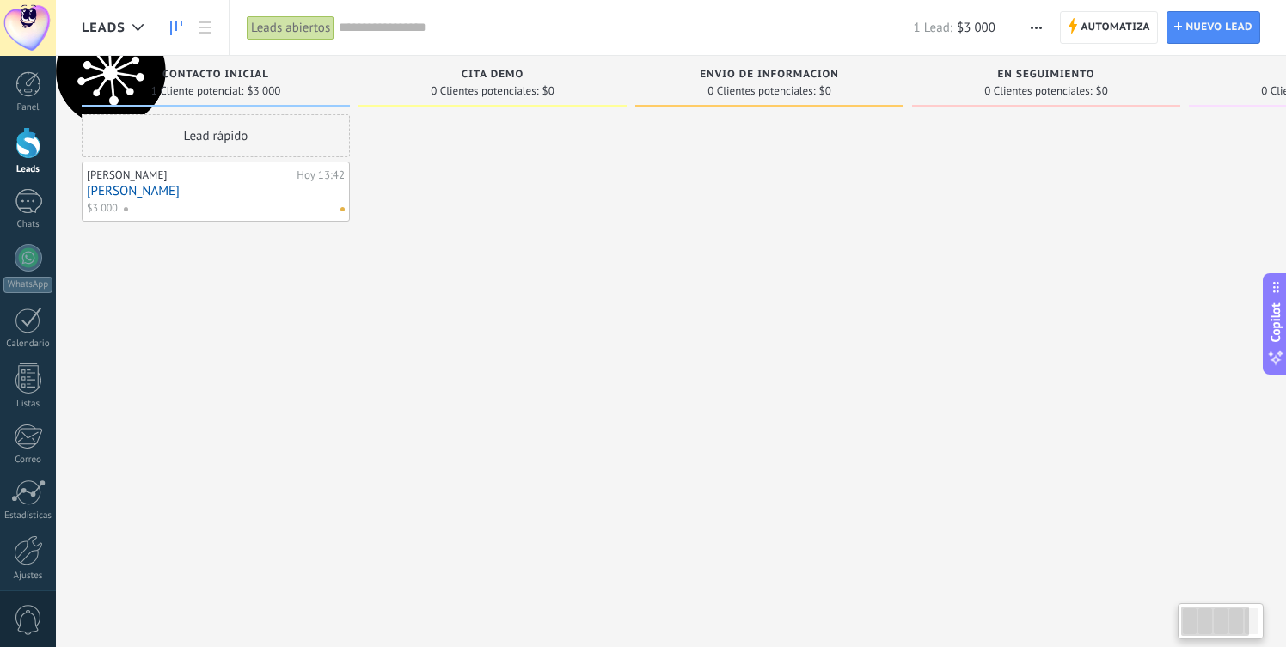
drag, startPoint x: 1195, startPoint y: 613, endPoint x: 1114, endPoint y: 614, distance: 81.6
click at [1114, 614] on body ".abccls-1,.abccls-2{fill-rule:evenodd}.abccls-2{fill:#fff} .abfcls-1{fill:none}…" at bounding box center [643, 323] width 1286 height 647
click at [341, 211] on span at bounding box center [342, 209] width 4 height 4
click at [272, 186] on link "[PERSON_NAME]" at bounding box center [216, 191] width 258 height 15
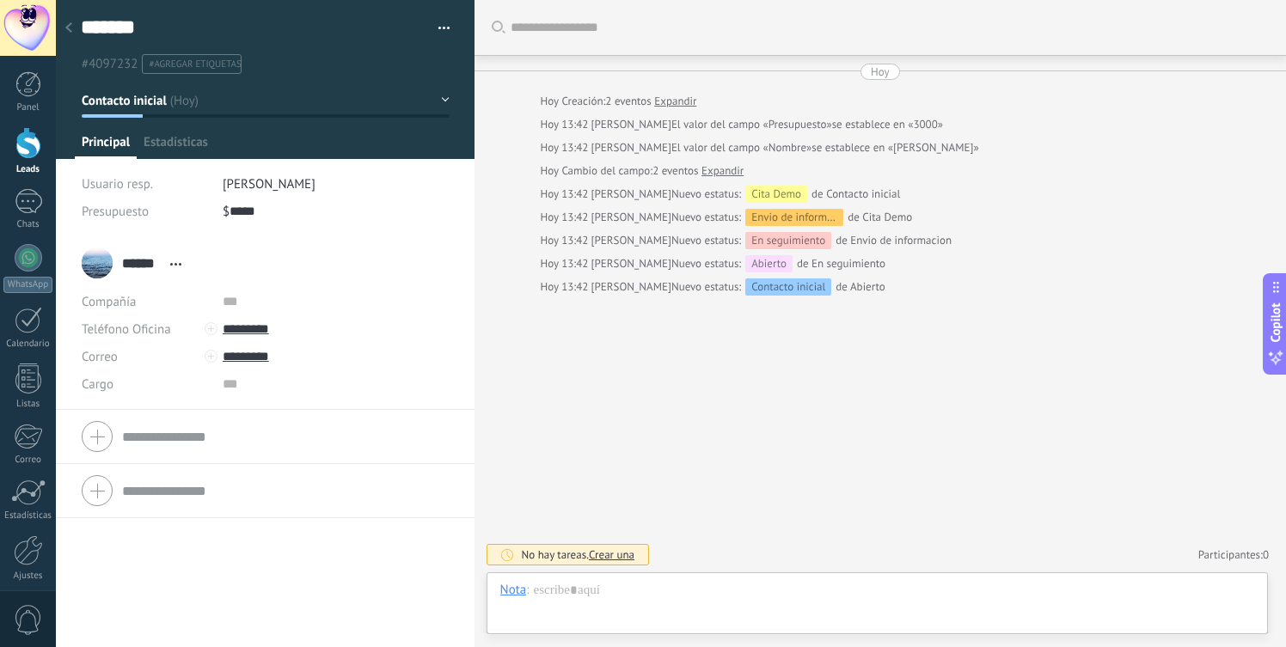
scroll to position [26, 0]
click at [180, 150] on span "Estadísticas" at bounding box center [176, 146] width 64 height 25
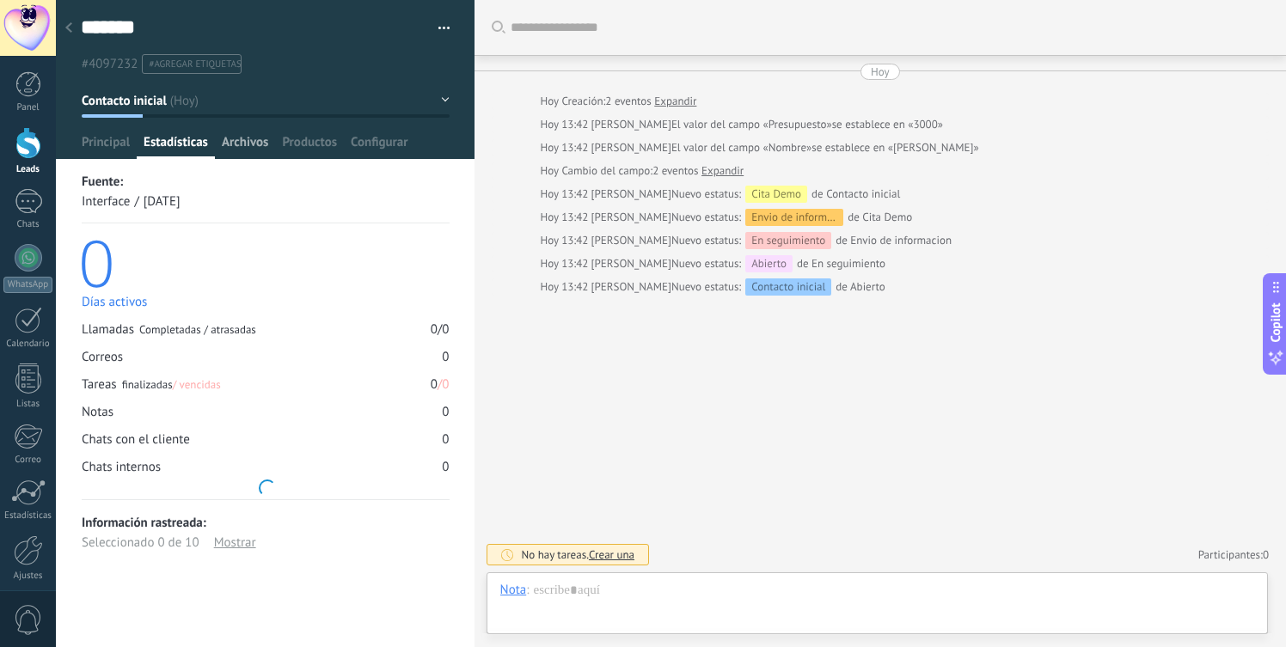
click at [250, 148] on span "Archivos" at bounding box center [245, 146] width 46 height 25
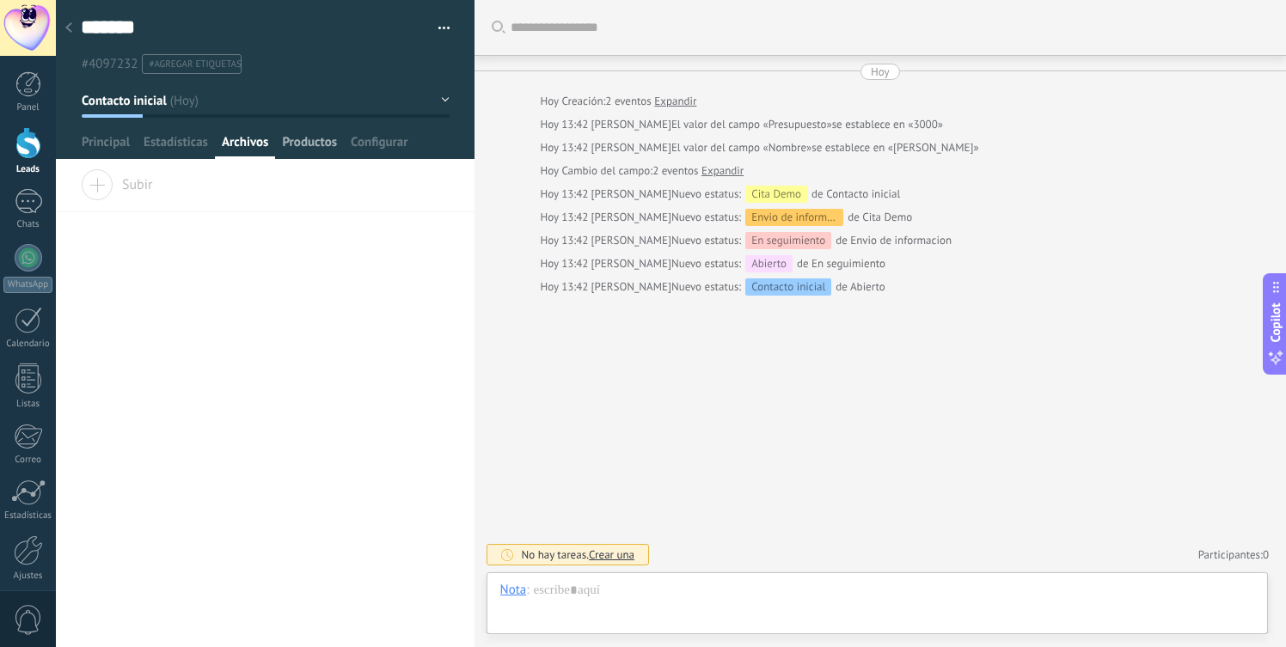
click at [310, 148] on span "Productos" at bounding box center [309, 146] width 55 height 25
click at [389, 145] on span "Configurar" at bounding box center [379, 146] width 57 height 25
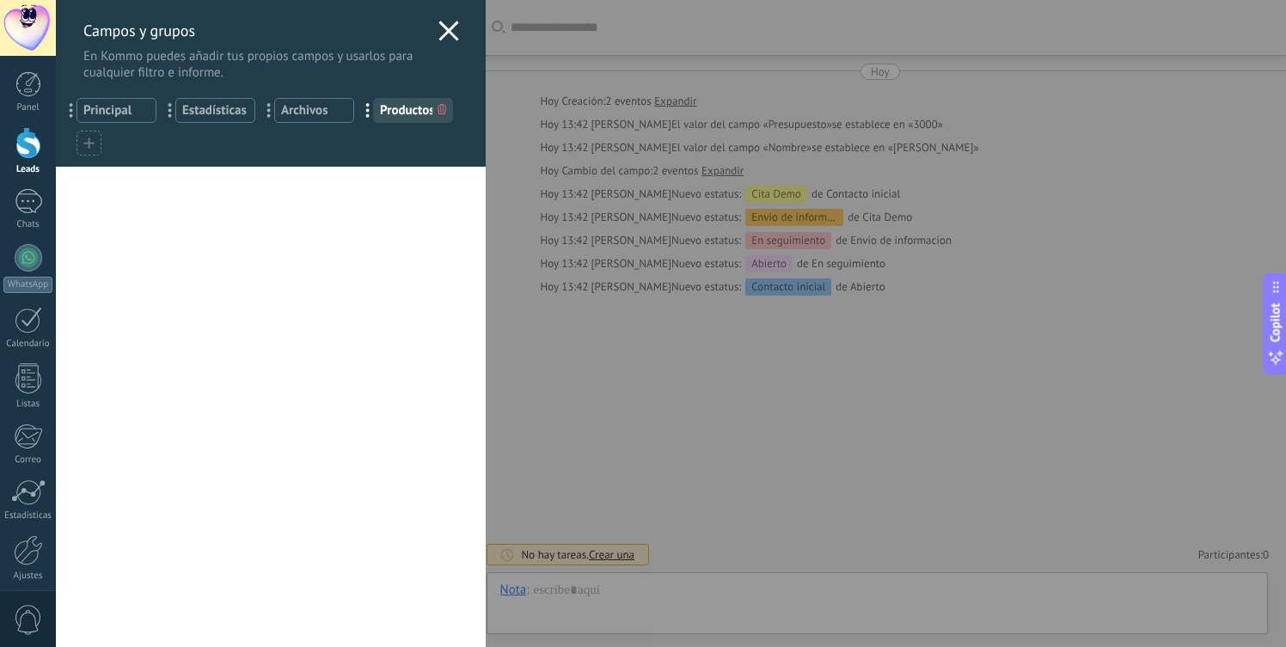
click at [457, 26] on div "Campos y grupos En Kommo puedes añadir tus propios campos y usarlos para cualqu…" at bounding box center [271, 40] width 430 height 81
click at [450, 33] on icon at bounding box center [448, 31] width 21 height 21
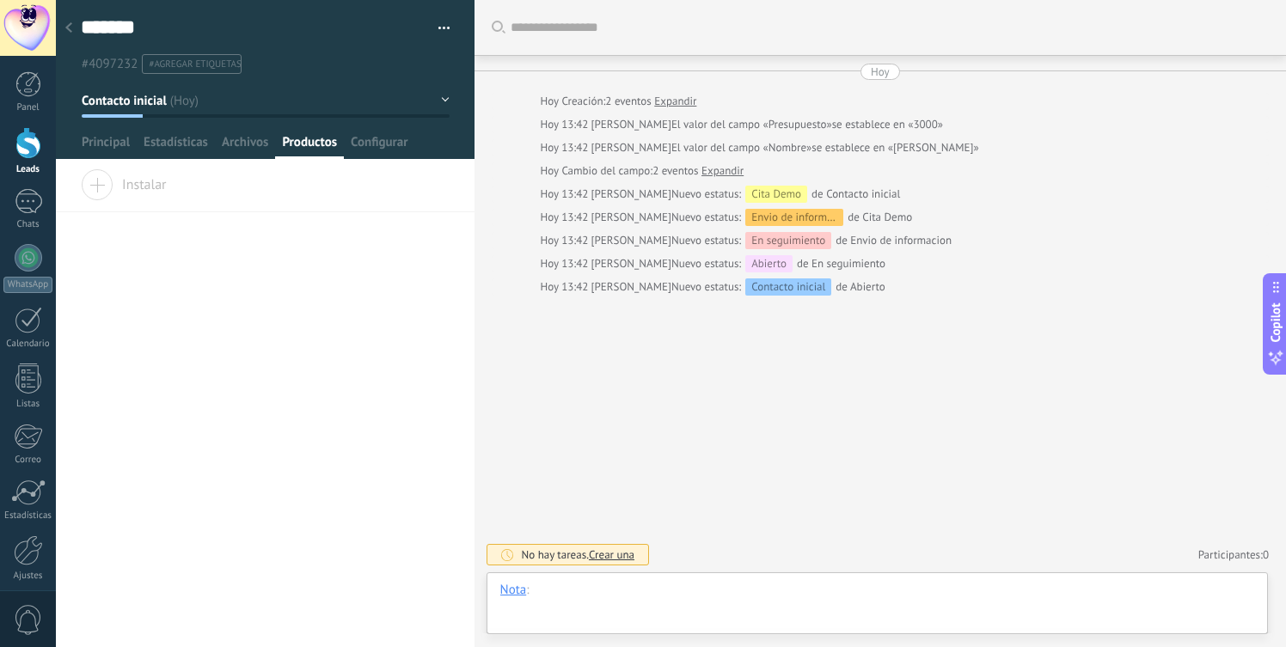
click at [626, 596] on div at bounding box center [877, 608] width 754 height 52
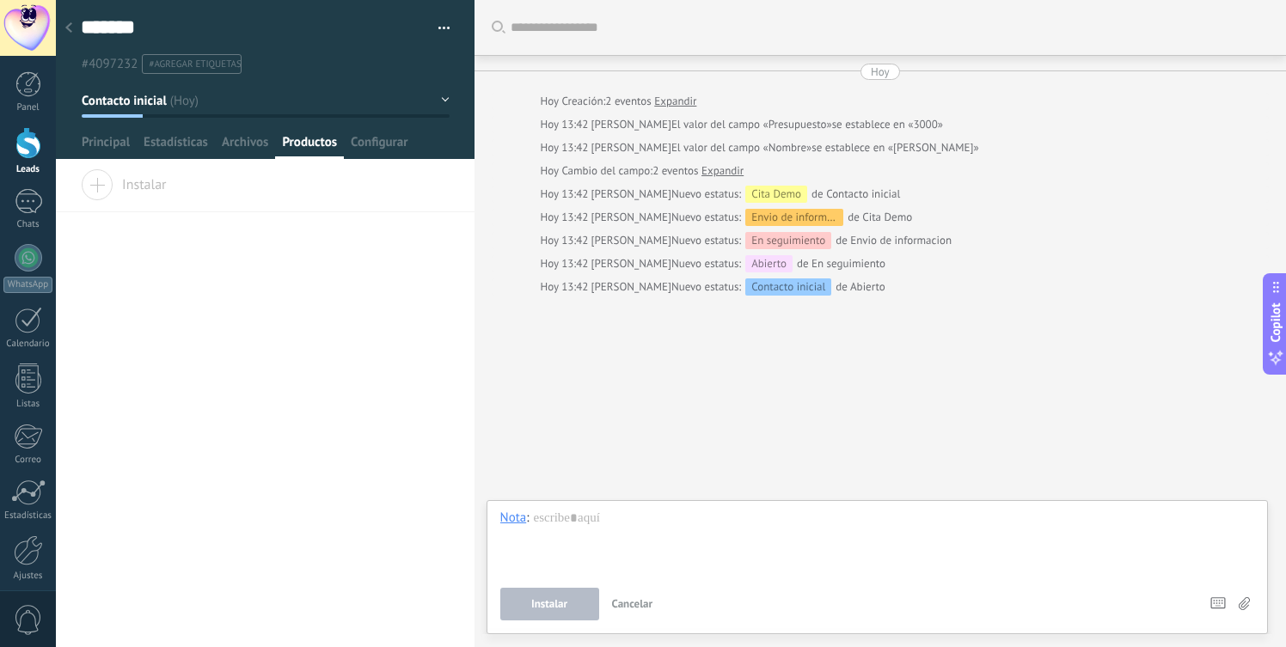
click at [72, 26] on div at bounding box center [69, 29] width 24 height 34
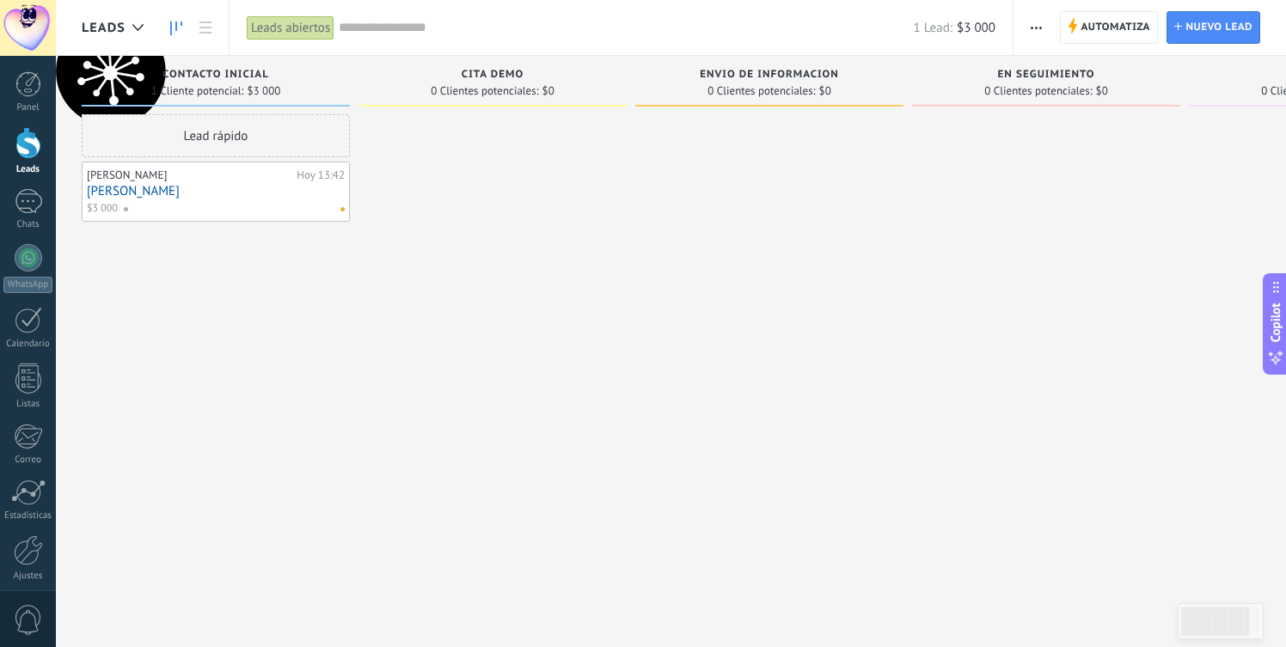
click at [227, 193] on link "[PERSON_NAME]" at bounding box center [216, 191] width 258 height 15
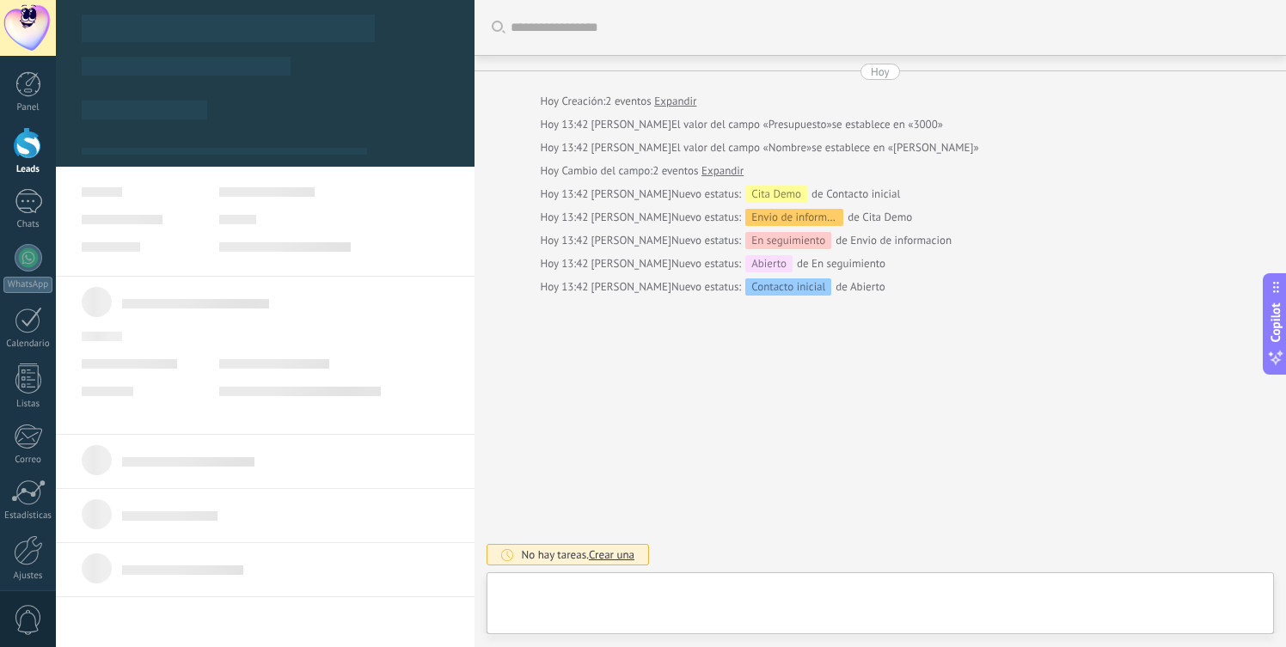
type textarea "*******"
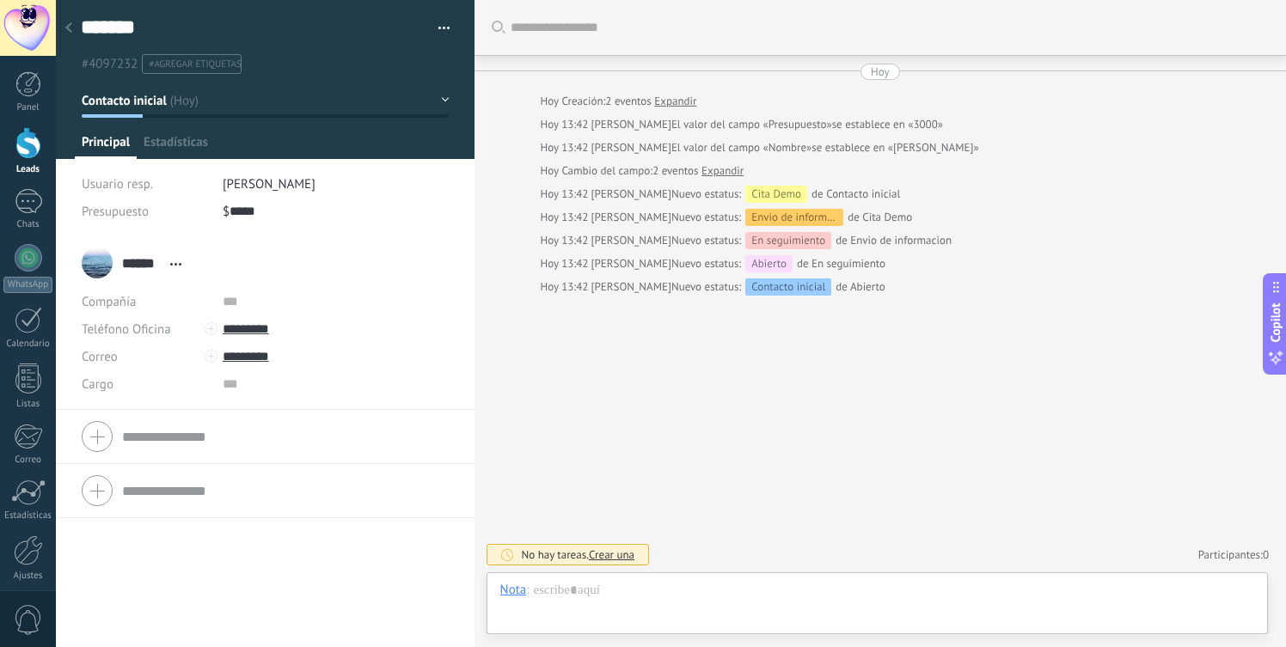
scroll to position [26, 0]
click at [80, 24] on div at bounding box center [69, 29] width 24 height 34
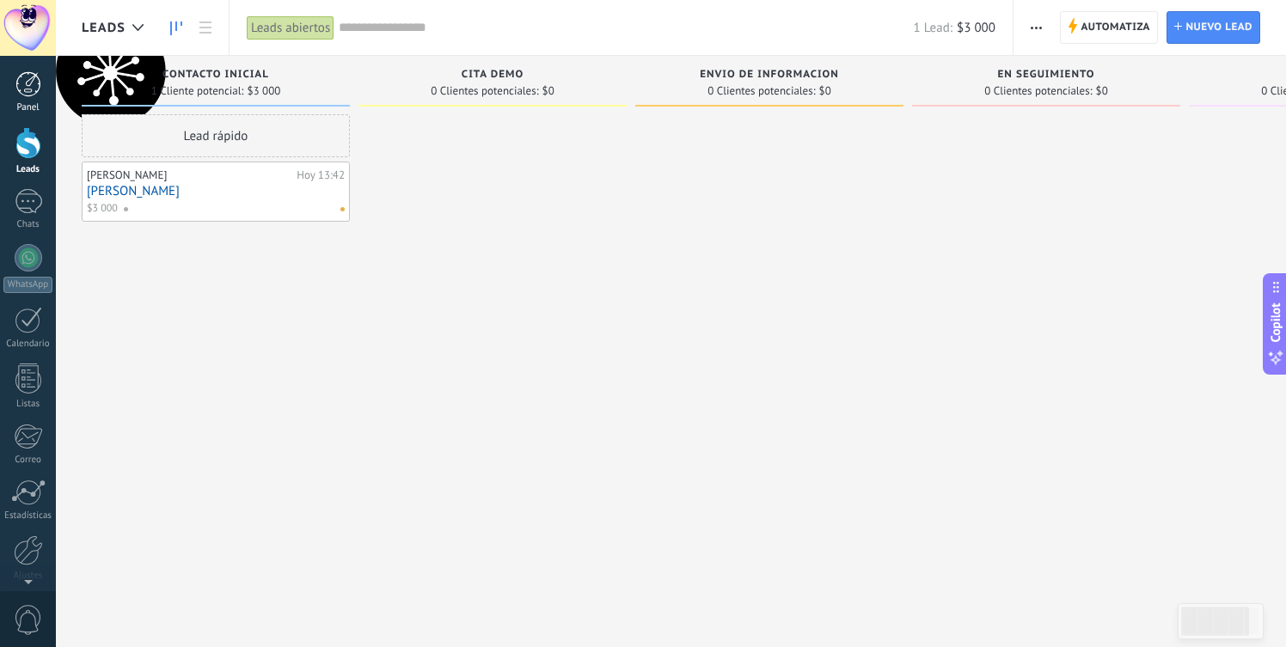
click at [34, 96] on div at bounding box center [28, 84] width 26 height 26
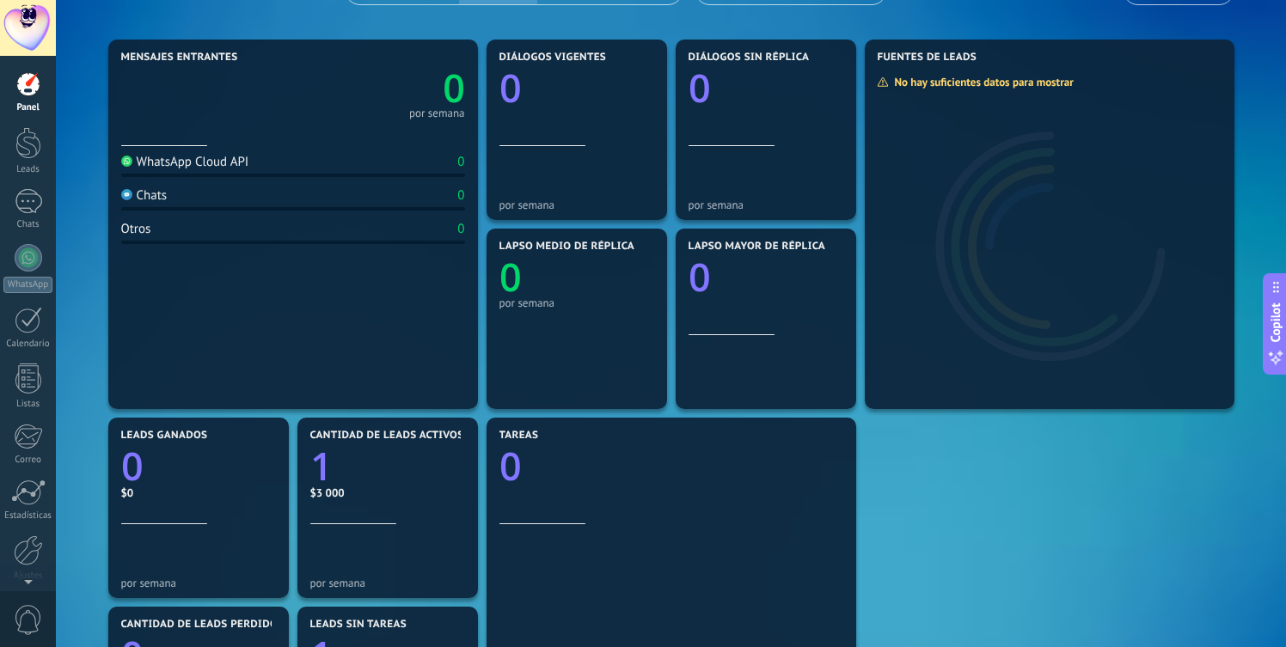
scroll to position [211, 0]
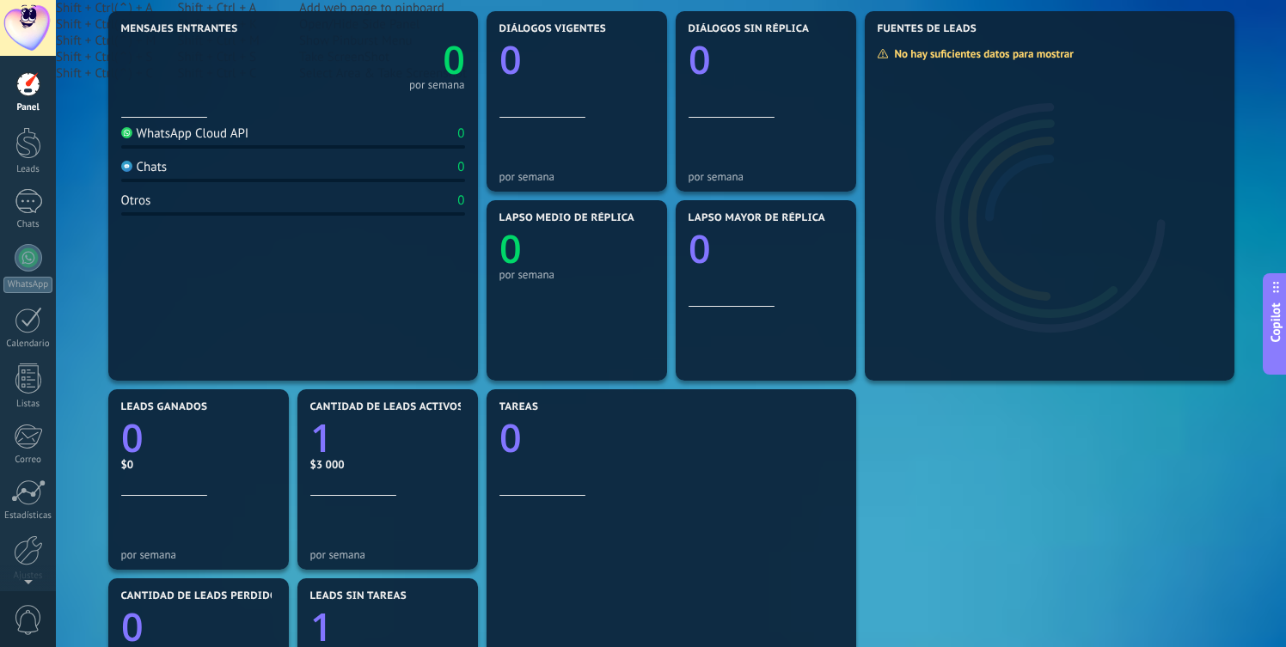
click at [712, 241] on icon "0" at bounding box center [765, 243] width 155 height 39
click at [570, 297] on div "Lapso medio de réplica 0 por semana" at bounding box center [576, 259] width 155 height 95
click at [322, 434] on text "1" at bounding box center [321, 438] width 22 height 52
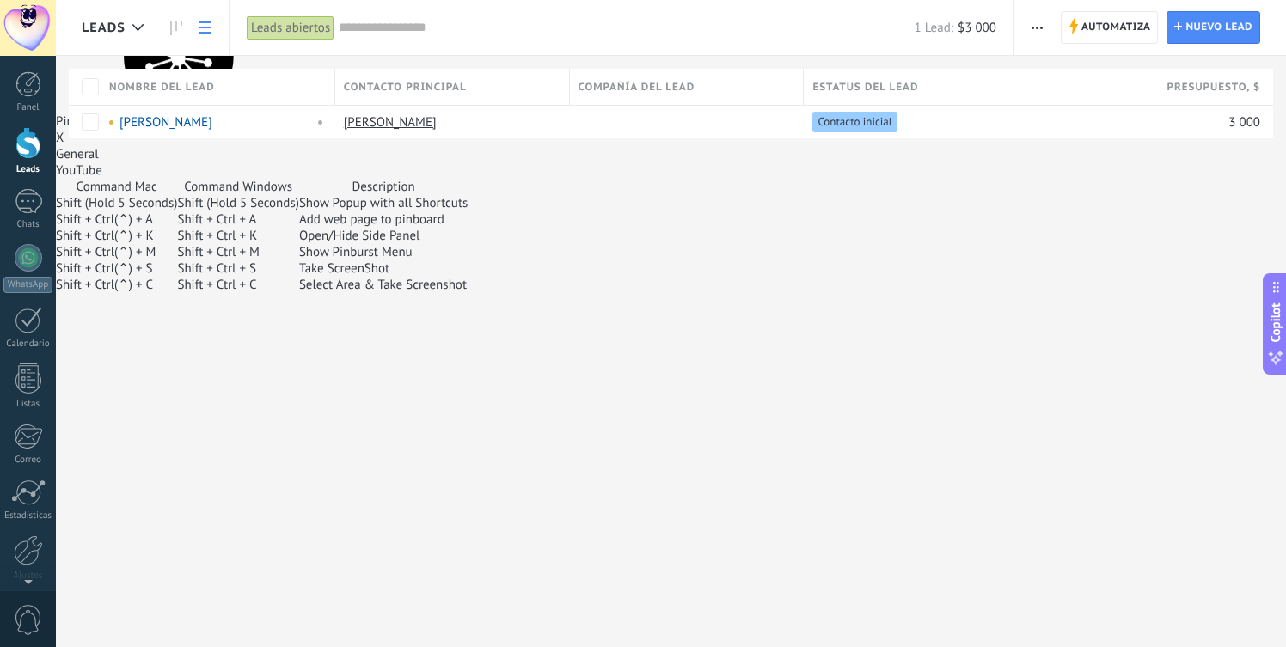
click at [880, 166] on div "Leads Automatiza Nueva difusión Editar embudo Imprimir Ajustes de la lista Impo…" at bounding box center [671, 97] width 1230 height 194
click at [871, 165] on div "Leads Automatiza Nueva difusión Editar embudo Imprimir Ajustes de la lista Impo…" at bounding box center [671, 97] width 1230 height 194
click at [881, 162] on div "Leads Automatiza Nueva difusión Editar embudo Imprimir Ajustes de la lista Impo…" at bounding box center [671, 97] width 1230 height 194
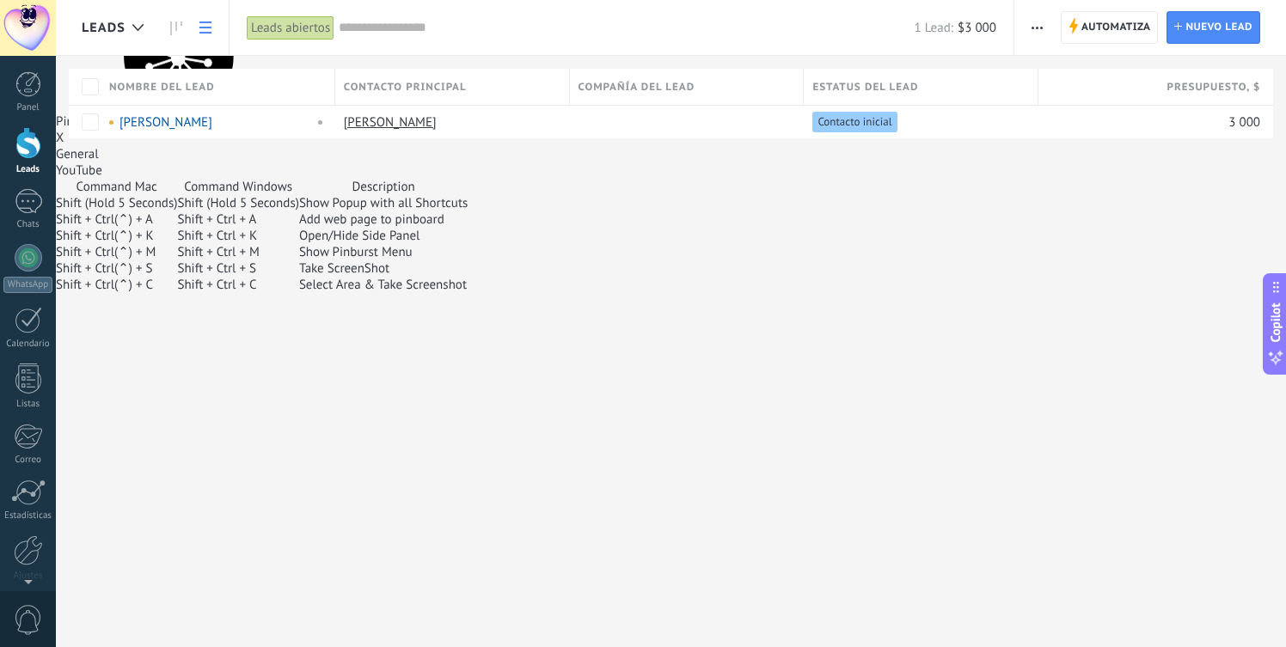
click at [467, 260] on td "Show Pinburst Menu" at bounding box center [383, 252] width 168 height 16
click at [177, 260] on td "Shift + Ctrl(⌃) + M" at bounding box center [116, 252] width 121 height 16
click at [177, 195] on th "Command Mac" at bounding box center [116, 187] width 121 height 16
click at [177, 244] on td "Shift + Ctrl(⌃) + K" at bounding box center [116, 236] width 121 height 16
click at [535, 179] on div "General YouTube" at bounding box center [671, 162] width 1230 height 33
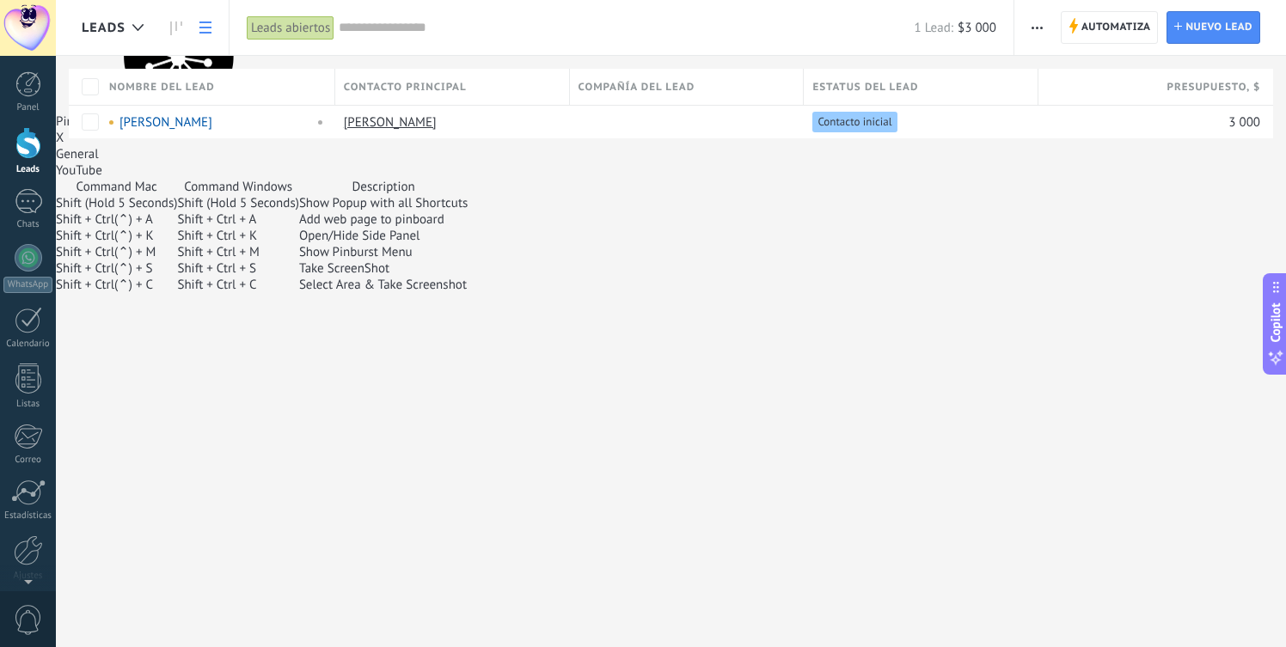
click at [526, 179] on div "YouTube" at bounding box center [671, 170] width 1230 height 16
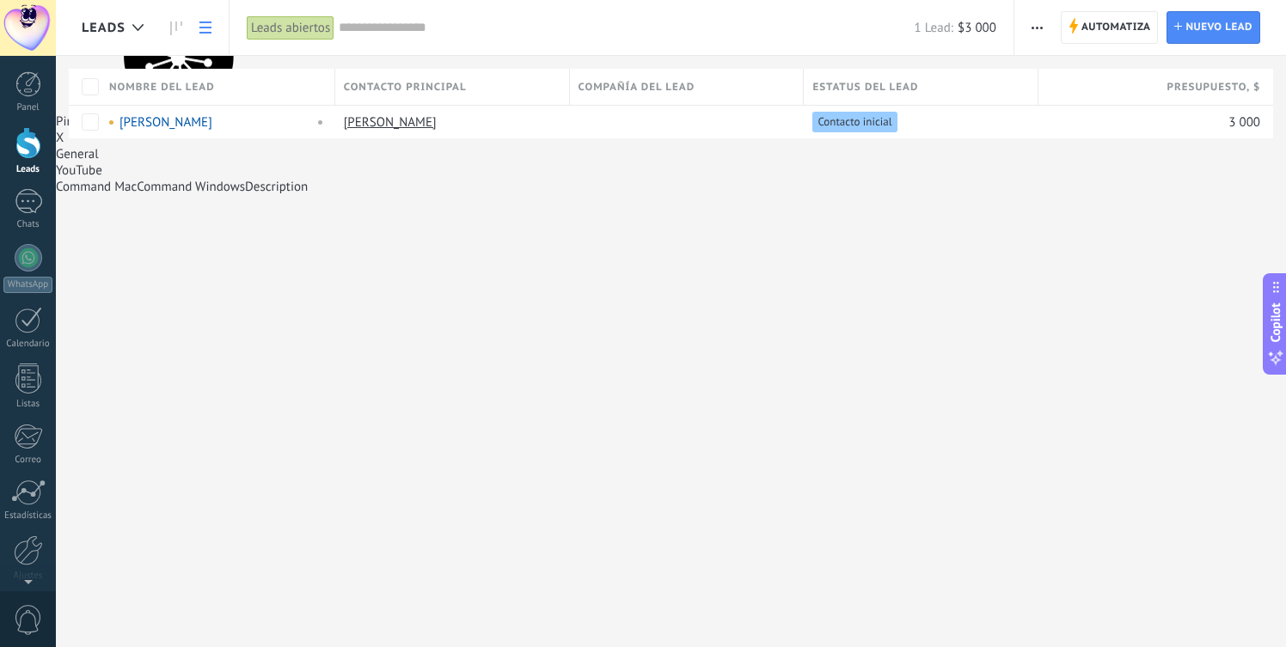
click at [876, 146] on div "X" at bounding box center [671, 138] width 1230 height 16
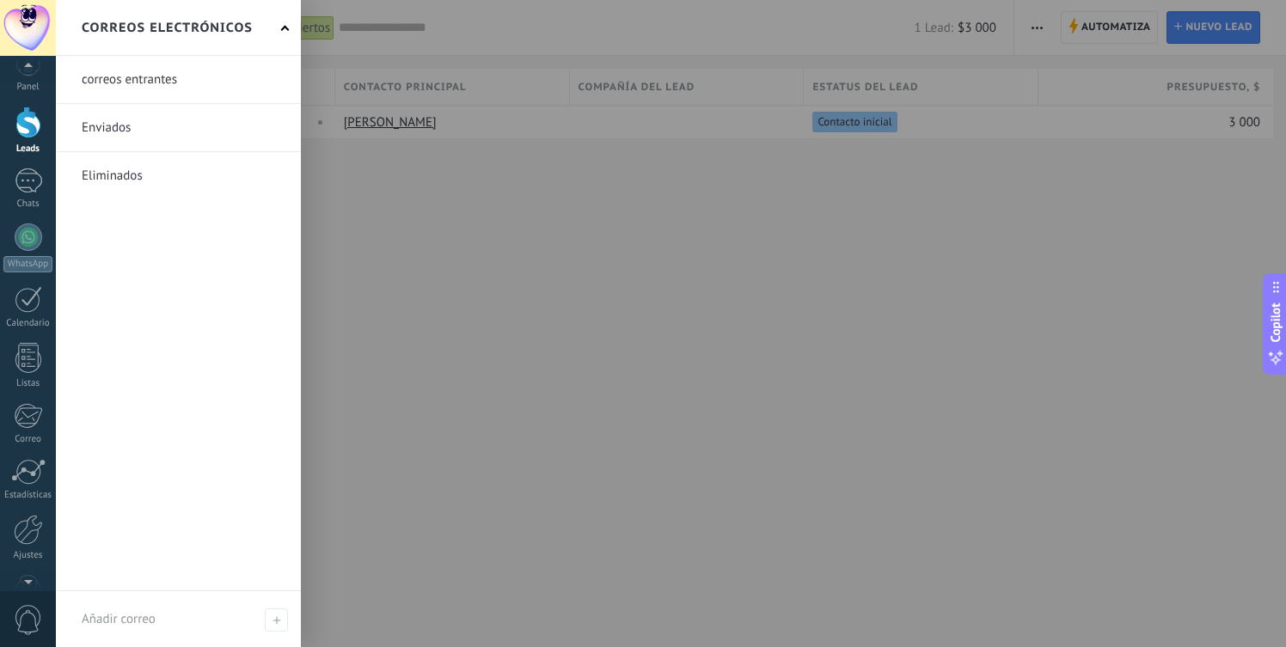
scroll to position [68, 0]
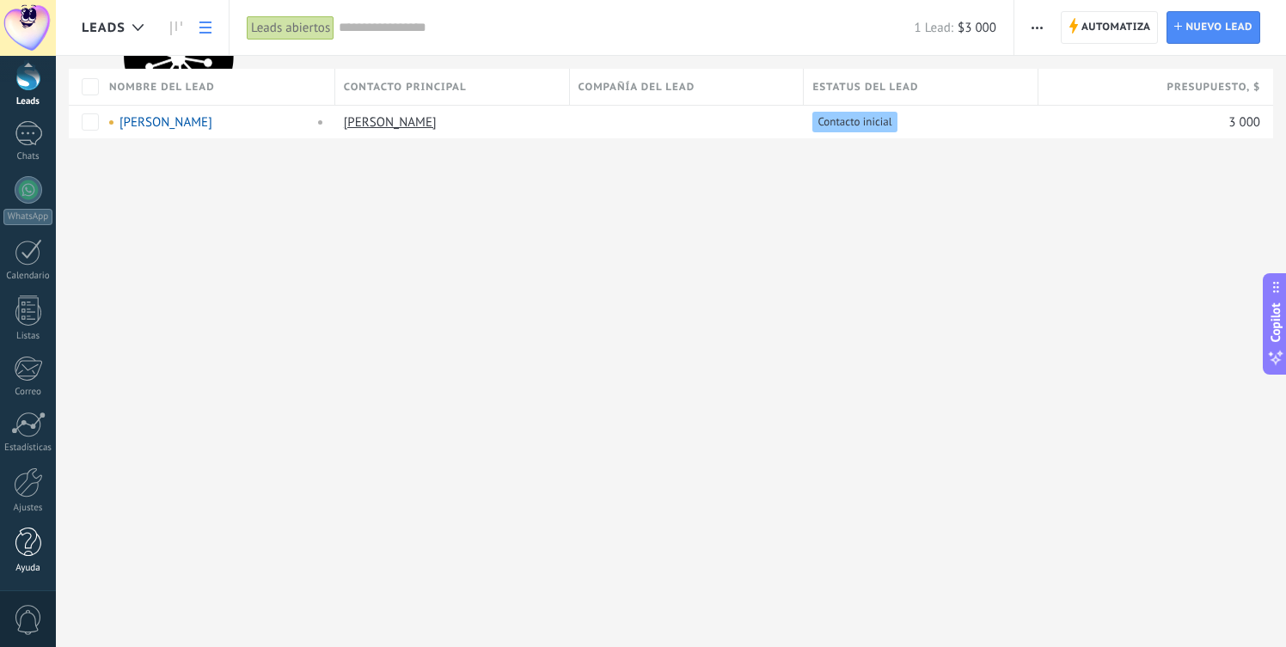
click at [36, 552] on div at bounding box center [28, 543] width 26 height 30
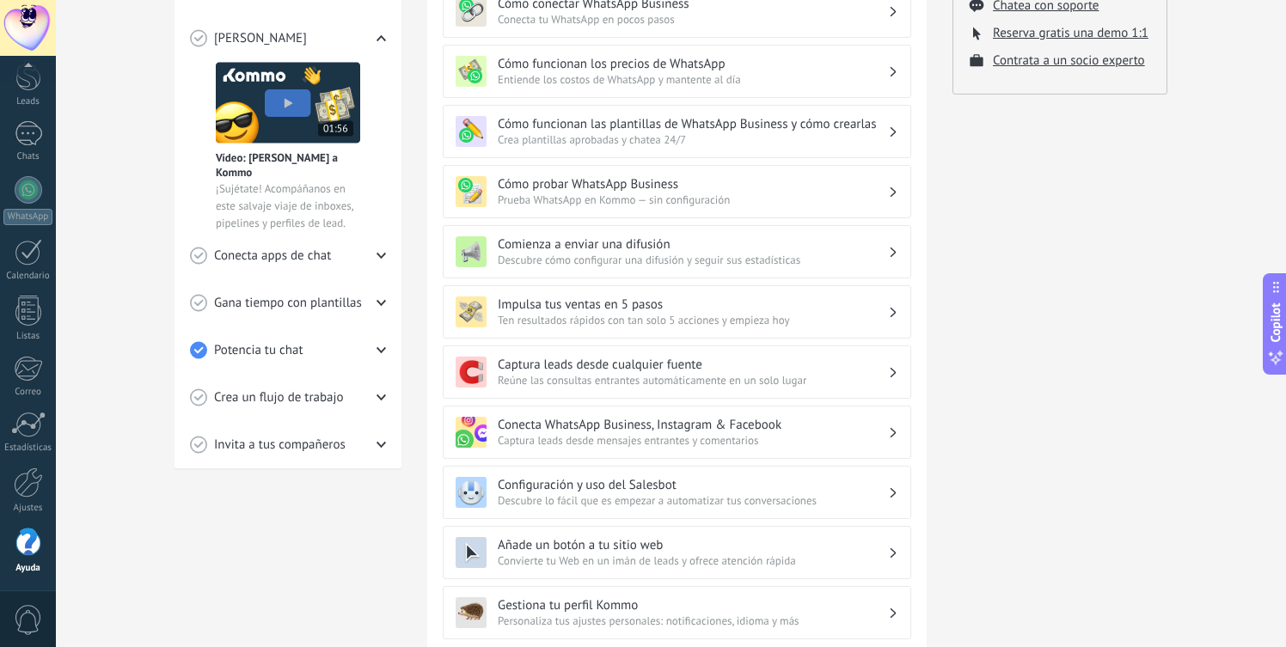
scroll to position [422, 0]
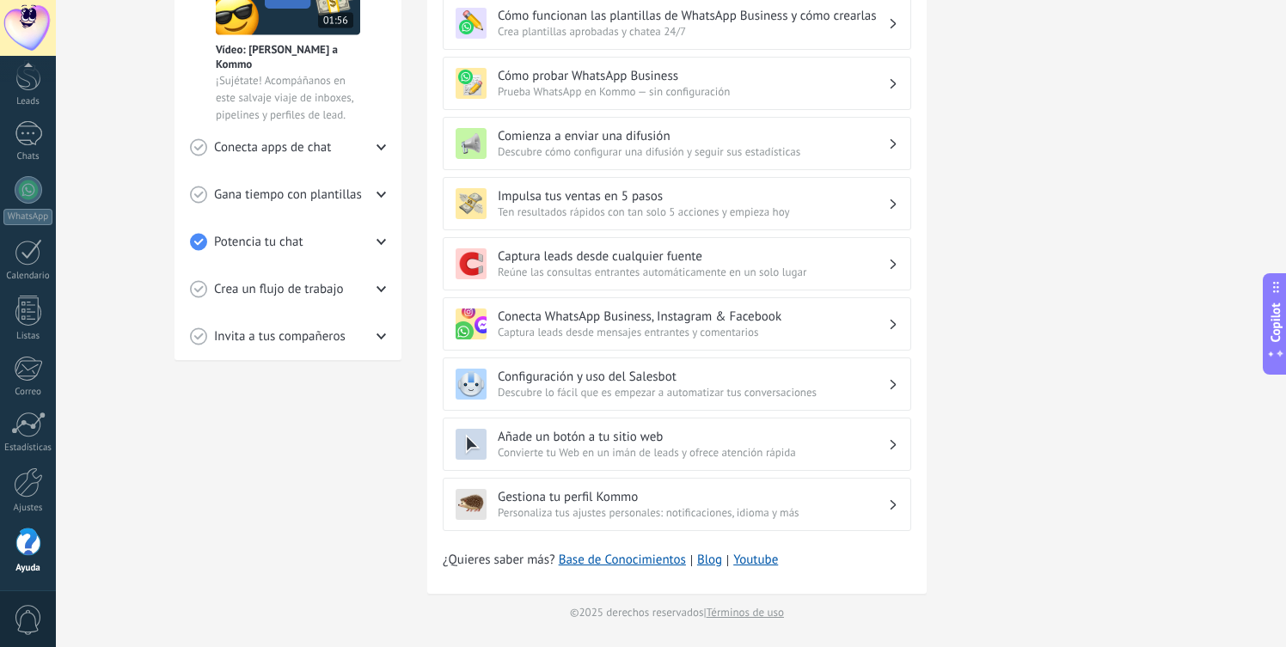
click at [727, 445] on span "Convierte tu Web en un imán de leads y ofrece atención rápida" at bounding box center [693, 452] width 390 height 15
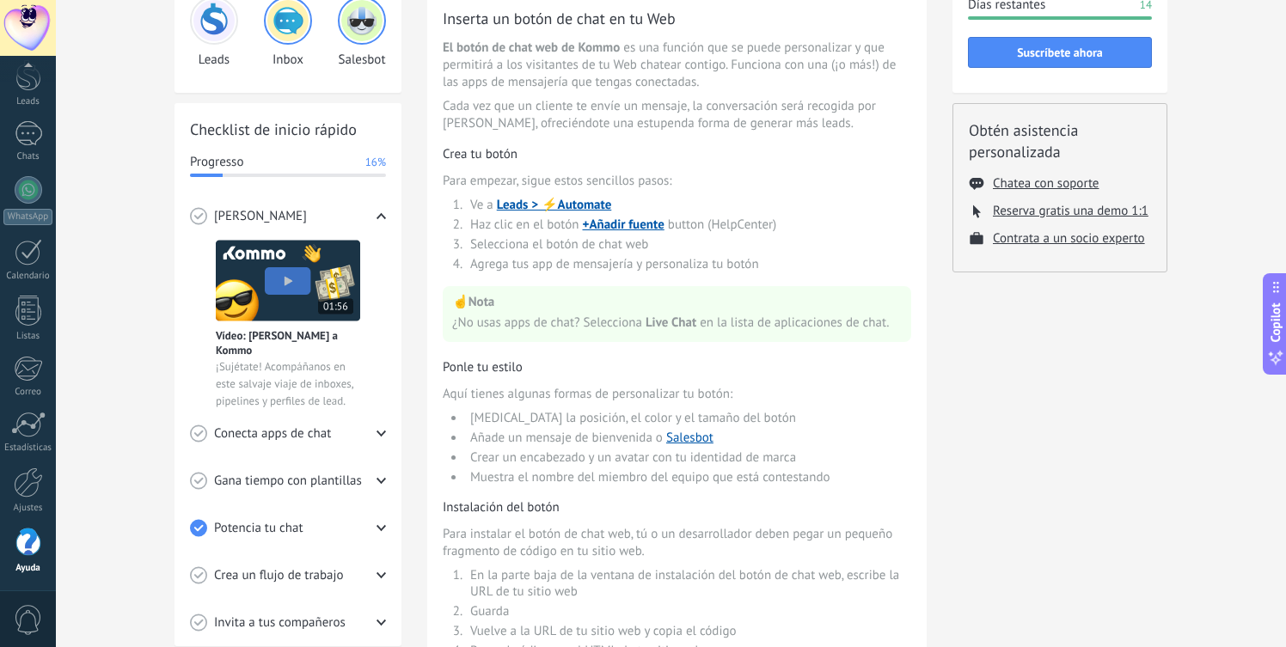
scroll to position [0, 0]
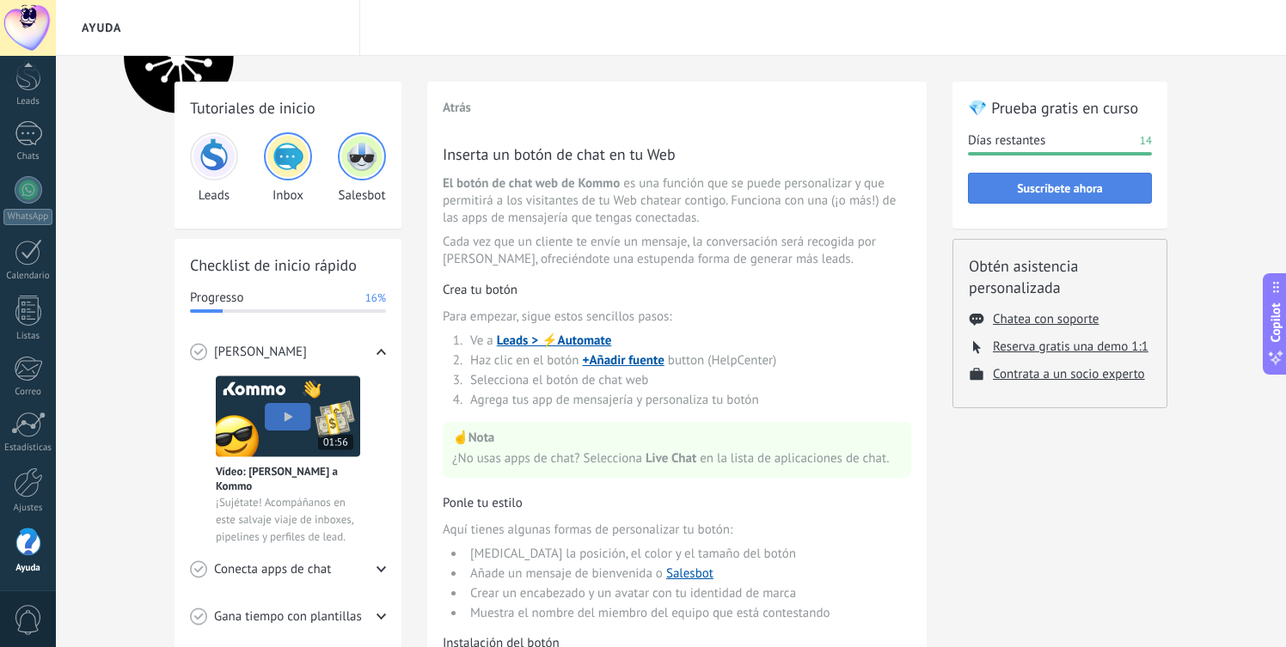
click at [1059, 192] on span "Suscríbete ahora" at bounding box center [1060, 188] width 86 height 12
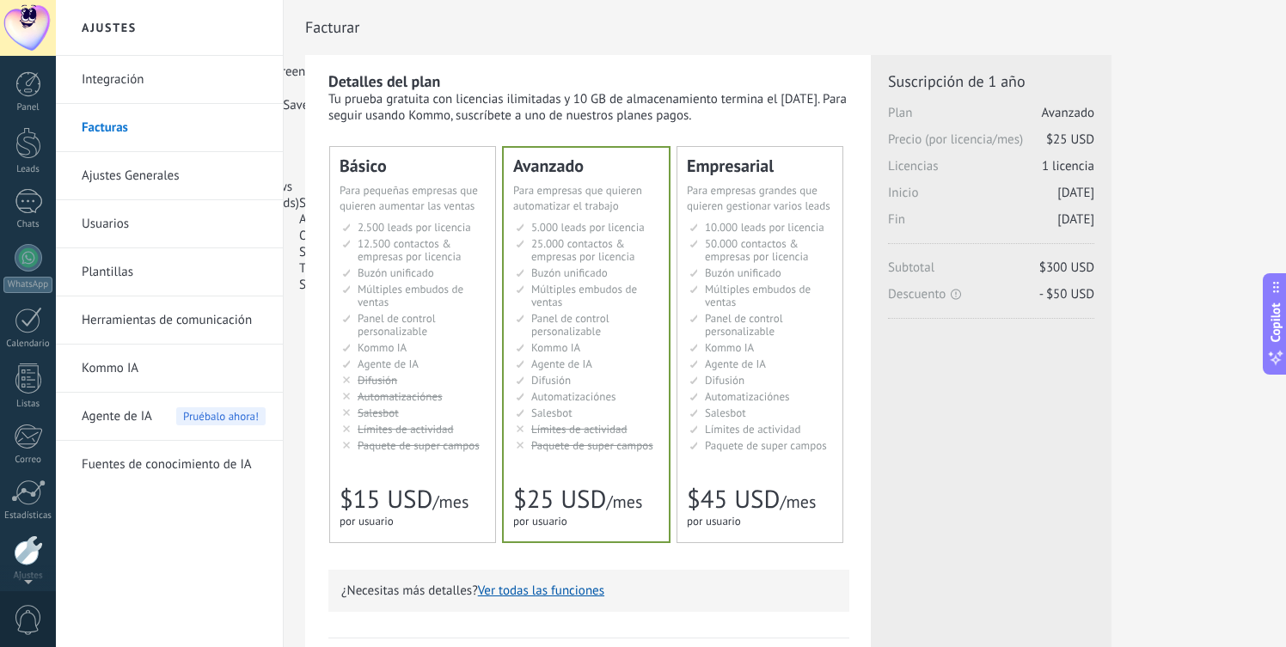
scroll to position [68, 0]
click at [1173, 192] on div "Detalles del plan Tu prueba gratuita con licencias ilimitadas y 10 GB de almace…" at bounding box center [784, 549] width 959 height 989
click at [614, 406] on ul "5.000 сделок на место 5.000 leads per seat 5.000 leads por licencia 添加线索和联系人 5.…" at bounding box center [588, 336] width 144 height 231
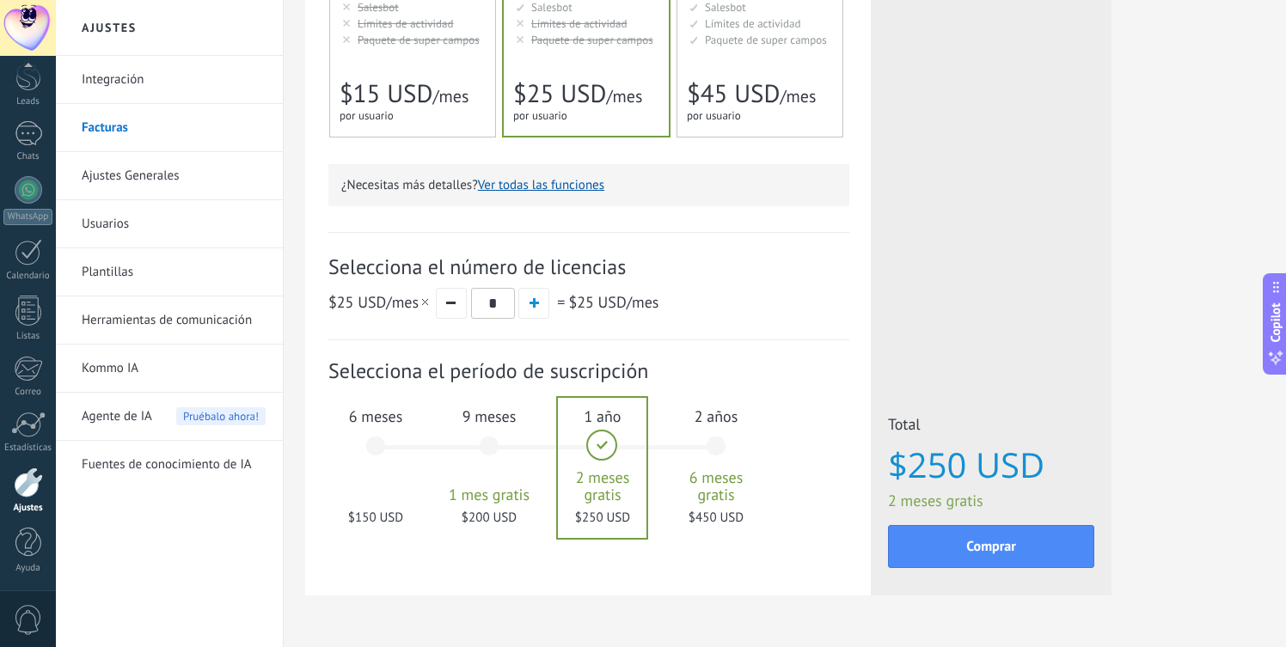
scroll to position [455, 0]
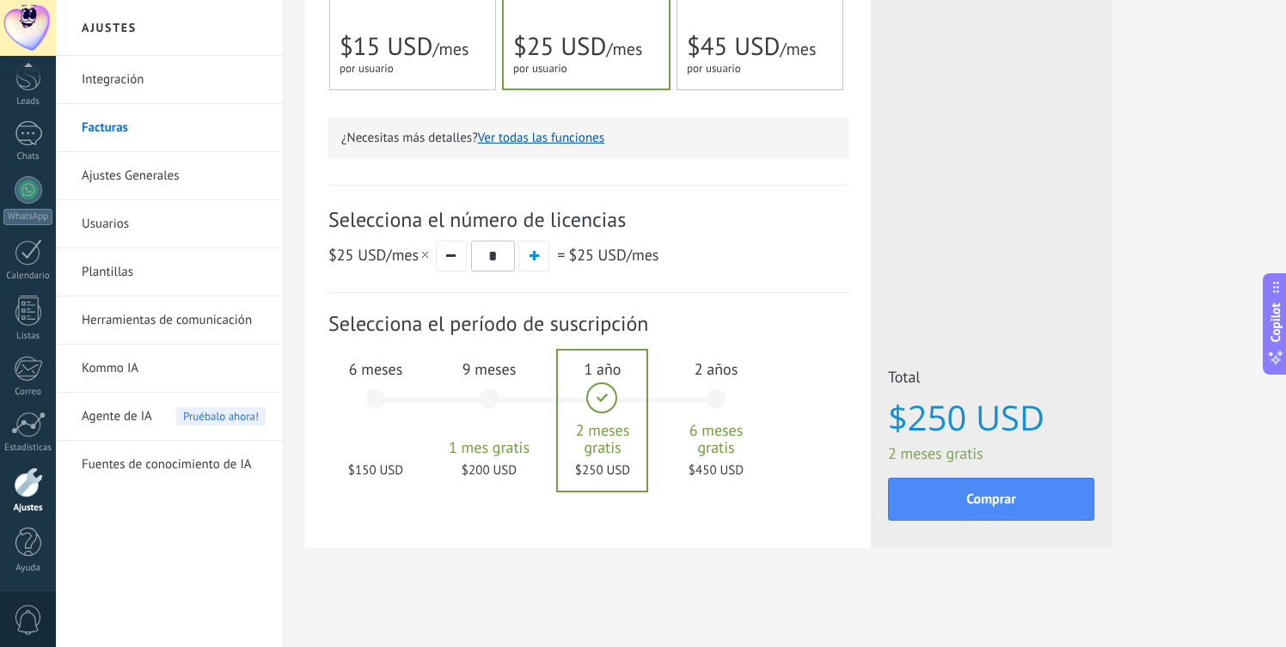
click at [370, 416] on div "6 meses $150 USD" at bounding box center [375, 406] width 93 height 121
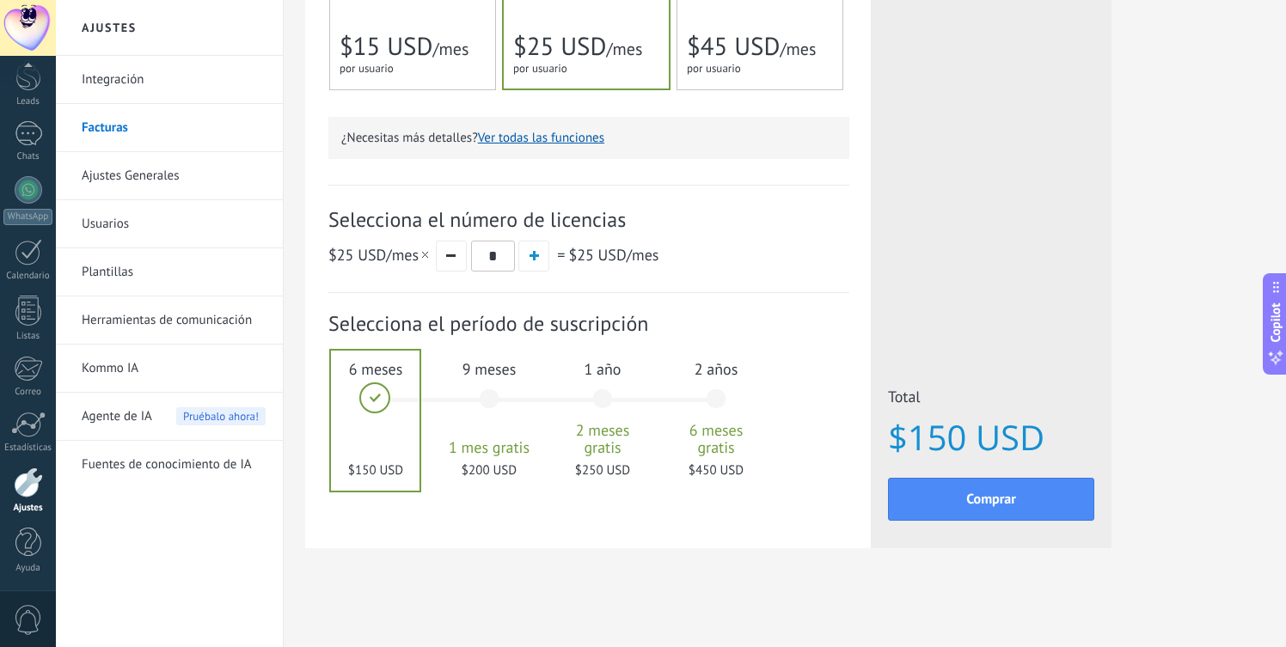
click at [476, 413] on div "9 meses 1 mes gratis $200 USD" at bounding box center [489, 406] width 93 height 121
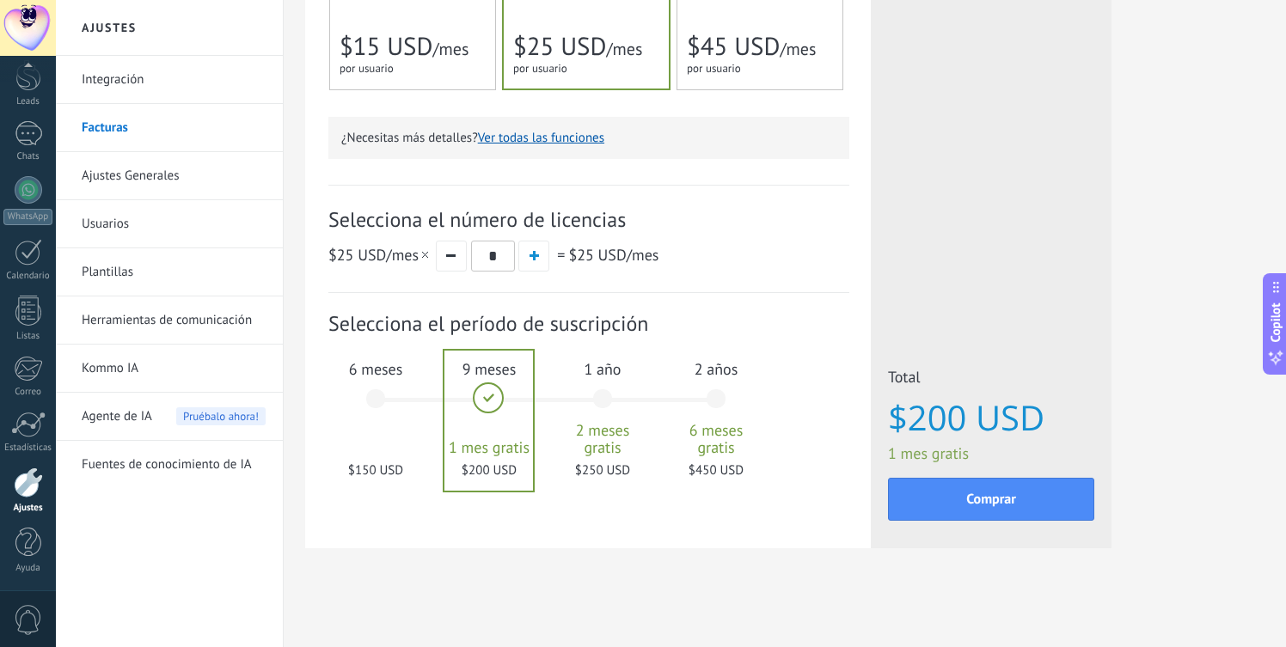
click at [596, 416] on div "1 año 2 meses gratis $250 USD" at bounding box center [602, 406] width 93 height 121
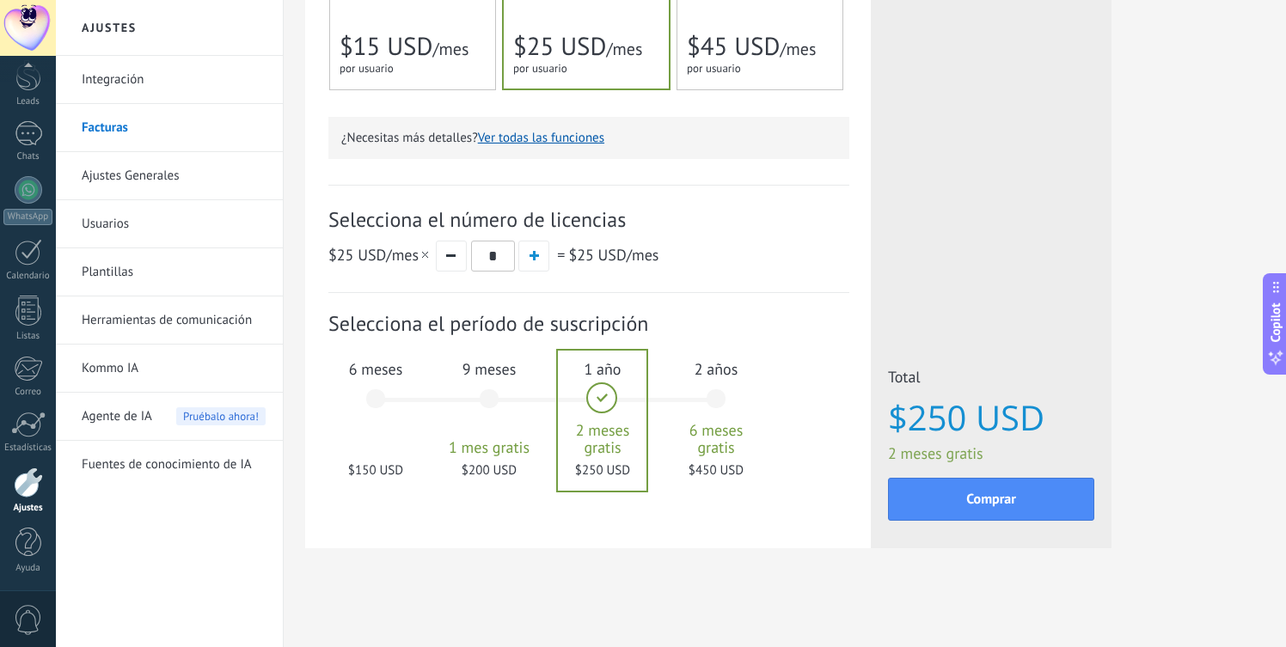
click at [708, 409] on div "2 años 6 meses gratis $450 USD" at bounding box center [715, 406] width 93 height 121
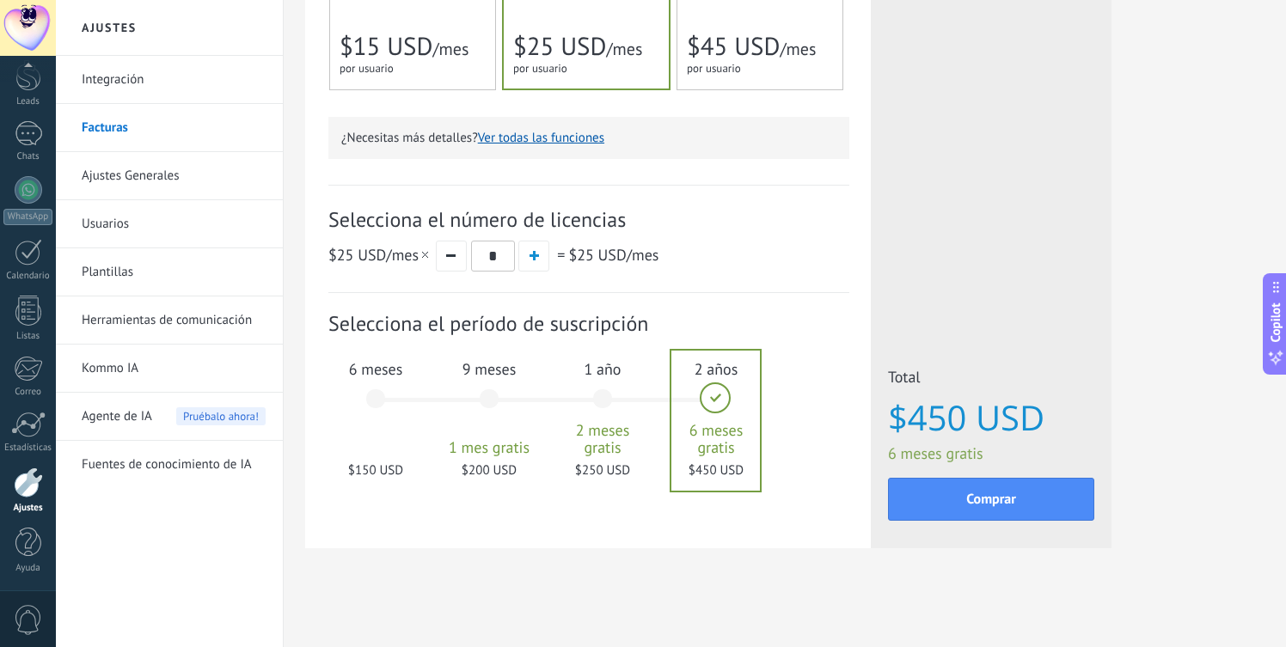
click at [1157, 375] on div "Detalles del plan Tu prueba gratuita con licencias ilimitadas y 10 GB de almace…" at bounding box center [784, 96] width 959 height 989
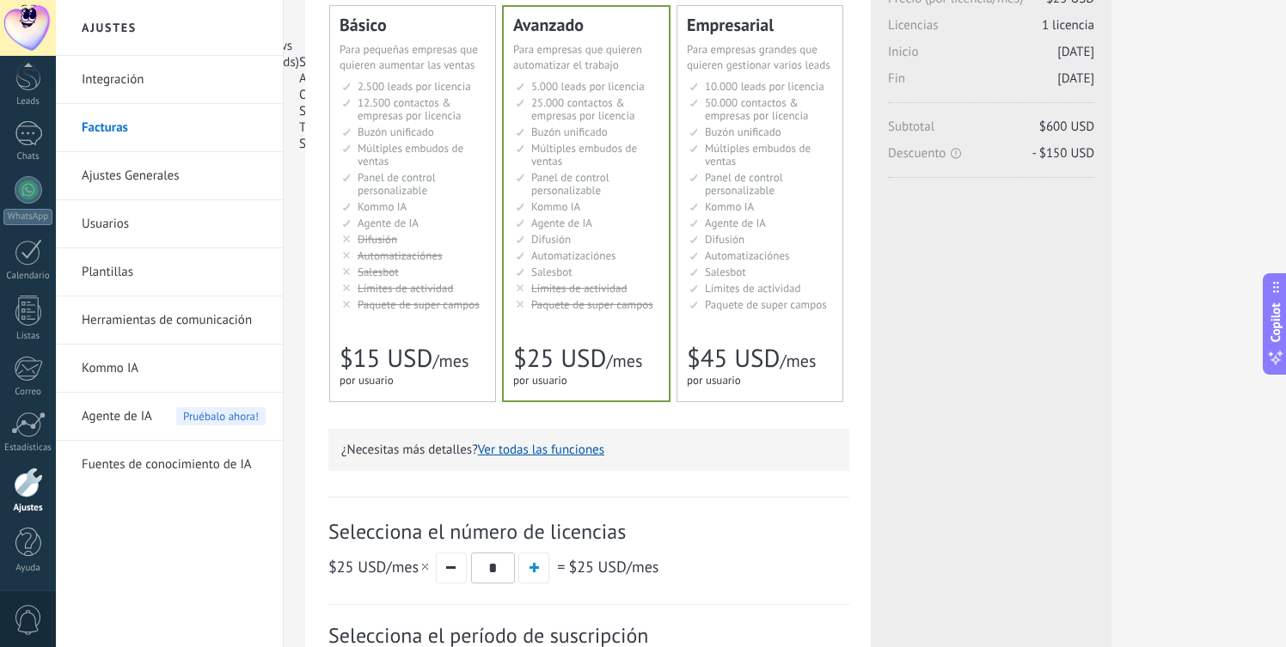
scroll to position [0, 0]
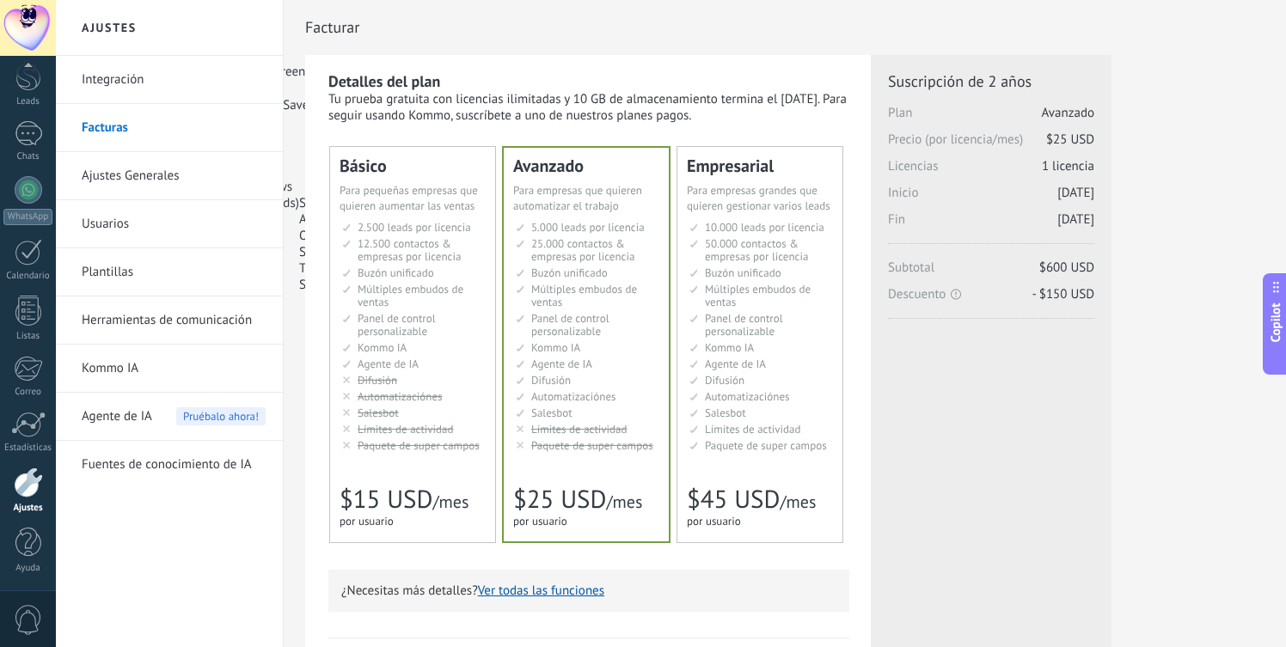
click at [1173, 88] on div "Detalles del plan Tu prueba gratuita con licencias ilimitadas y 10 GB de almace…" at bounding box center [784, 549] width 959 height 989
click at [37, 73] on div at bounding box center [28, 69] width 56 height 26
click at [30, 98] on link "Panel" at bounding box center [28, 92] width 56 height 42
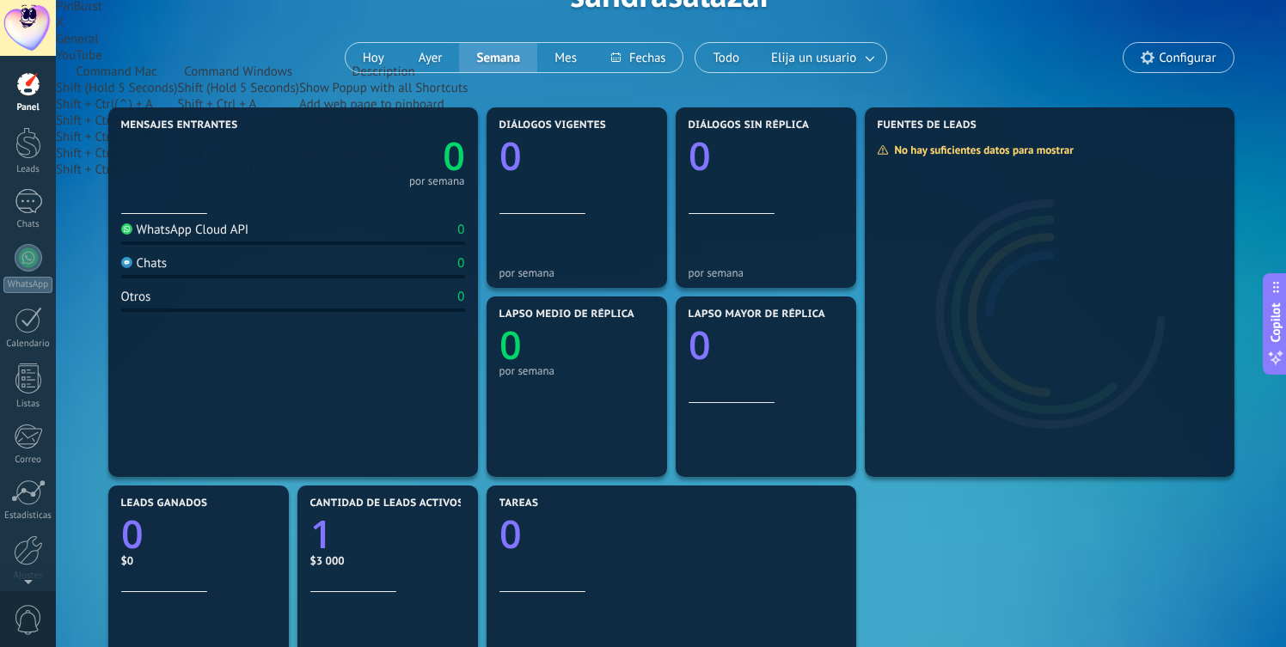
scroll to position [116, 0]
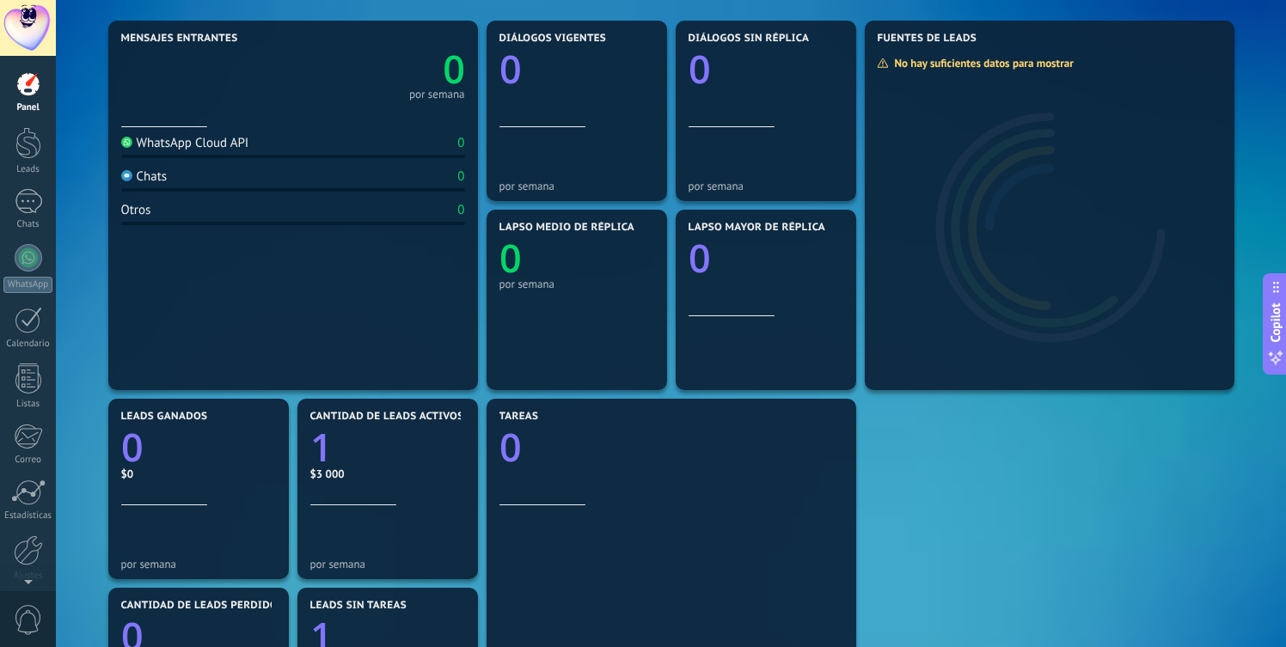
scroll to position [64, 0]
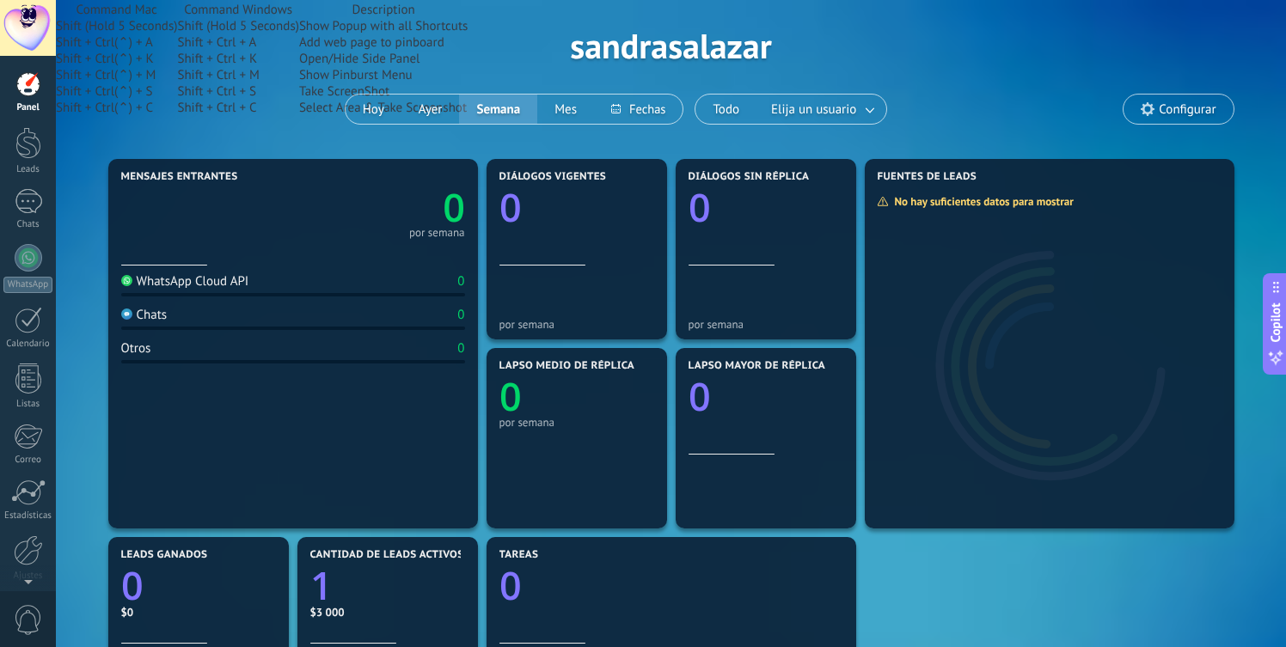
click at [390, 284] on div "WhatsApp Cloud API 0" at bounding box center [293, 284] width 344 height 23
click at [462, 283] on div "0" at bounding box center [460, 281] width 7 height 16
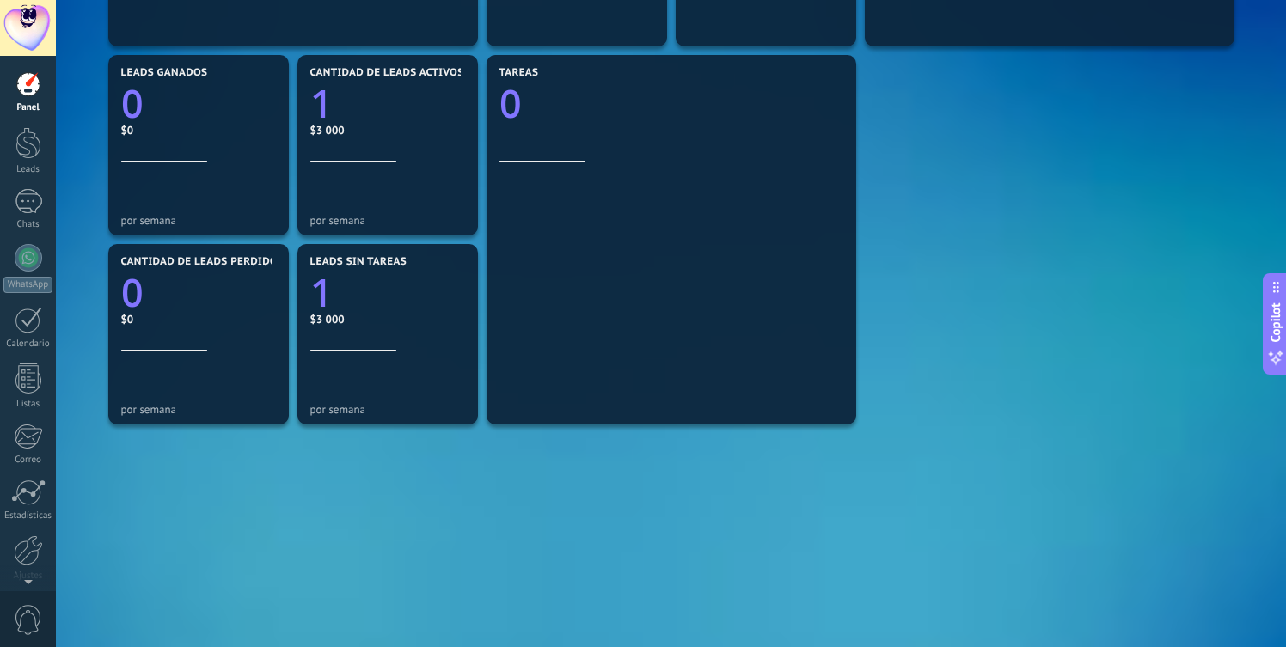
scroll to position [558, 0]
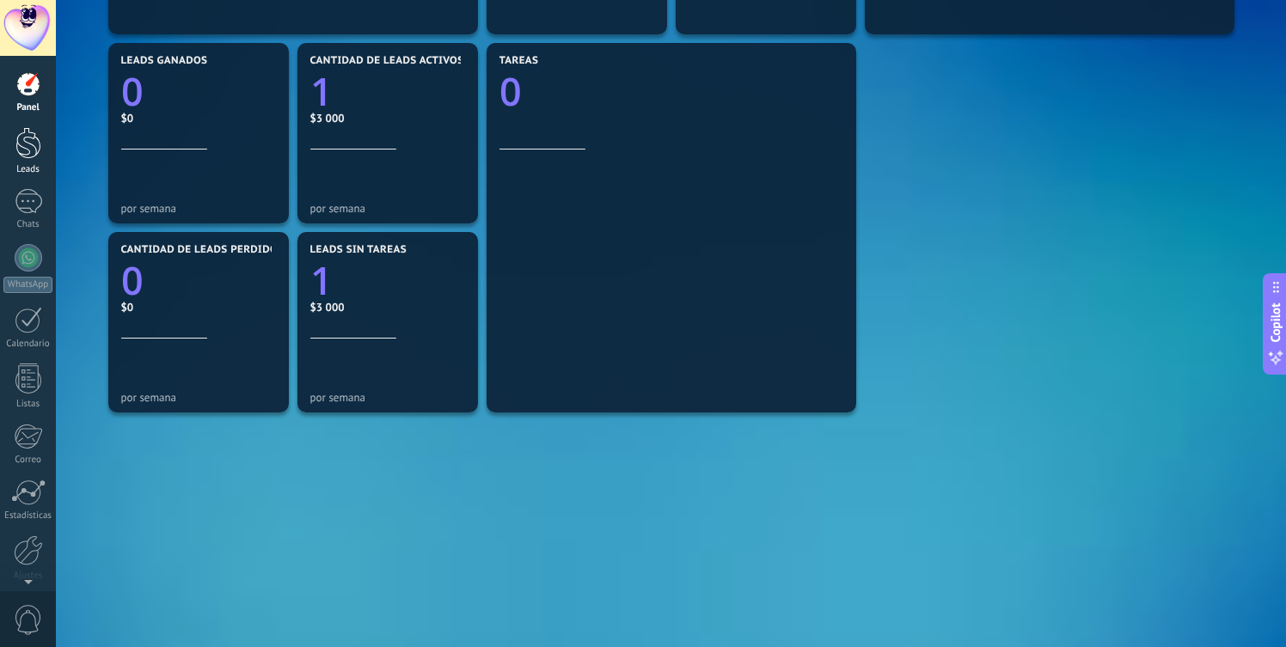
click at [34, 161] on link "Leads" at bounding box center [28, 151] width 56 height 48
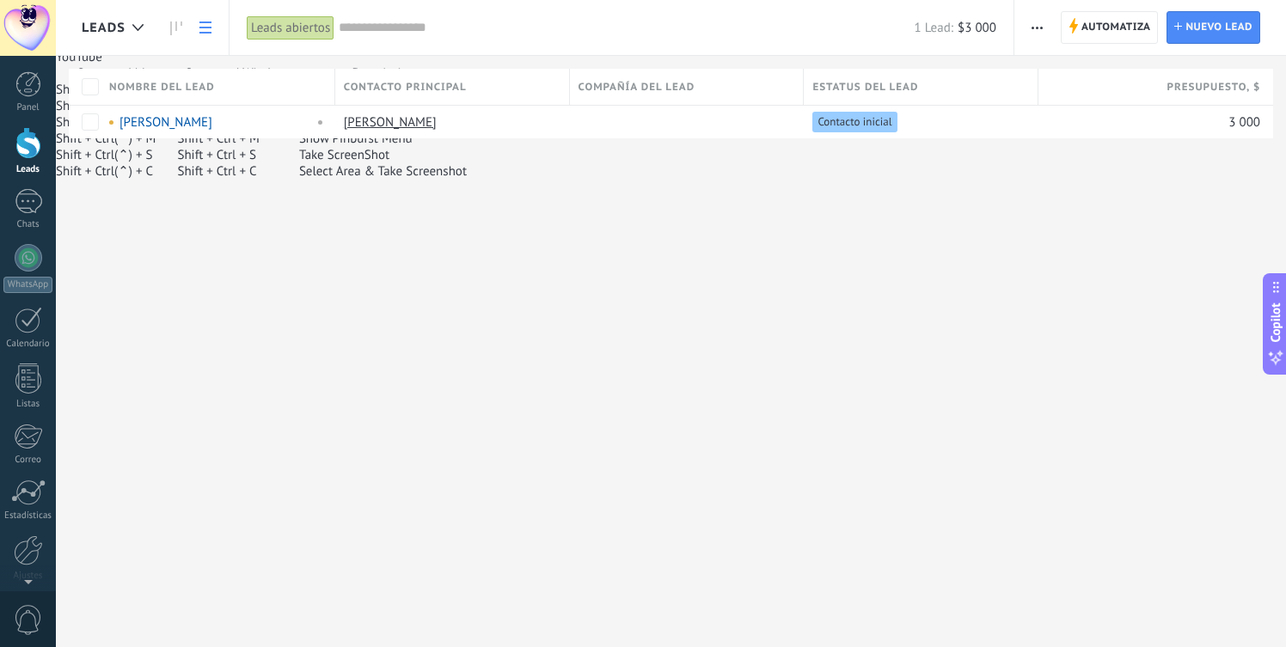
click at [882, 162] on div "Leads Automatiza Nueva difusión Editar embudo Imprimir Ajustes de la lista Impo…" at bounding box center [671, 97] width 1230 height 194
click at [876, 164] on div "Leads Automatiza Nueva difusión Editar embudo Imprimir Ajustes de la lista Impo…" at bounding box center [671, 97] width 1230 height 194
click at [530, 65] on div "YouTube" at bounding box center [671, 57] width 1230 height 16
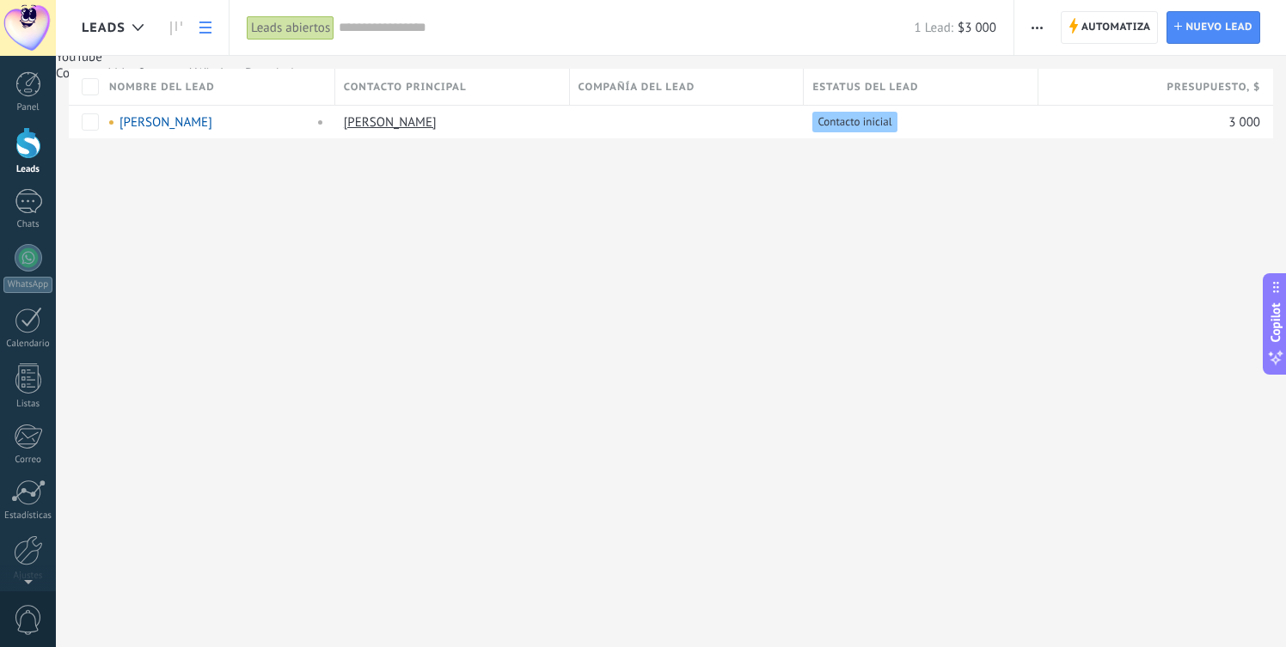
click at [881, 33] on div "X" at bounding box center [671, 24] width 1230 height 16
click at [838, 120] on span "Contacto inicial" at bounding box center [854, 121] width 74 height 15
click at [901, 122] on span at bounding box center [909, 121] width 17 height 17
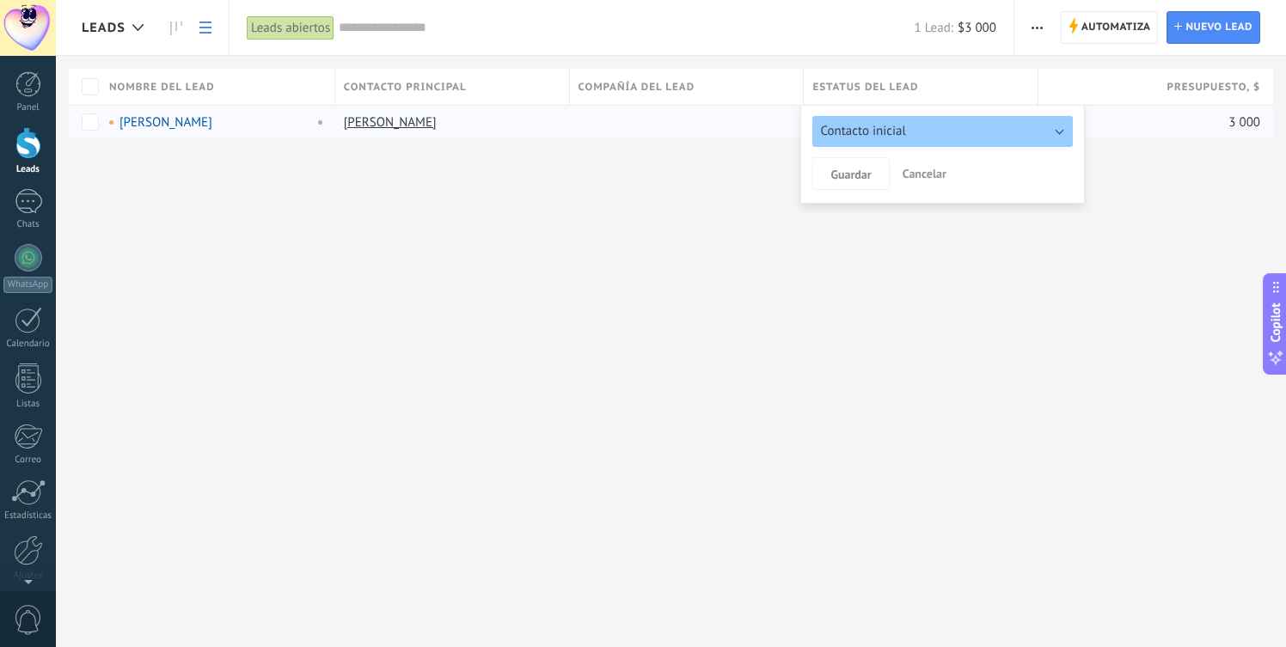
click at [938, 138] on button "Contacto inicial" at bounding box center [942, 131] width 260 height 31
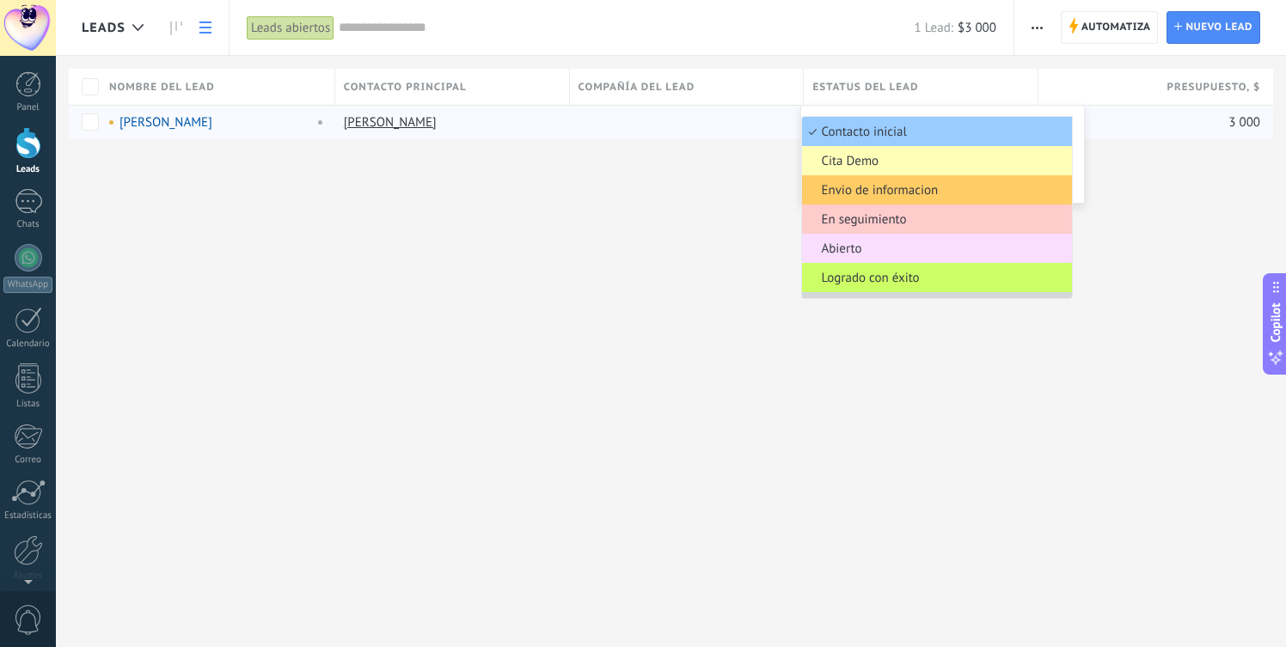
click at [878, 168] on span "Cita Demo" at bounding box center [934, 161] width 265 height 16
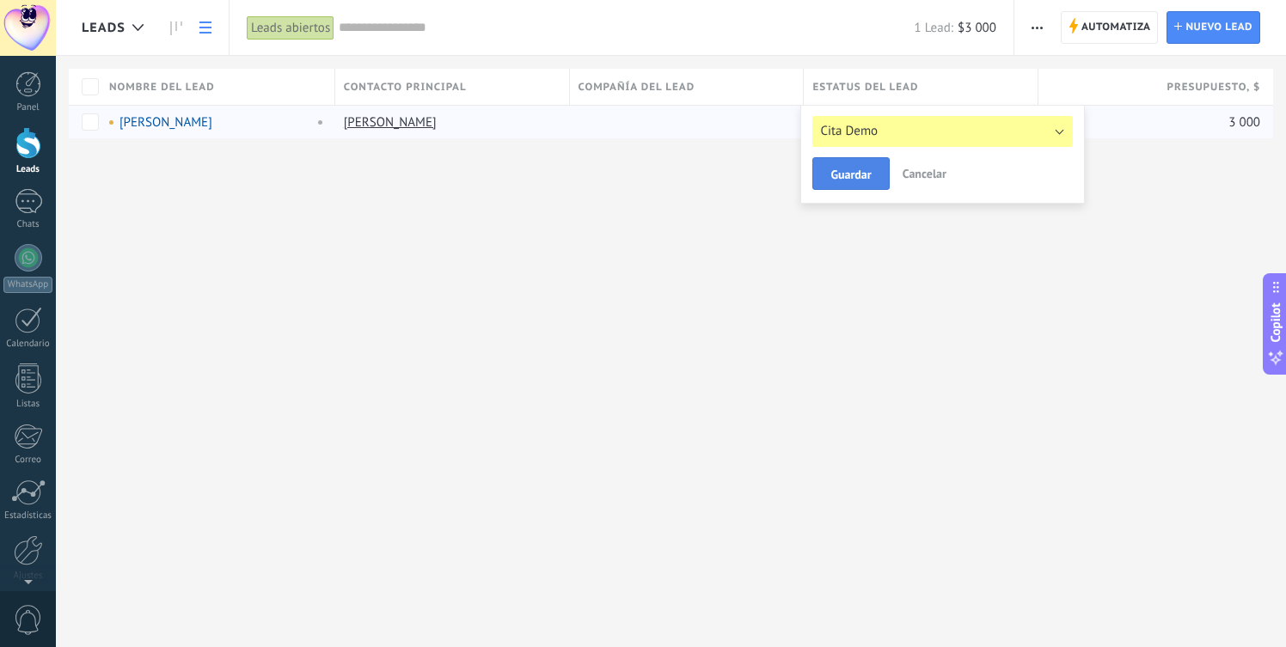
click at [870, 171] on span "Guardar" at bounding box center [850, 174] width 40 height 12
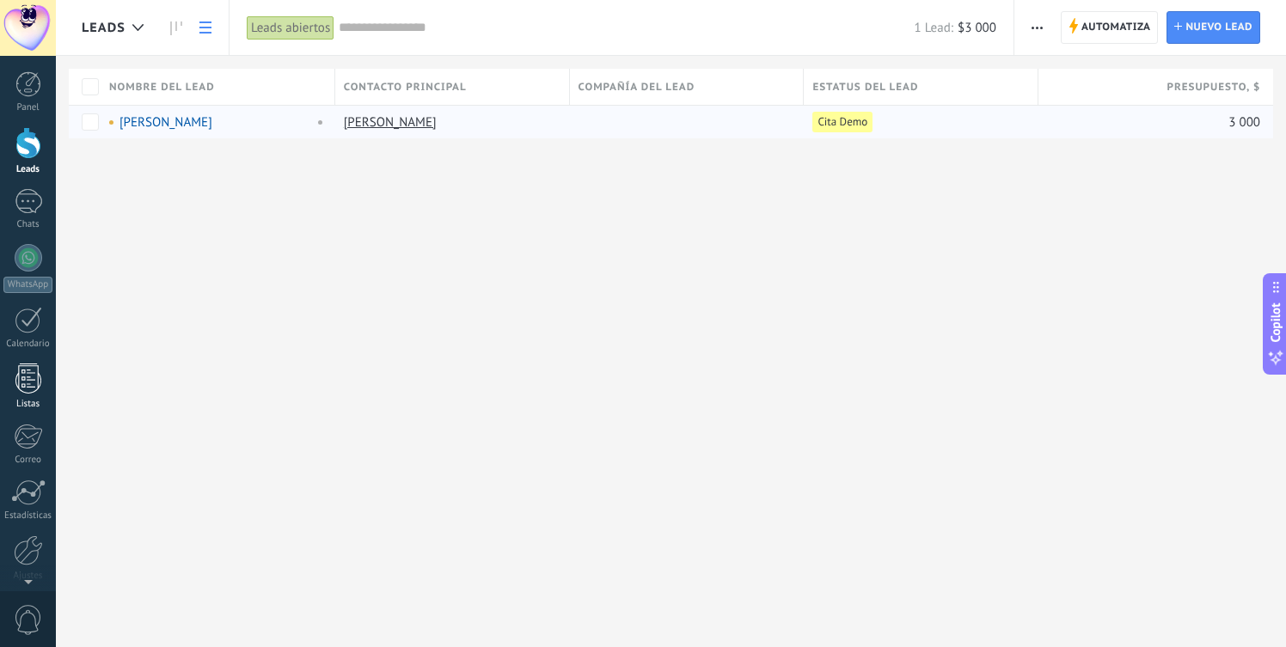
click at [30, 368] on div at bounding box center [28, 379] width 26 height 30
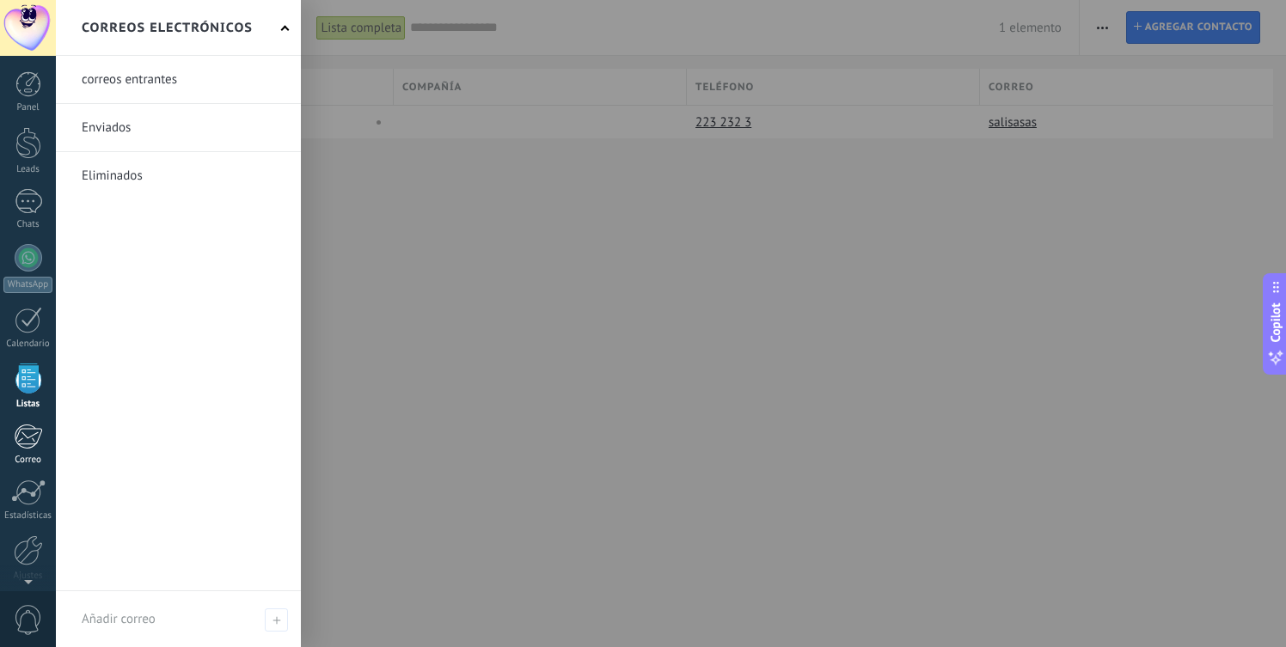
click at [27, 434] on div at bounding box center [28, 437] width 28 height 26
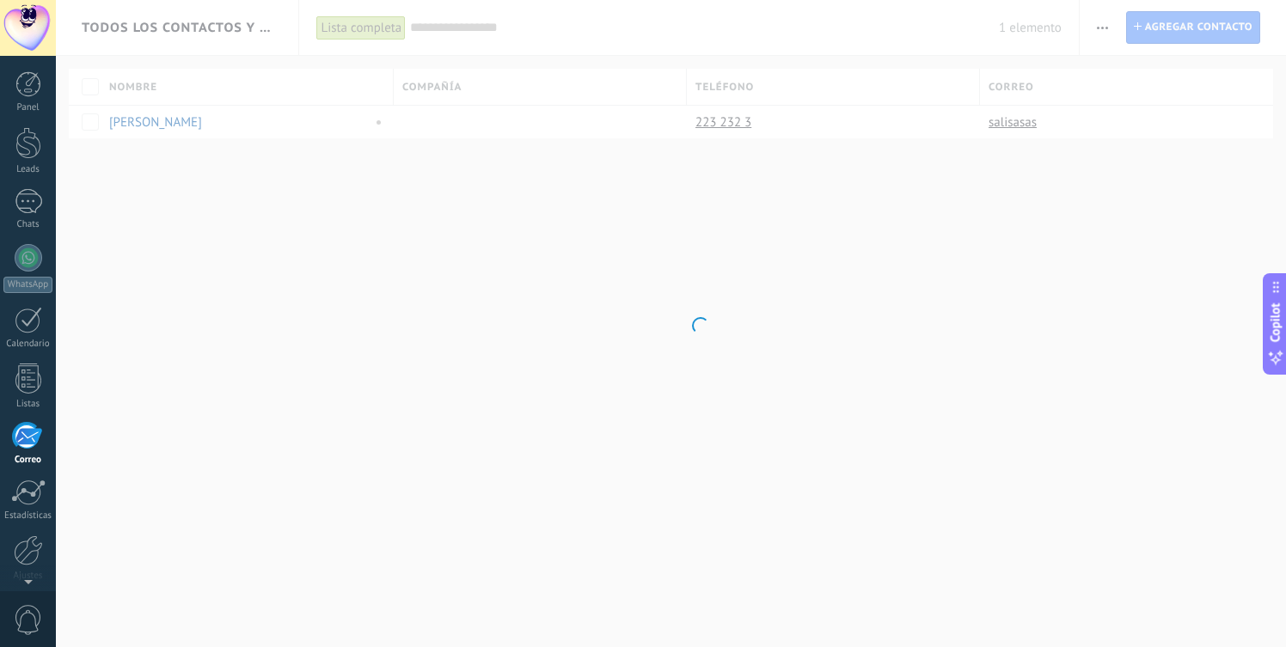
scroll to position [68, 0]
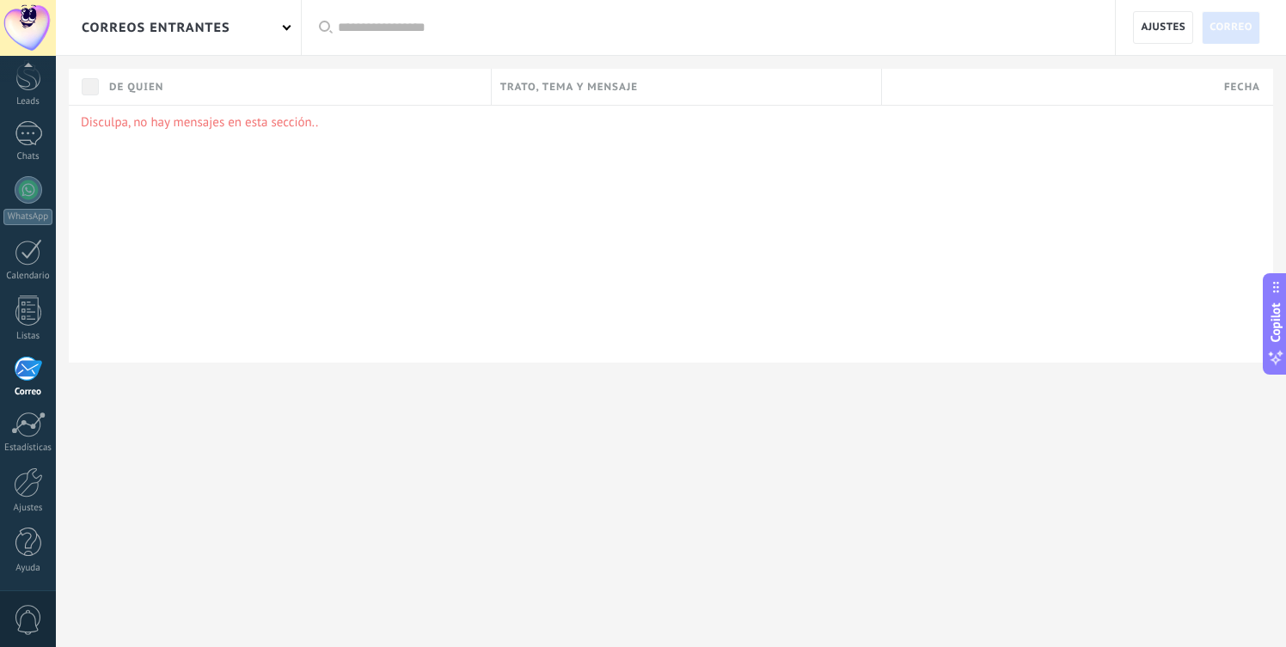
click at [292, 27] on div "correos entrantes" at bounding box center [178, 27] width 245 height 55
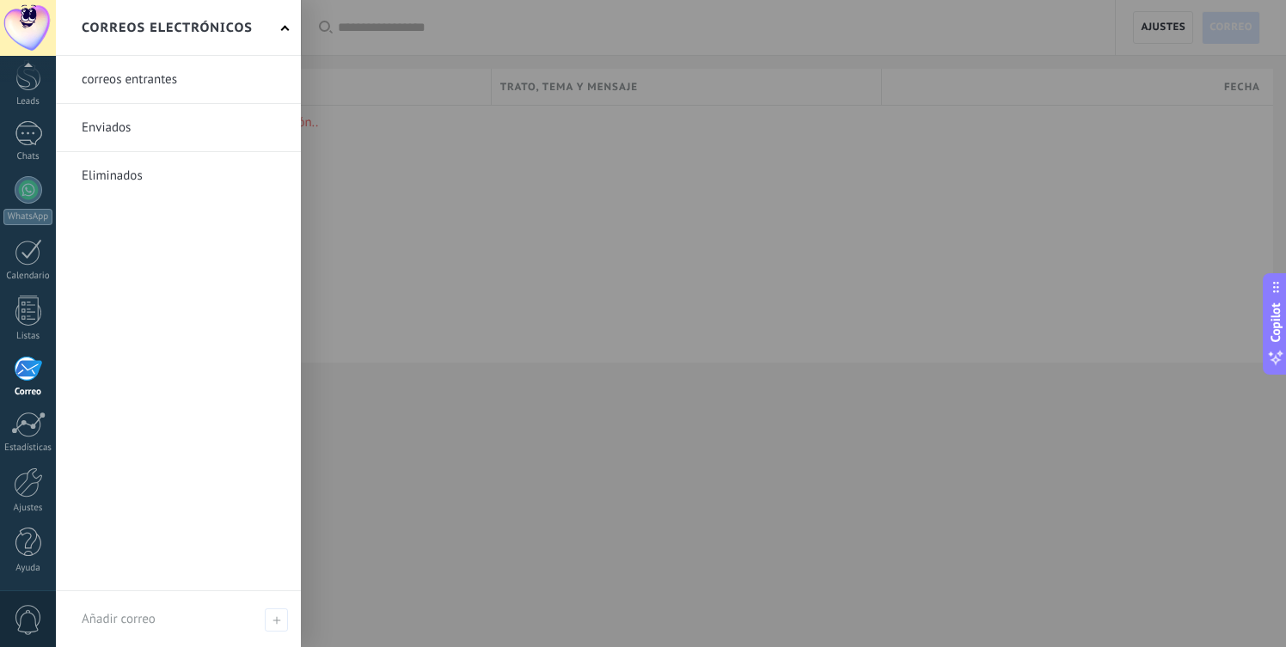
click at [182, 115] on link at bounding box center [178, 127] width 245 height 47
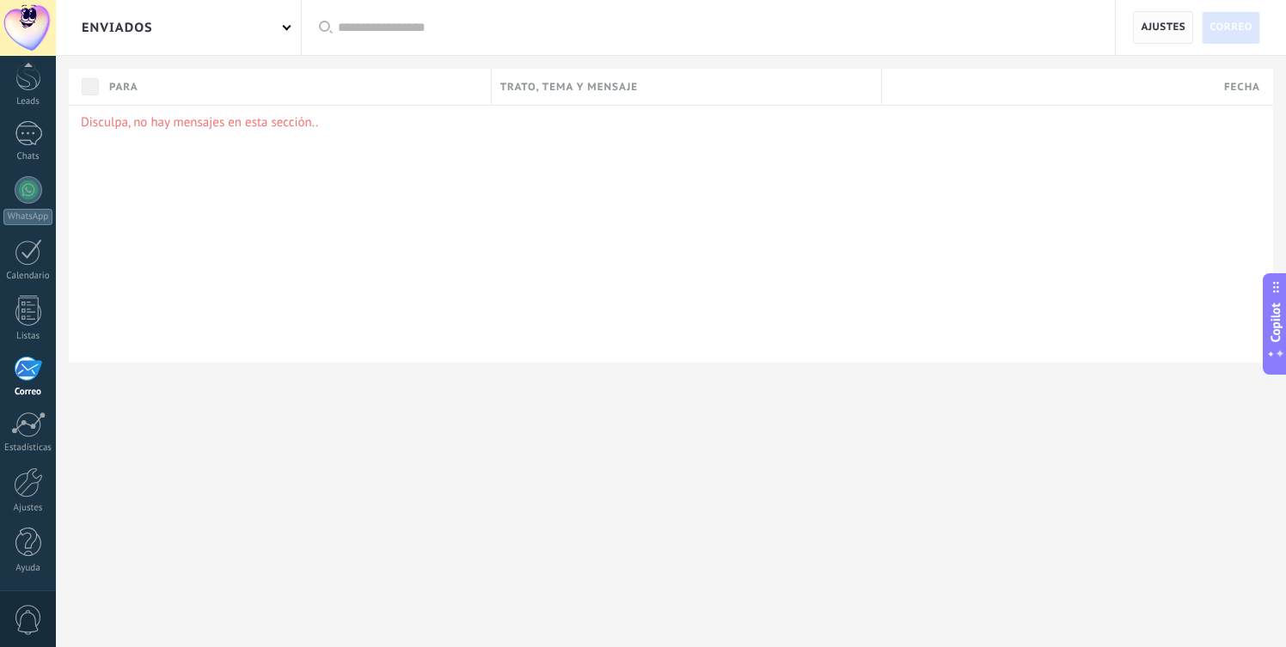
click at [1148, 23] on span "Ajustes" at bounding box center [1162, 27] width 45 height 31
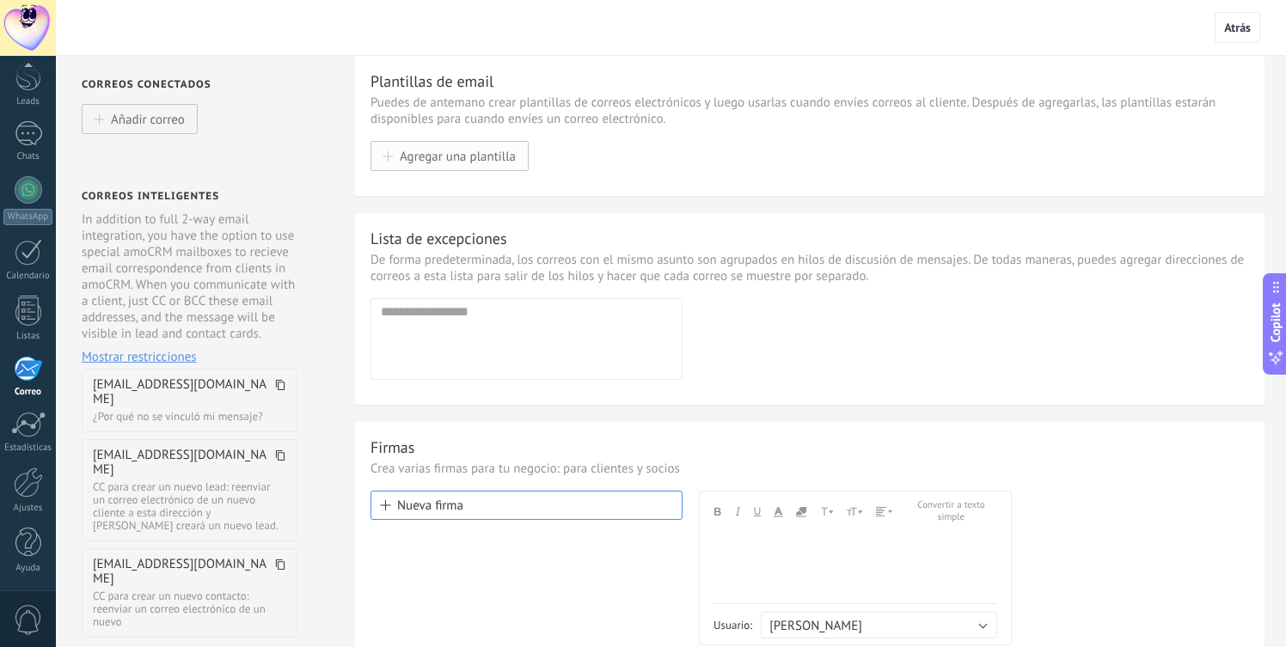
click at [457, 161] on span "Agregar una plantilla" at bounding box center [458, 156] width 116 height 15
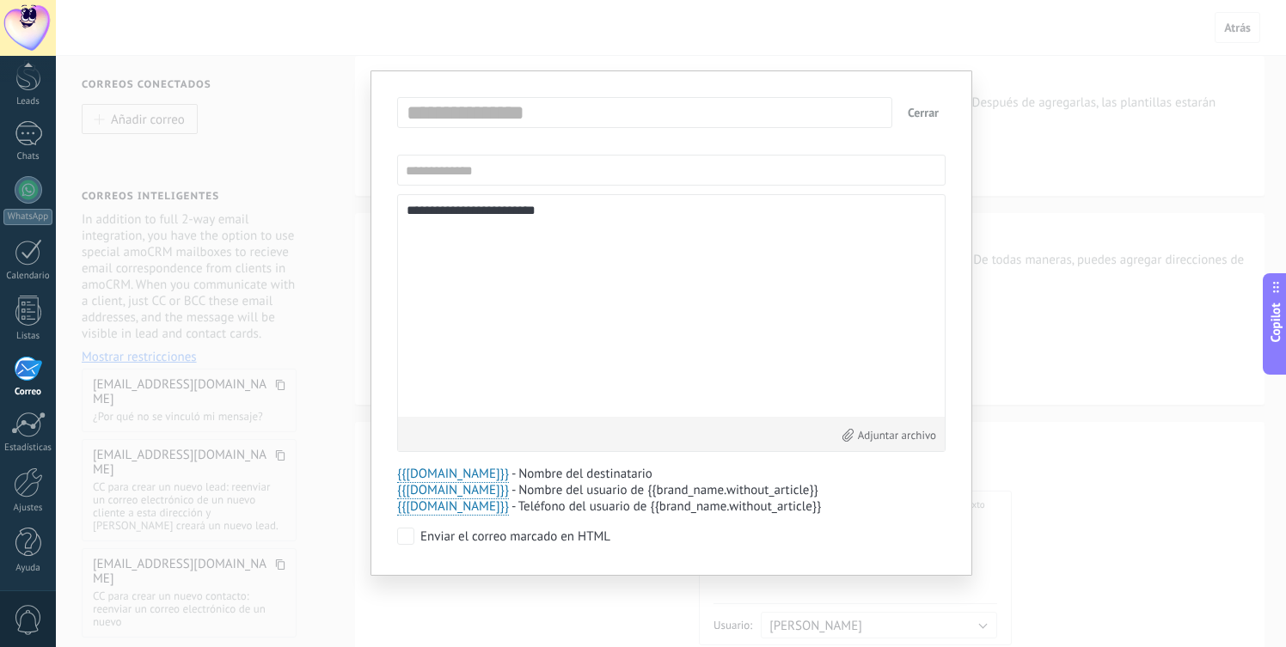
click at [923, 113] on button "Cerrar" at bounding box center [923, 112] width 45 height 31
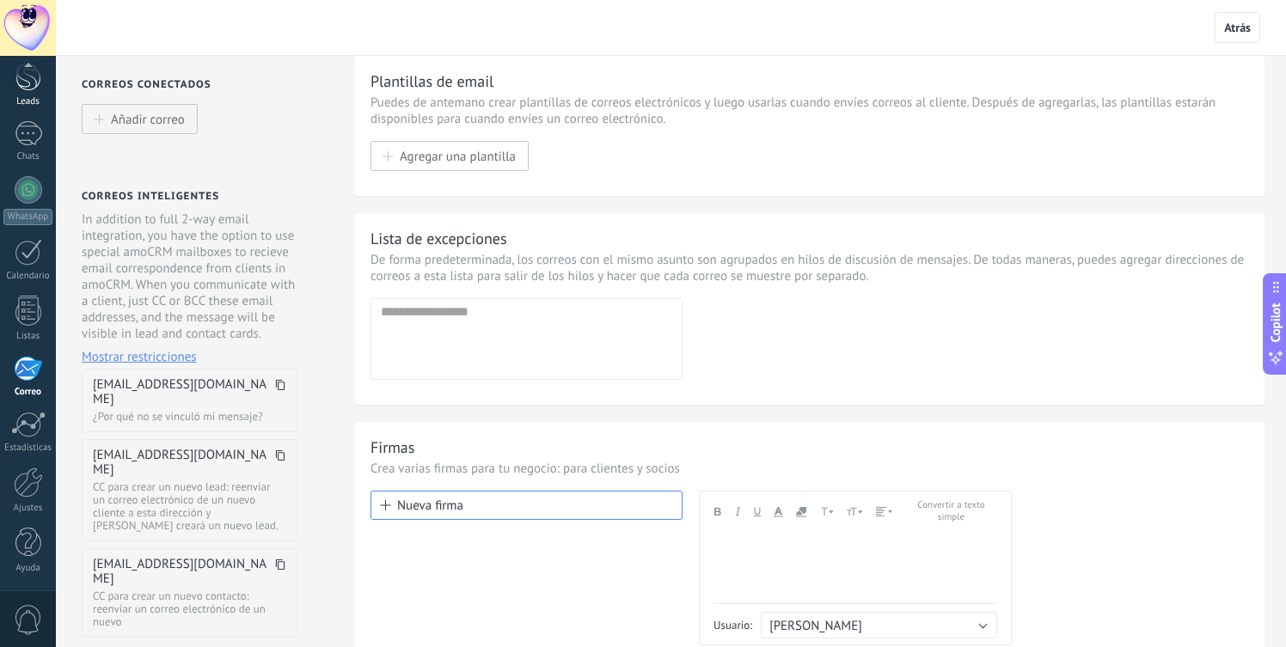
click at [35, 86] on div at bounding box center [28, 75] width 26 height 32
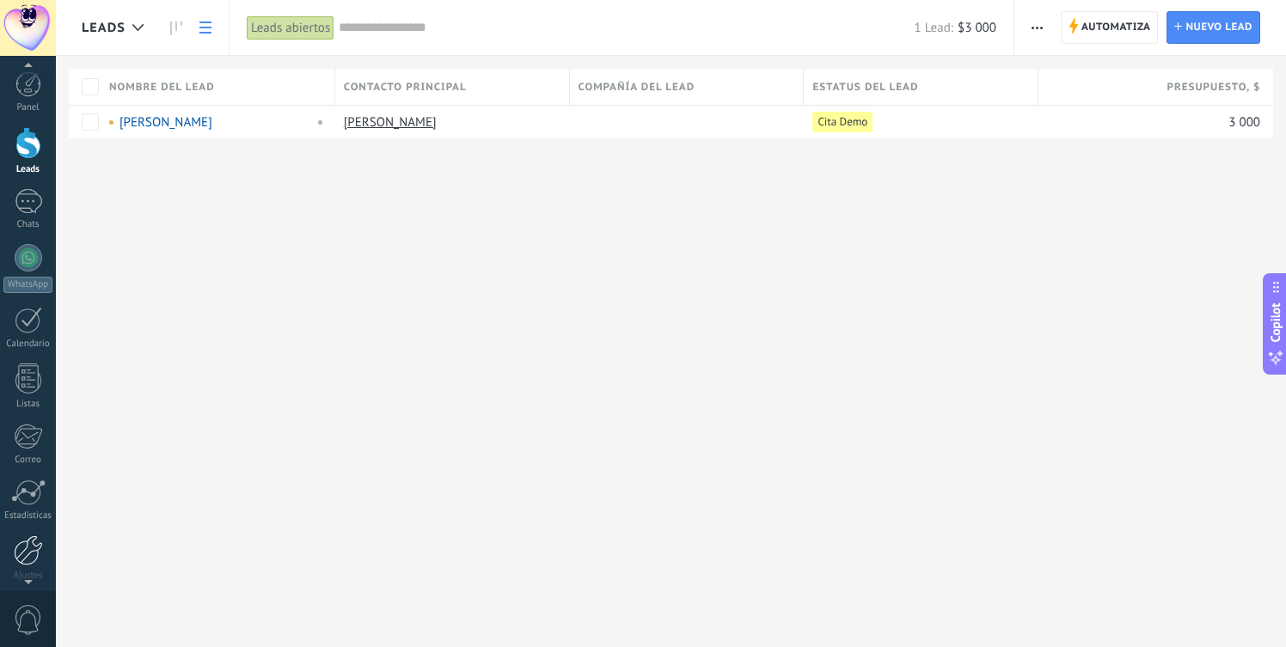
scroll to position [68, 0]
click at [27, 544] on div at bounding box center [28, 543] width 26 height 30
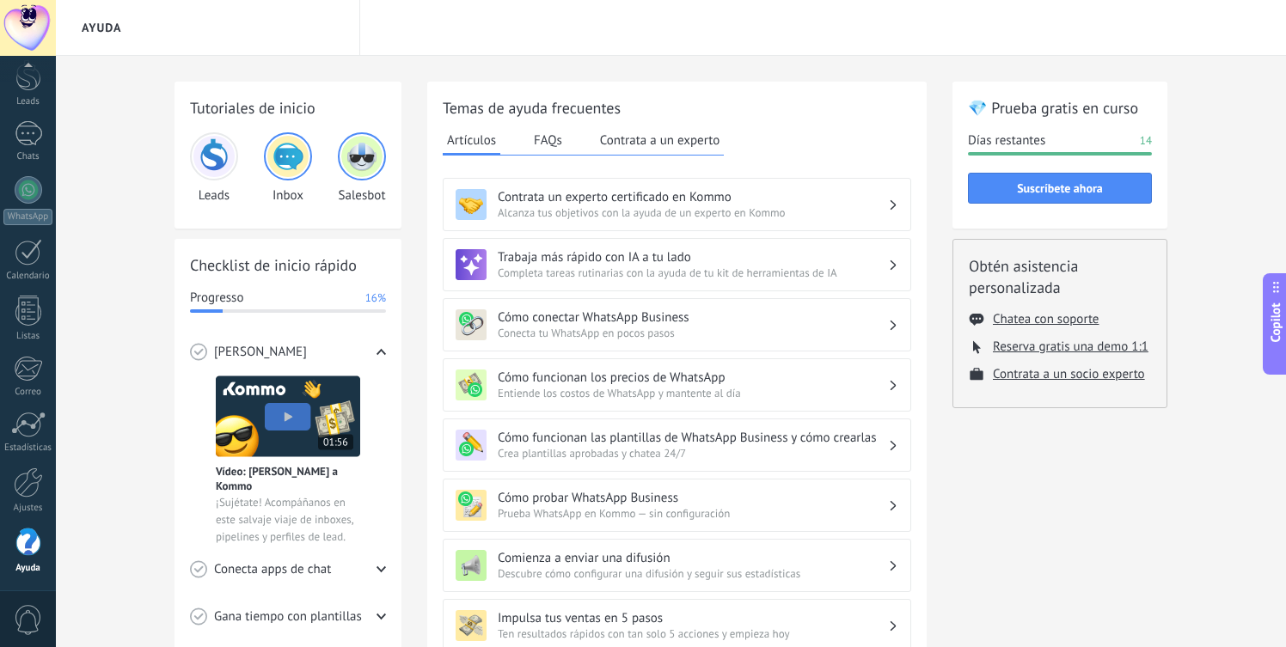
click at [563, 141] on button "FAQs" at bounding box center [547, 140] width 37 height 26
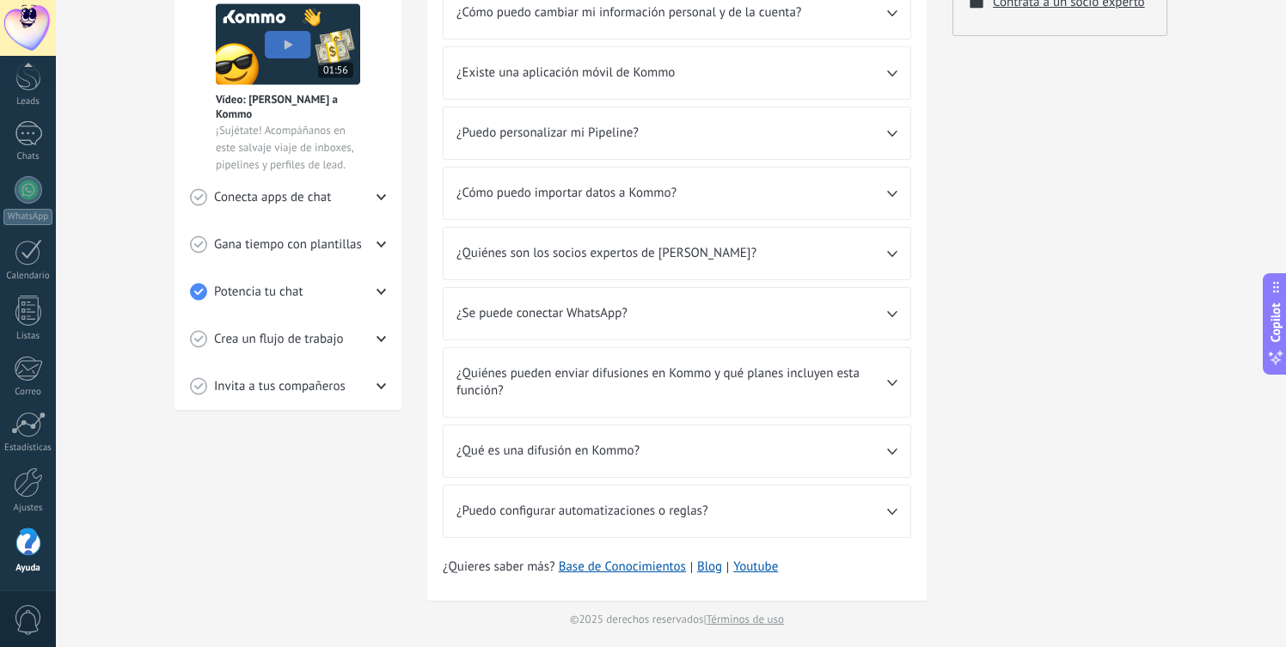
scroll to position [379, 0]
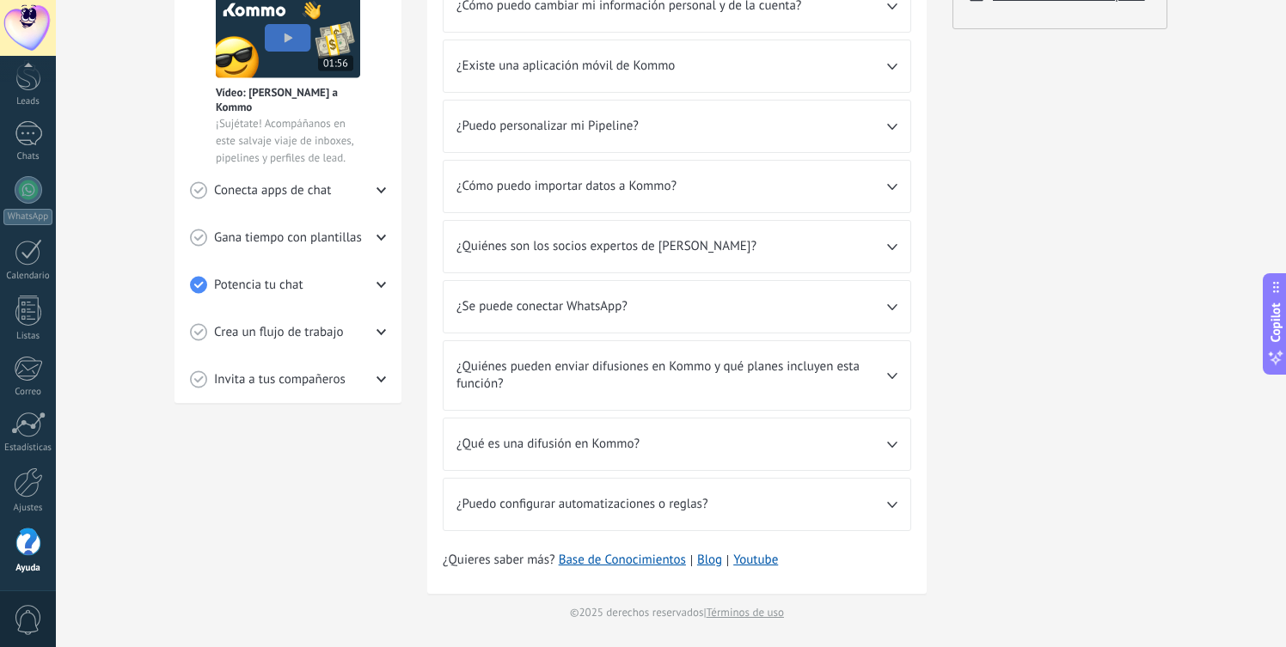
click at [710, 296] on div "¿Se puede conectar WhatsApp?" at bounding box center [676, 307] width 467 height 52
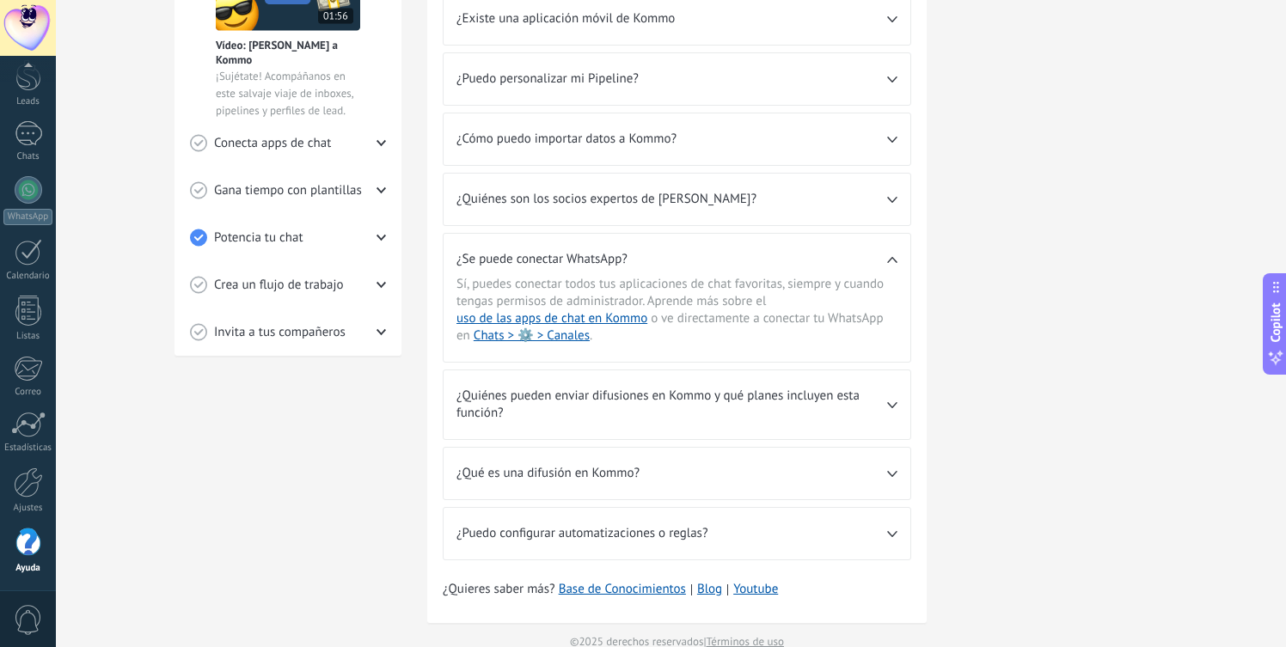
scroll to position [455, 0]
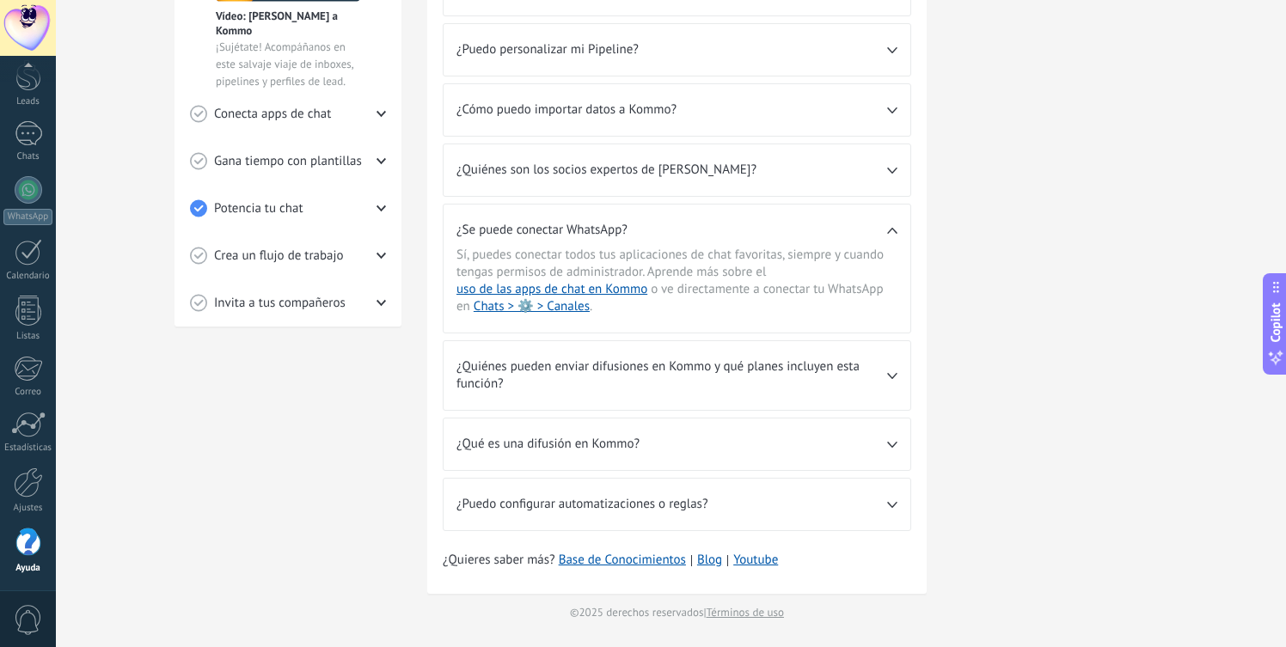
click at [781, 557] on div "¿Quieres saber más? Base de Conocimientos Blog Youtube" at bounding box center [677, 560] width 468 height 17
click at [774, 559] on link "Youtube" at bounding box center [755, 560] width 45 height 16
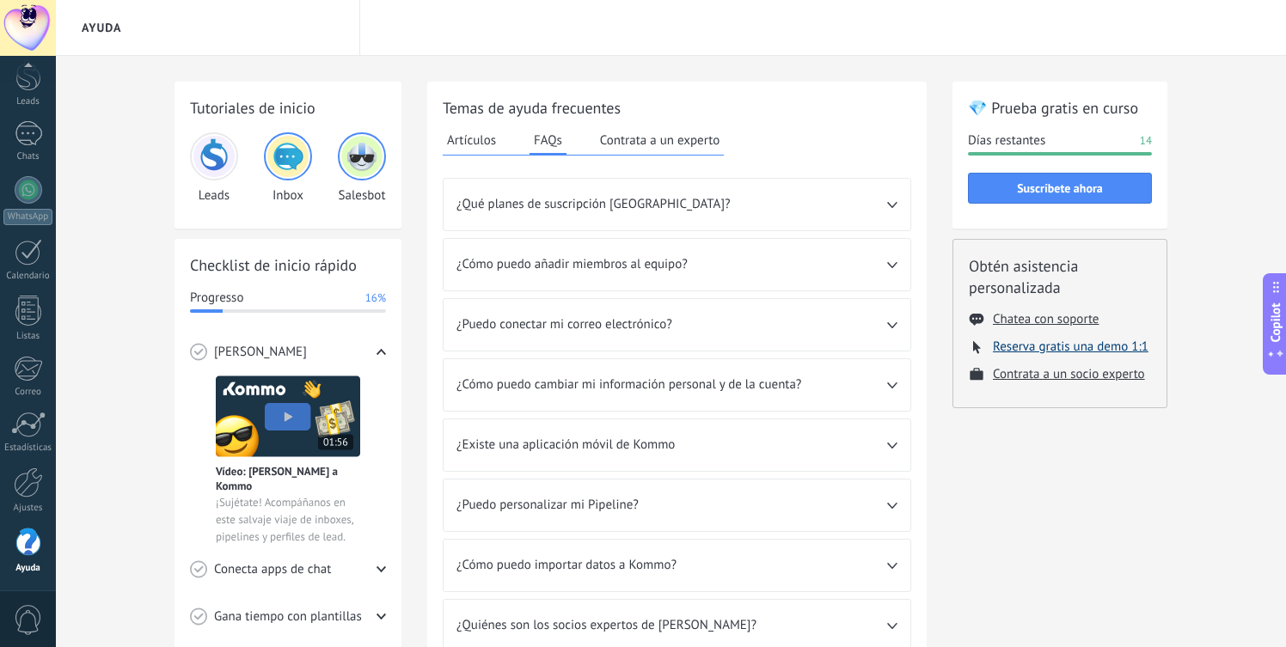
click at [1030, 346] on button "Reserva gratis una demo 1:1" at bounding box center [1071, 347] width 156 height 16
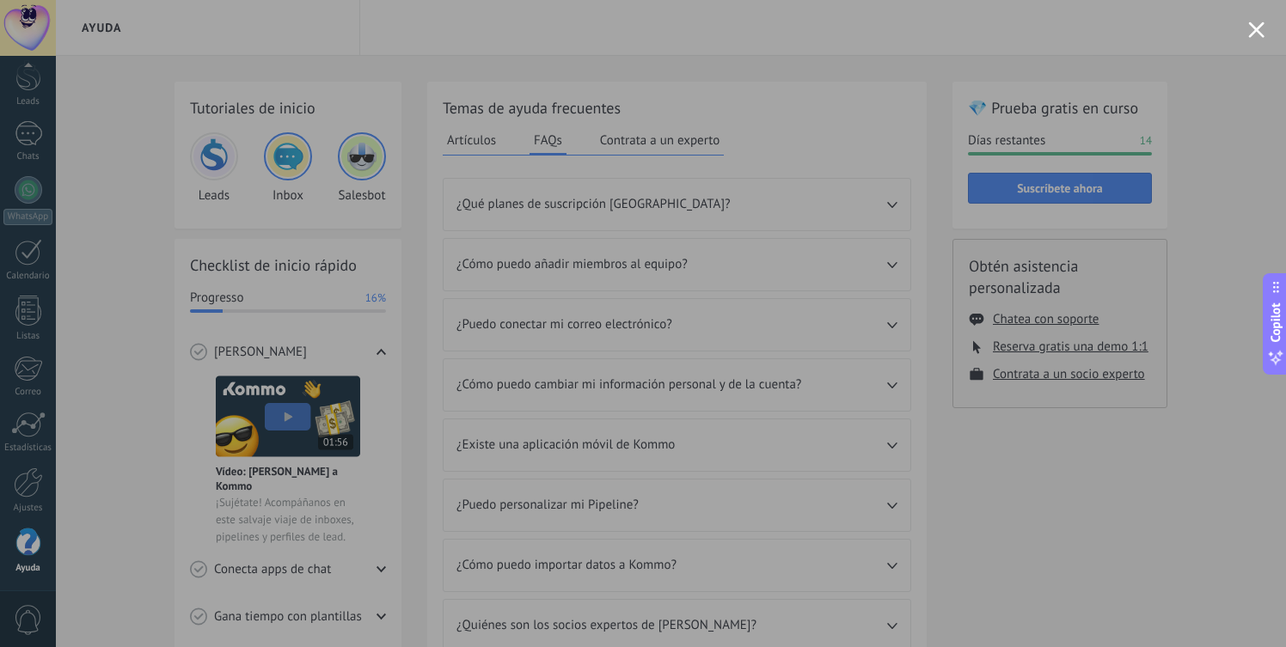
click at [1256, 37] on button "Close modal" at bounding box center [1256, 29] width 16 height 16
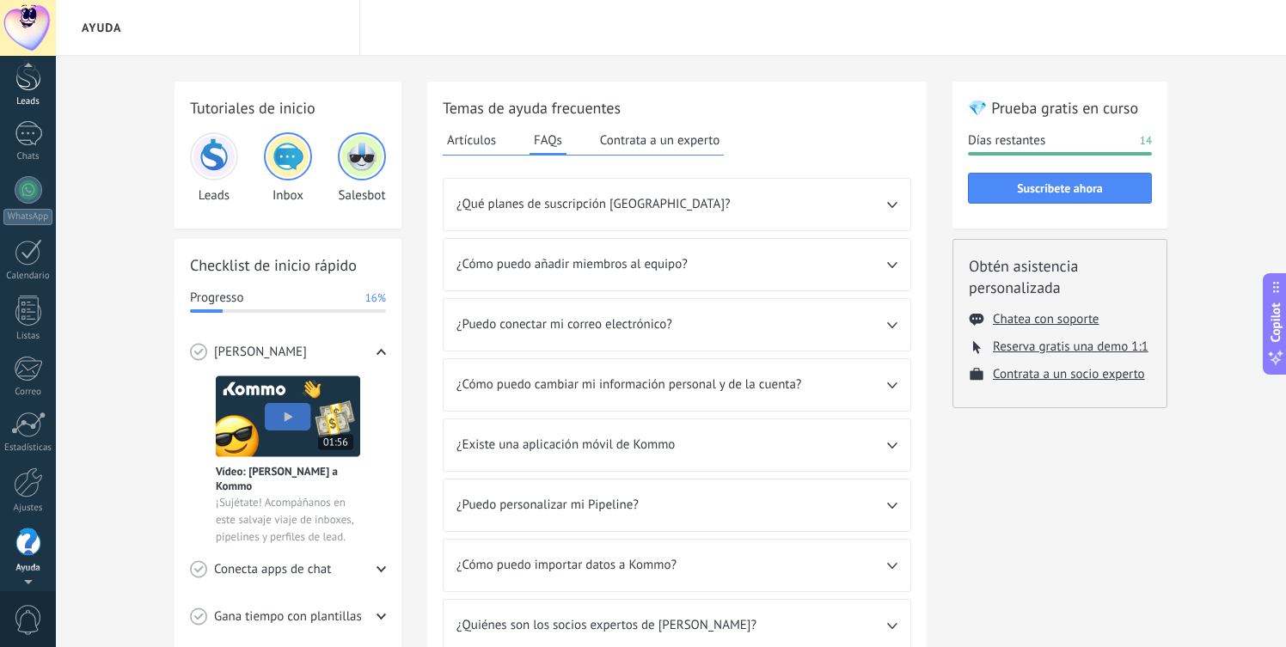
scroll to position [65, 0]
click at [40, 82] on div at bounding box center [28, 78] width 26 height 32
